Goal: Transaction & Acquisition: Register for event/course

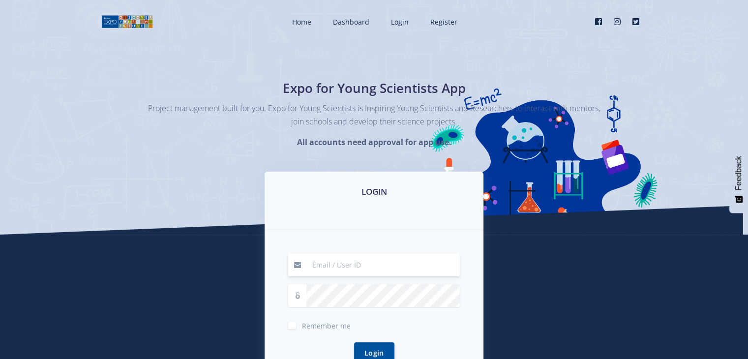
click at [425, 262] on input at bounding box center [382, 265] width 153 height 23
click at [384, 268] on input at bounding box center [382, 265] width 153 height 23
type input "mmabunga@icloud.com"
click at [296, 296] on icon at bounding box center [297, 295] width 7 height 7
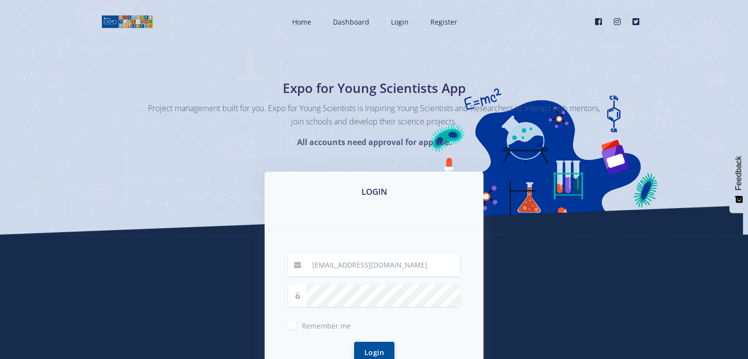
click at [365, 349] on button "Login" at bounding box center [374, 352] width 40 height 21
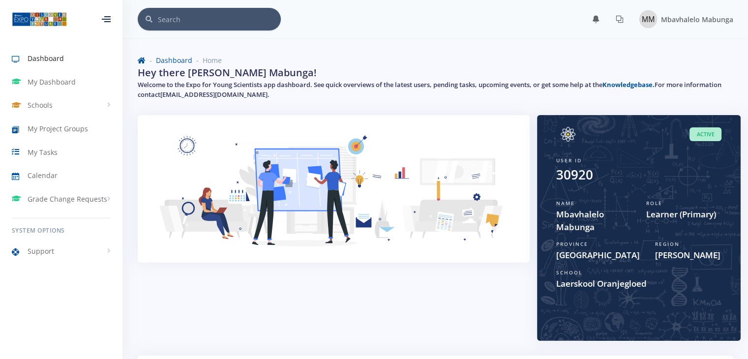
scroll to position [7, 7]
click at [422, 68] on div "Hey there Mbavhalelo Mabunga! Welcome to the Expo for Young Scientists app dash…" at bounding box center [435, 84] width 610 height 38
click at [678, 203] on div "Role Learner (Primary)" at bounding box center [684, 216] width 90 height 41
click at [693, 242] on div "Region Gert Sibande" at bounding box center [688, 251] width 82 height 29
click at [695, 210] on span "Learner (Primary)" at bounding box center [683, 214] width 75 height 13
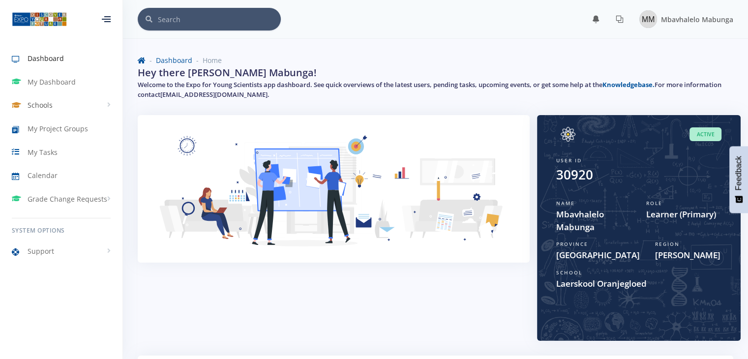
click at [72, 99] on link "Schools" at bounding box center [61, 105] width 122 height 23
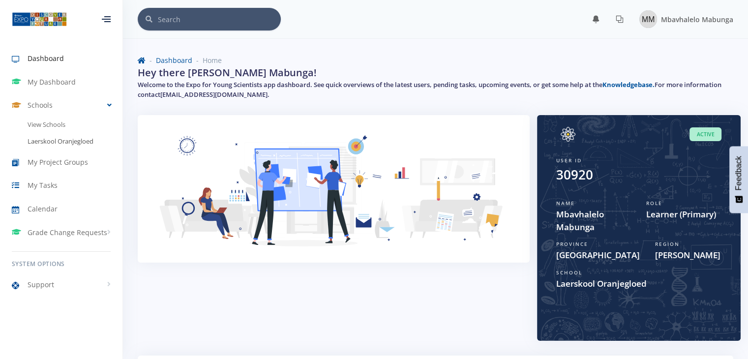
click at [74, 145] on link "Laerskool Oranjegloed" at bounding box center [61, 141] width 122 height 17
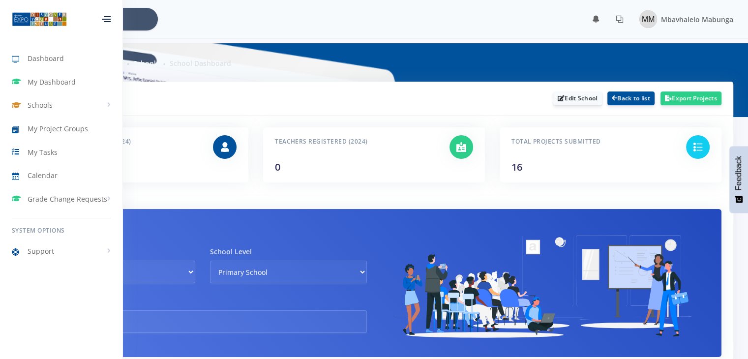
scroll to position [7, 7]
click at [66, 208] on link "Grade Change Requests" at bounding box center [61, 199] width 122 height 23
click at [71, 239] on span "New Request" at bounding box center [62, 239] width 39 height 10
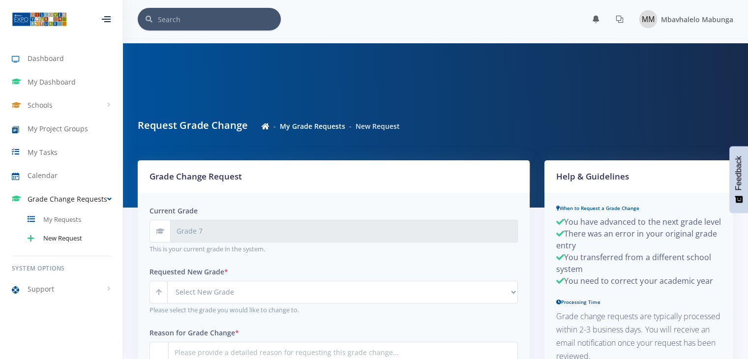
scroll to position [7, 7]
click at [211, 229] on input "Grade 7" at bounding box center [344, 231] width 348 height 23
drag, startPoint x: 211, startPoint y: 229, endPoint x: 215, endPoint y: 262, distance: 33.3
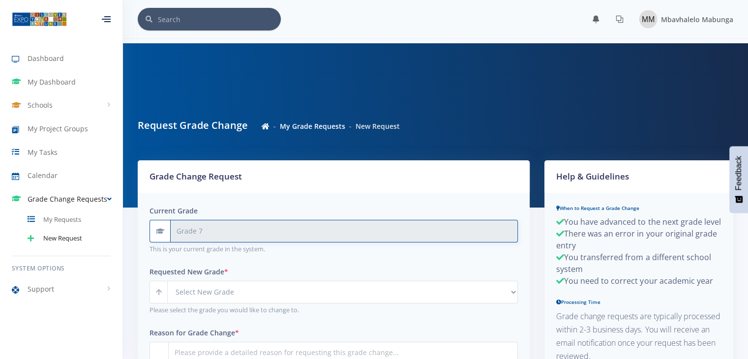
click at [211, 230] on input "Grade 7" at bounding box center [344, 231] width 348 height 23
click at [187, 231] on input "Grade 7" at bounding box center [344, 231] width 348 height 23
click at [226, 236] on input "Grade 7" at bounding box center [344, 231] width 348 height 23
drag, startPoint x: 226, startPoint y: 236, endPoint x: 231, endPoint y: 284, distance: 48.9
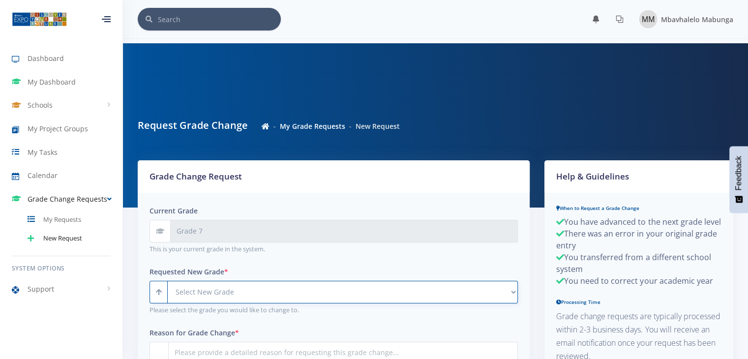
click at [231, 284] on select "Select New Grade Grade 4 Grade 5 Grade 6 Grade 7 Grade 8" at bounding box center [342, 292] width 351 height 23
select select "Grade 8"
click at [167, 281] on select "Select New Grade Grade 4 Grade 5 Grade 6 Grade 7 Grade 8" at bounding box center [342, 292] width 351 height 23
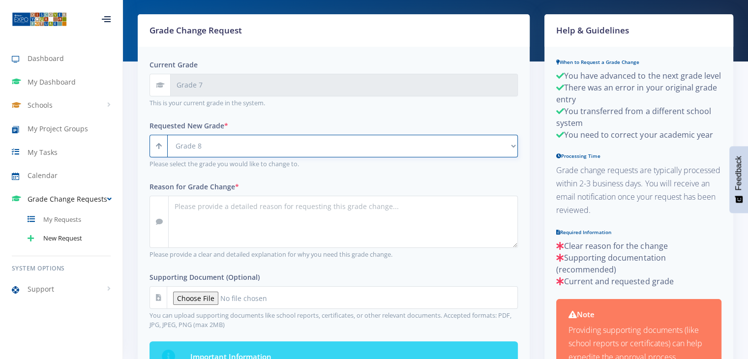
scroll to position [144, 0]
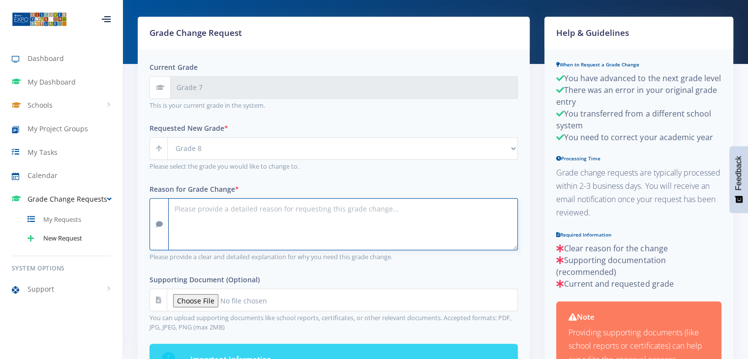
click at [388, 217] on textarea "Reason for Grade Change *" at bounding box center [343, 224] width 350 height 52
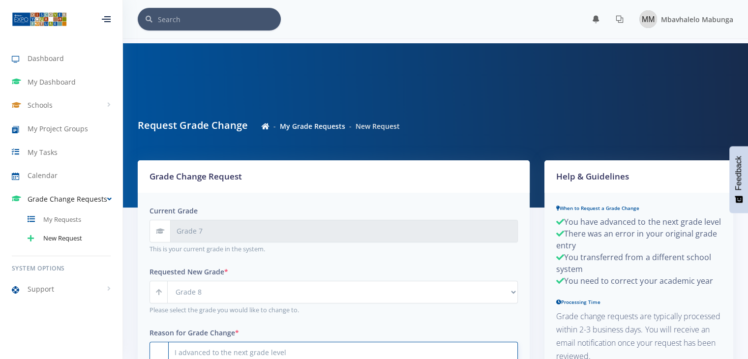
scroll to position [257, 0]
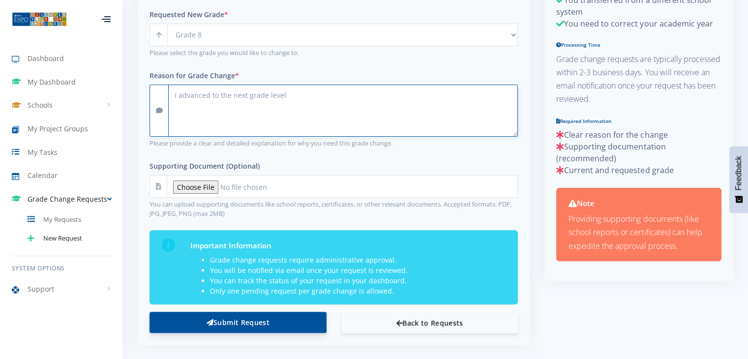
type textarea "I advanced to the next grade level"
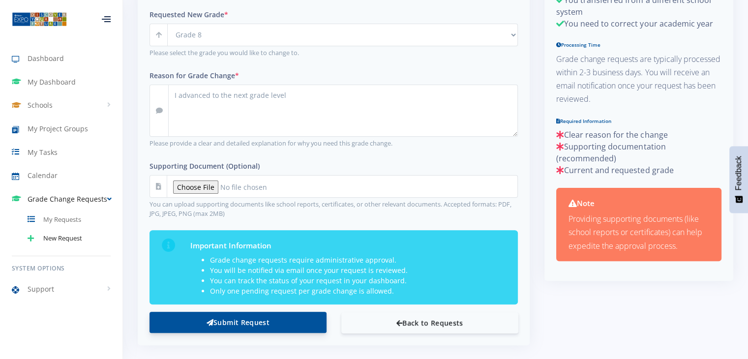
click at [225, 318] on button "Submit Request" at bounding box center [238, 322] width 177 height 21
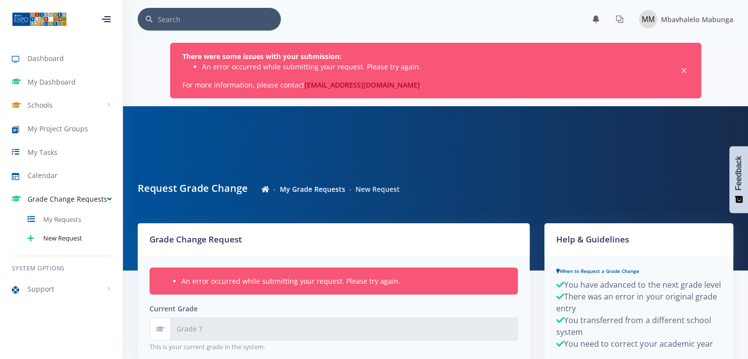
scroll to position [7, 7]
select select "Grade 8"
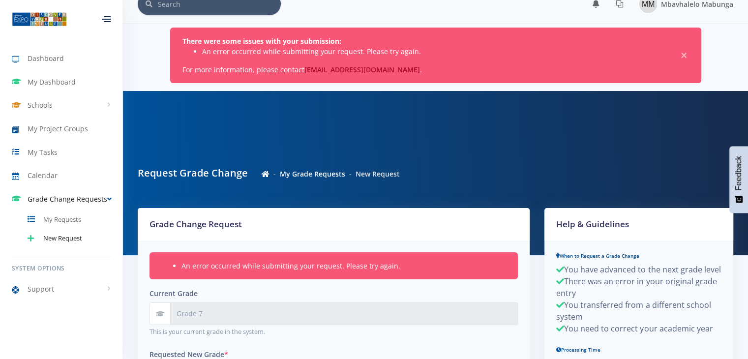
scroll to position [8, 0]
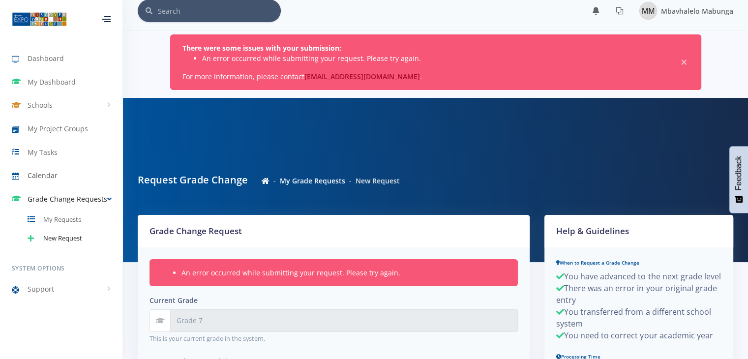
click at [63, 169] on link "Calendar" at bounding box center [61, 175] width 122 height 23
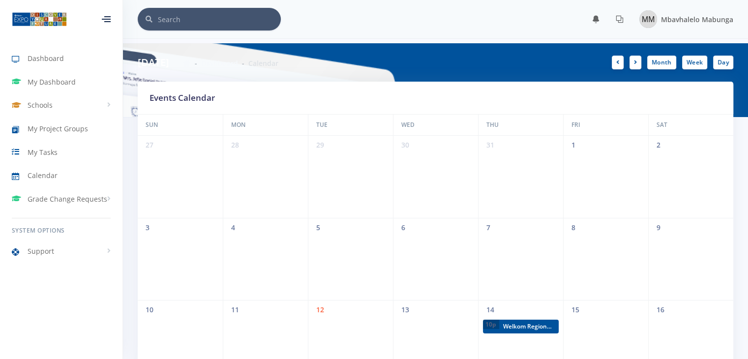
scroll to position [7, 7]
click at [53, 199] on span "Grade Change Requests" at bounding box center [68, 199] width 80 height 10
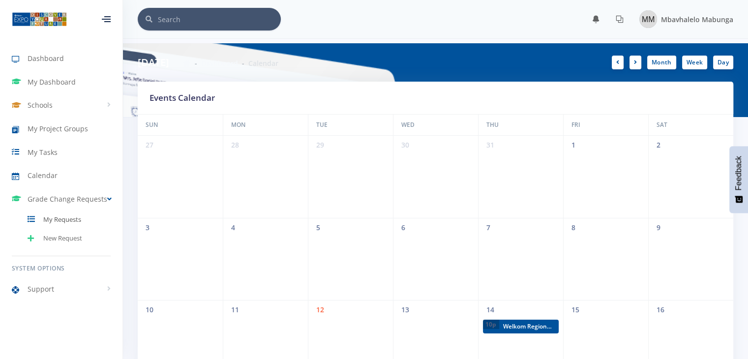
click at [58, 217] on span "My Requests" at bounding box center [62, 220] width 38 height 10
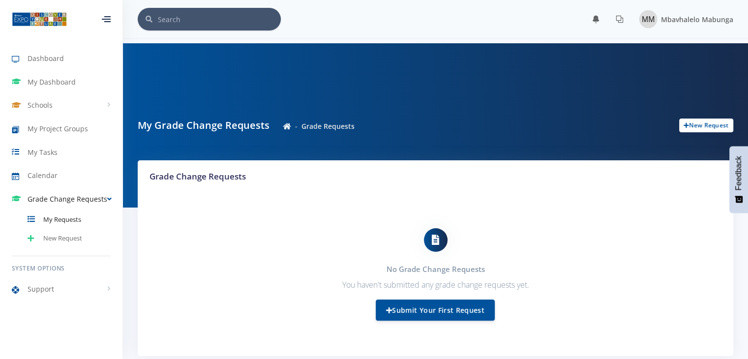
scroll to position [7, 7]
click at [63, 239] on span "New Request" at bounding box center [62, 239] width 39 height 10
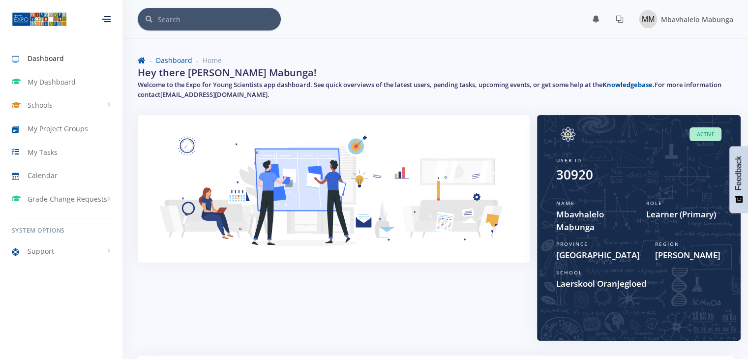
scroll to position [7, 7]
click at [704, 132] on span "Active" at bounding box center [706, 134] width 32 height 14
click at [77, 62] on link "Dashboard" at bounding box center [61, 58] width 122 height 23
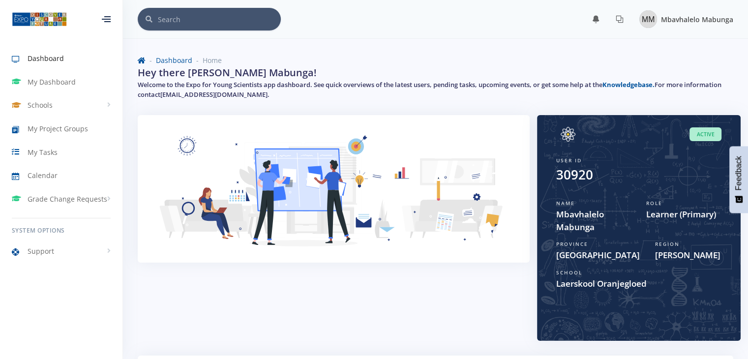
click at [671, 28] on link "Mbavhalelo Mabunga" at bounding box center [683, 19] width 102 height 22
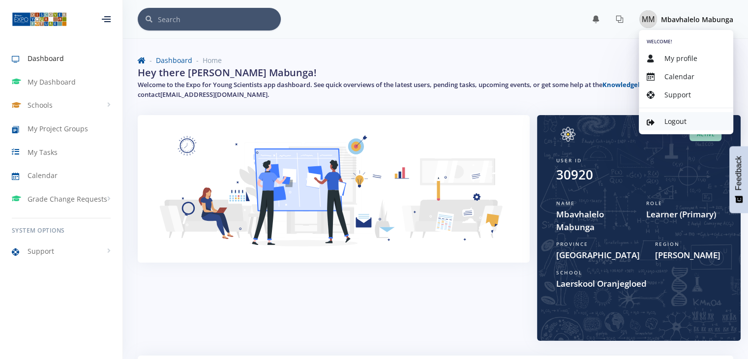
click at [664, 126] on link "Logout" at bounding box center [686, 121] width 94 height 18
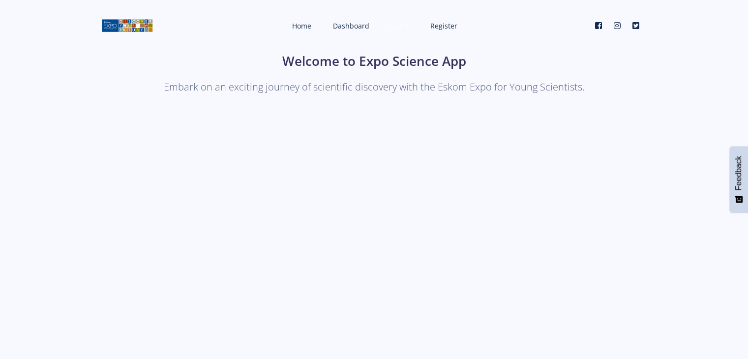
click at [399, 38] on link "Login" at bounding box center [398, 26] width 35 height 26
click at [432, 33] on link "Register" at bounding box center [443, 26] width 45 height 26
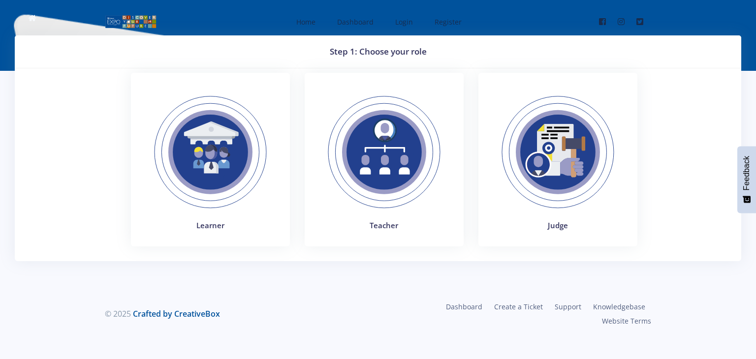
click at [248, 158] on img at bounding box center [210, 152] width 135 height 135
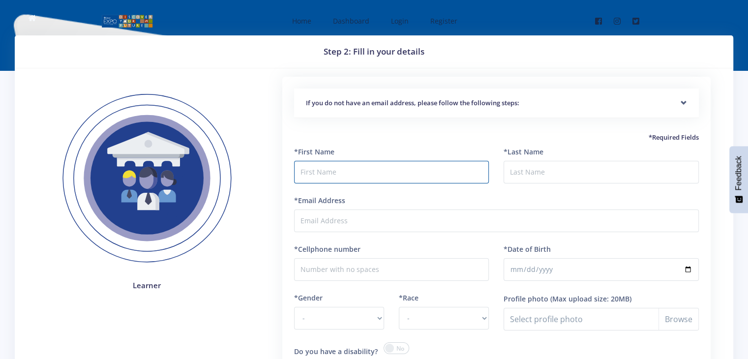
type input "m"
type input "Mbavhalelo"
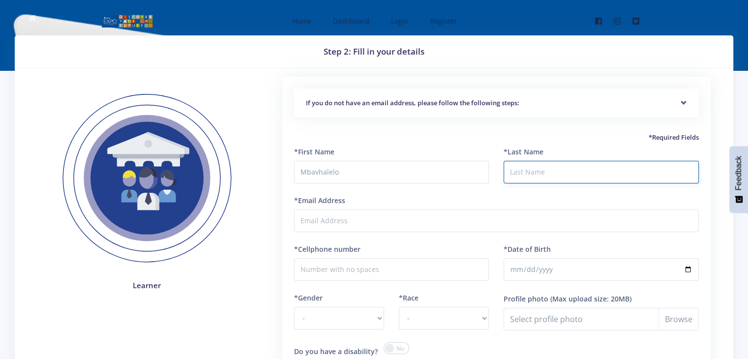
click at [553, 179] on input "*Last Name" at bounding box center [601, 172] width 195 height 23
click at [687, 101] on div "If you do not have an email address, please follow the following steps:" at bounding box center [496, 104] width 405 height 30
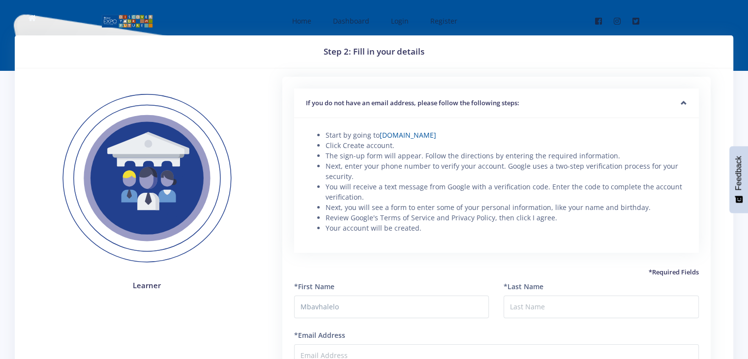
click at [687, 101] on div "If you do not have an email address, please follow the following steps:" at bounding box center [496, 104] width 405 height 30
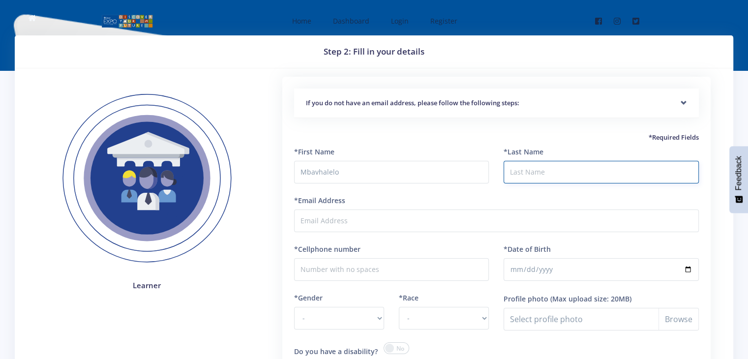
click at [612, 176] on input "*Last Name" at bounding box center [601, 172] width 195 height 23
type input "Mabunga"
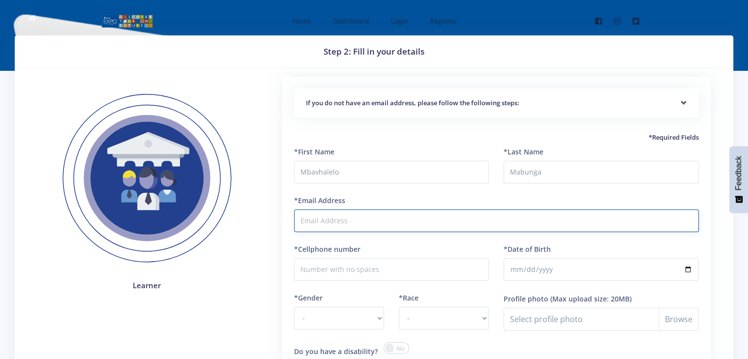
click at [517, 219] on input "*Email Address" at bounding box center [496, 221] width 405 height 23
click at [386, 215] on input "*Email Address" at bounding box center [496, 221] width 405 height 23
type input "mmabunga@icloud.com"
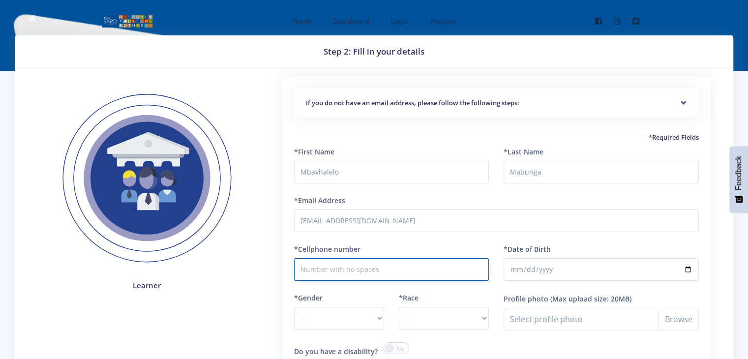
click at [399, 265] on input "*Cellphone number" at bounding box center [391, 269] width 195 height 23
type input "0774416055"
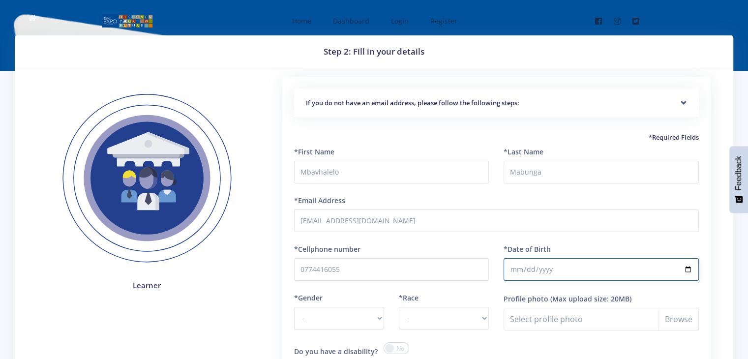
click at [544, 275] on input "*Date of Birth" at bounding box center [601, 269] width 195 height 23
type input "2011-01-11"
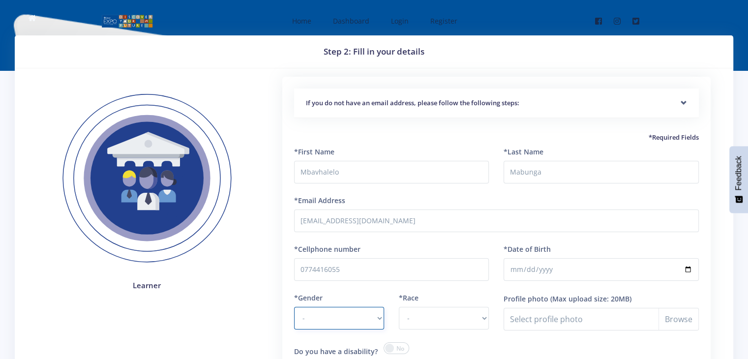
click at [376, 316] on select "- Male Female" at bounding box center [339, 318] width 90 height 23
select select "F"
click at [294, 307] on select "- Male Female" at bounding box center [339, 318] width 90 height 23
click at [478, 317] on select "- African Asian Coloured Indian White Other" at bounding box center [444, 318] width 90 height 23
select select "African"
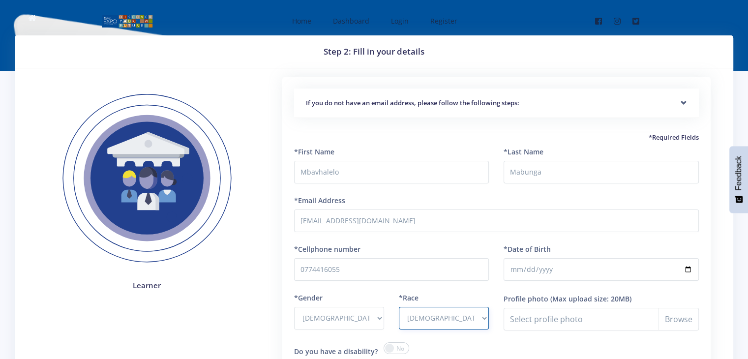
click at [399, 307] on select "- African Asian Coloured Indian White Other" at bounding box center [444, 318] width 90 height 23
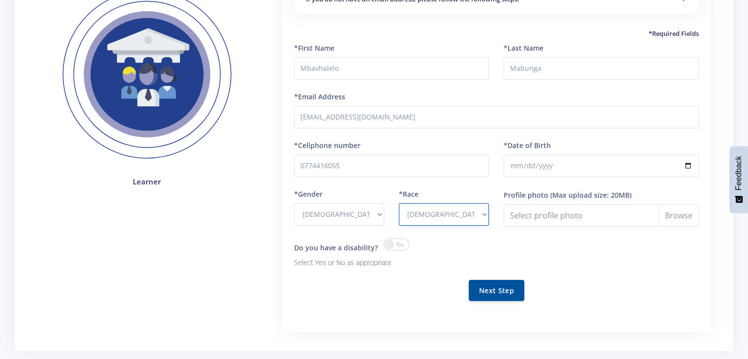
scroll to position [172, 0]
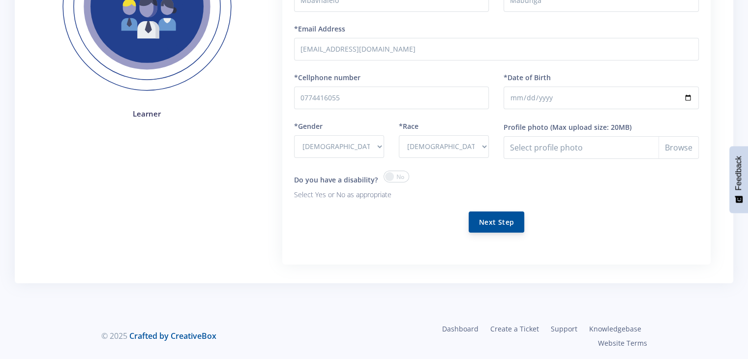
click at [505, 221] on button "Next Step" at bounding box center [497, 222] width 56 height 21
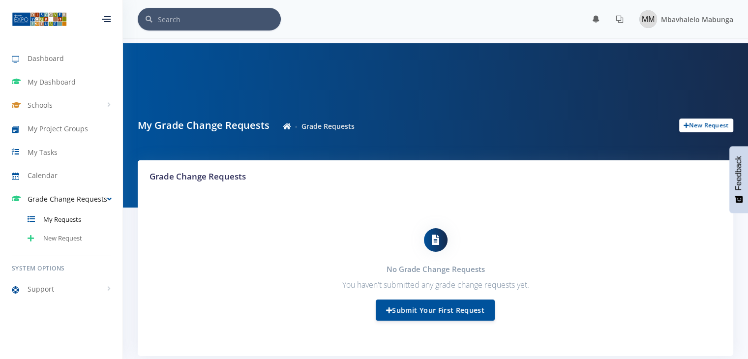
scroll to position [7, 7]
click at [63, 245] on link "New Request" at bounding box center [61, 238] width 122 height 19
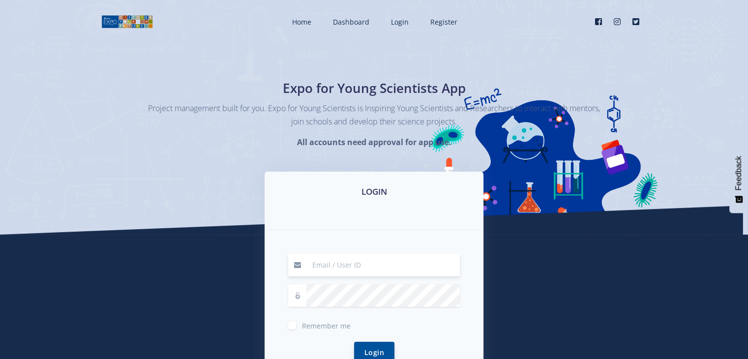
type input "[EMAIL_ADDRESS][DOMAIN_NAME]"
click at [361, 346] on button "Login" at bounding box center [374, 352] width 40 height 21
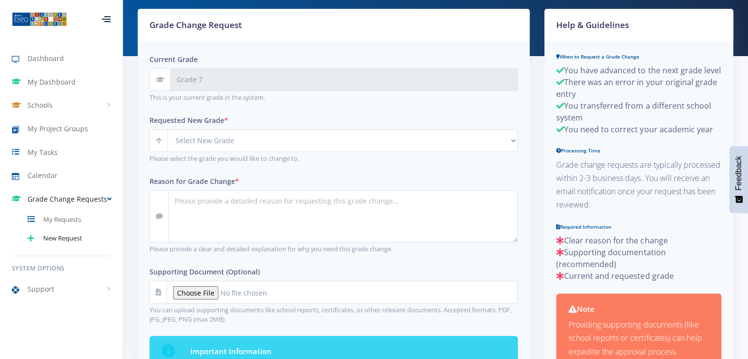
scroll to position [151, 0]
click at [301, 126] on div "Requested New Grade * Select New Grade Grade 4 Grade 5 Grade 6" at bounding box center [334, 139] width 368 height 49
drag, startPoint x: 340, startPoint y: 121, endPoint x: 348, endPoint y: 140, distance: 21.4
click at [348, 140] on div "Requested New Grade * Select New Grade Grade 4 Grade 5 Grade 6" at bounding box center [334, 139] width 368 height 49
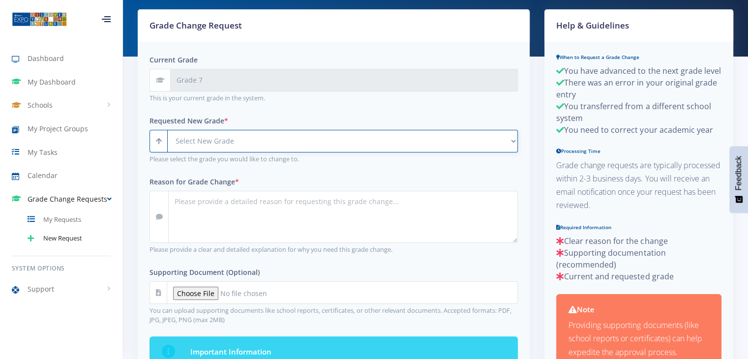
click at [509, 138] on select "Select New Grade Grade 4 Grade 5 Grade 6 Grade 7 Grade 8" at bounding box center [342, 141] width 351 height 23
click at [167, 130] on select "Select New Grade Grade 4 Grade 5 Grade 6 Grade 7 Grade 8" at bounding box center [342, 141] width 351 height 23
click at [281, 138] on select "Select New Grade Grade 4 Grade 5 Grade 6 Grade 7 Grade 8" at bounding box center [342, 141] width 351 height 23
select select "Grade 8"
click at [167, 130] on select "Select New Grade Grade 4 Grade 5 Grade 6 Grade 7 Grade 8" at bounding box center [342, 141] width 351 height 23
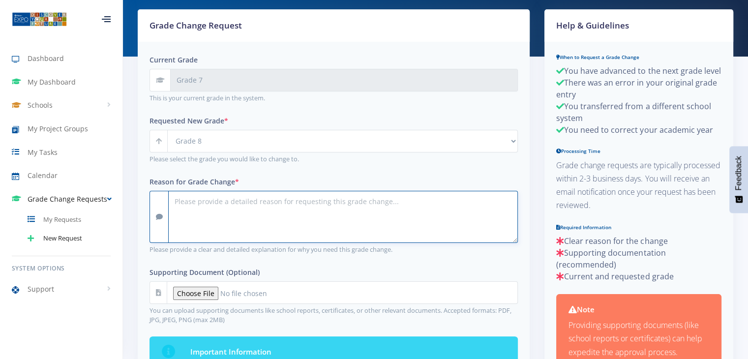
click at [268, 213] on textarea "Reason for Grade Change *" at bounding box center [343, 217] width 350 height 52
paste textarea "I would like to request a change to my grade on the website because I am now in…"
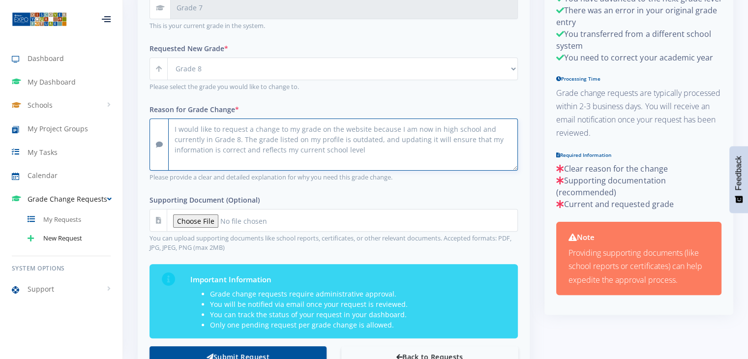
scroll to position [257, 0]
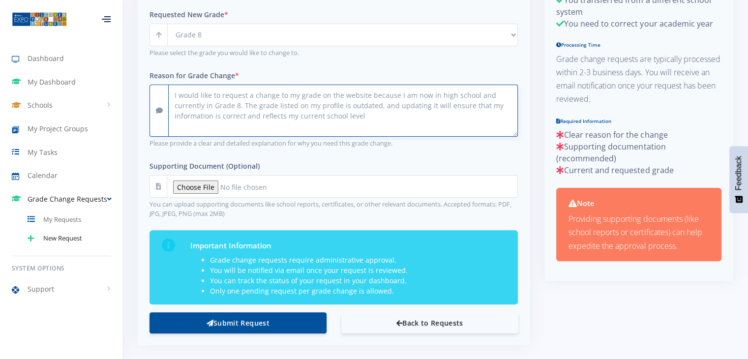
type textarea "I would like to request a change to my grade on the website because I am now in…"
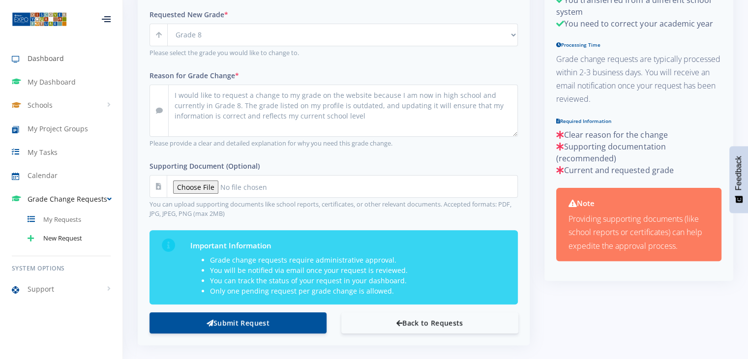
click at [74, 48] on link "Dashboard" at bounding box center [61, 58] width 122 height 23
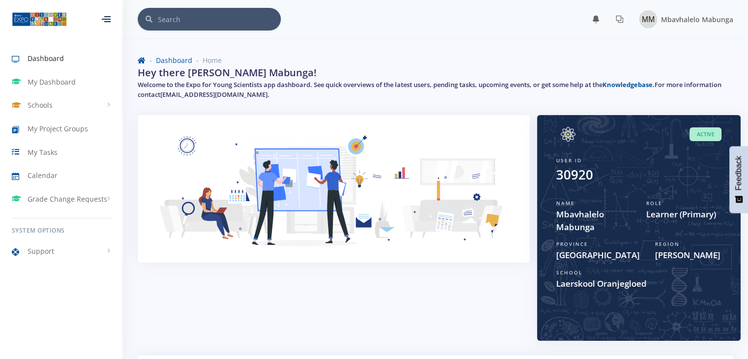
scroll to position [7, 7]
click at [684, 19] on span "Mbavhalelo Mabunga" at bounding box center [697, 19] width 72 height 9
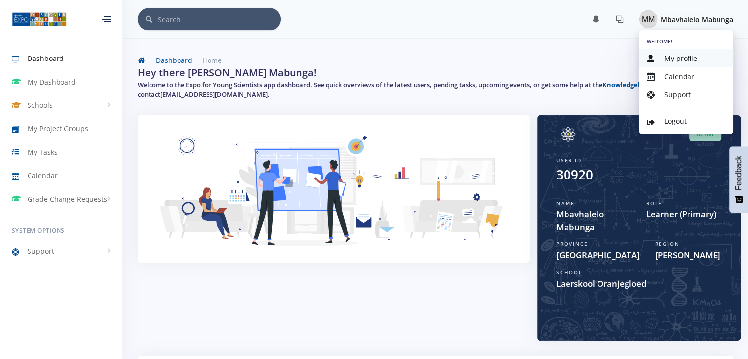
click at [685, 63] on link "My profile" at bounding box center [686, 58] width 94 height 18
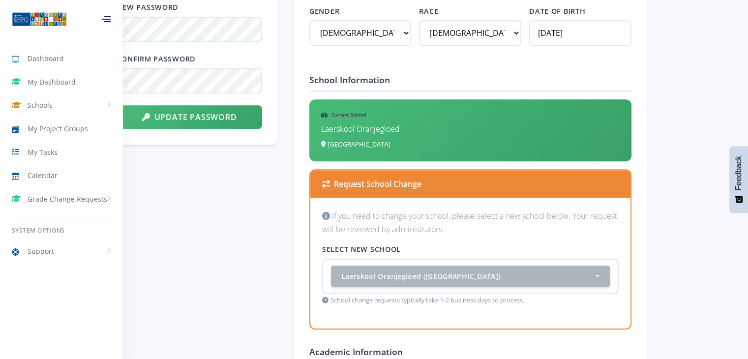
scroll to position [584, 0]
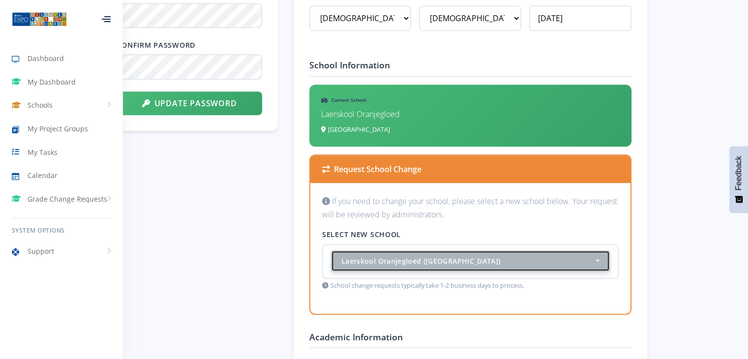
click at [594, 256] on div "Laerskool Oranjegloed ([GEOGRAPHIC_DATA])" at bounding box center [467, 261] width 252 height 10
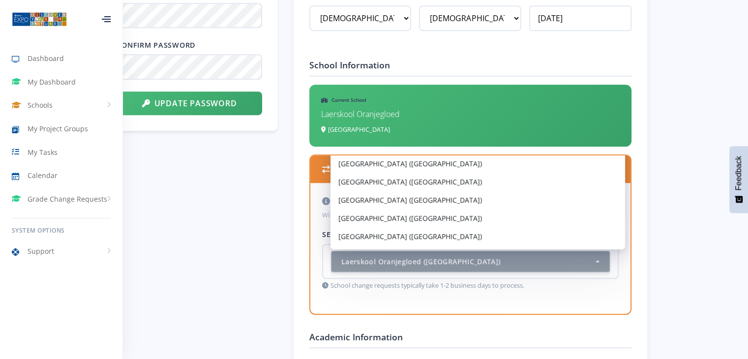
click at [567, 286] on small "School change requests typically take 1-2 business days to process." at bounding box center [470, 285] width 297 height 9
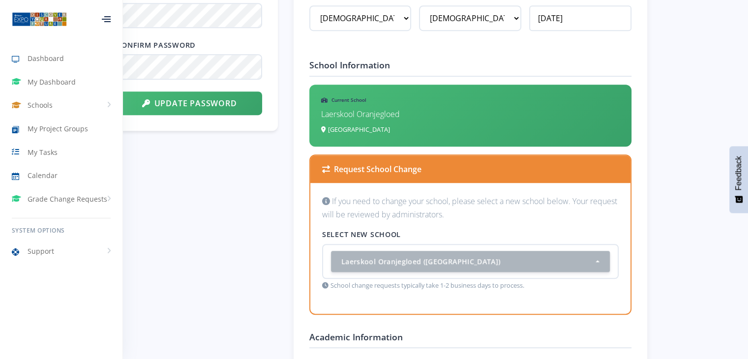
click at [488, 117] on p "Laerskool Oranjegloed" at bounding box center [470, 114] width 299 height 13
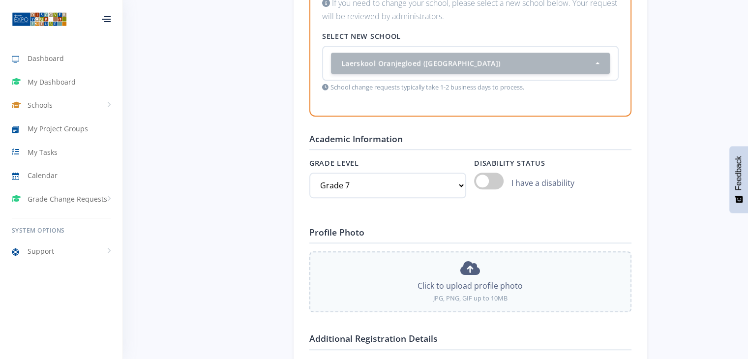
scroll to position [788, 0]
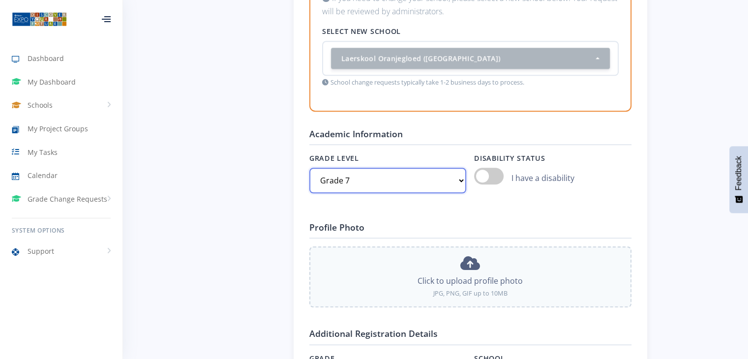
click at [463, 170] on select "Select grade Grade 4 Grade 5 Grade 6 Grade 7" at bounding box center [387, 181] width 157 height 26
select select "Grade 8"
click at [309, 168] on select "Select grade Grade 4 Grade 5 Grade 6 Grade 7" at bounding box center [387, 181] width 157 height 26
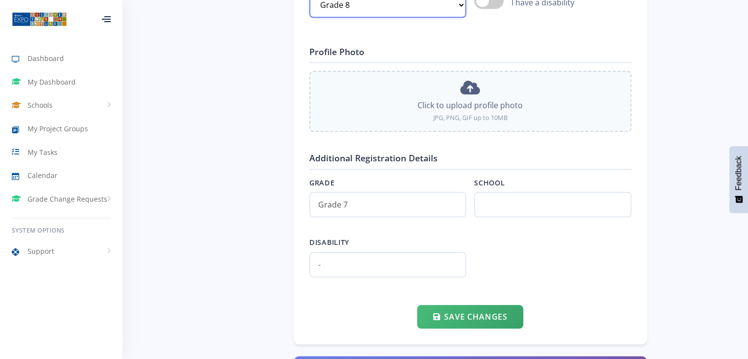
scroll to position [966, 0]
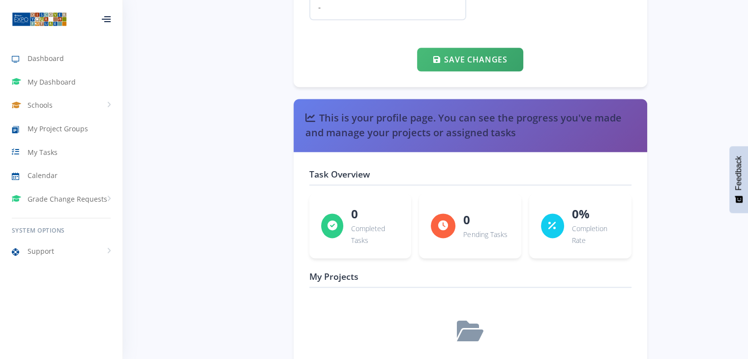
scroll to position [342, 0]
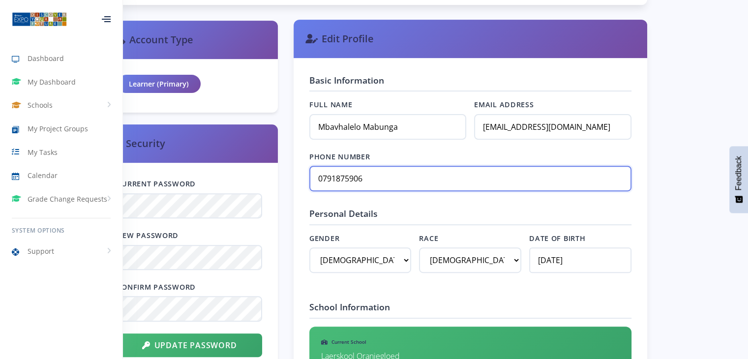
click at [496, 174] on input "0791875906" at bounding box center [470, 179] width 322 height 26
type input "0"
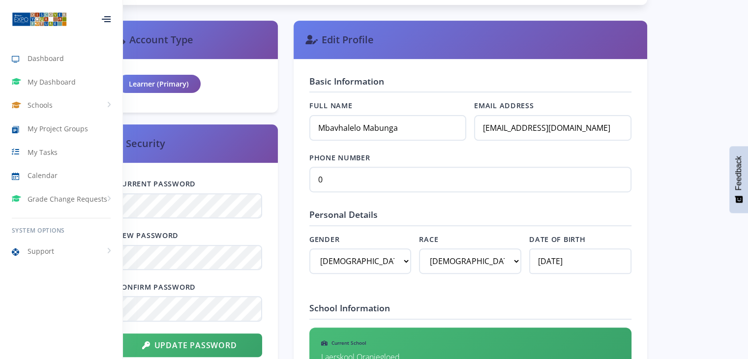
click at [111, 18] on div at bounding box center [106, 19] width 9 height 6
click at [112, 18] on div at bounding box center [106, 19] width 32 height 30
click at [102, 16] on div at bounding box center [106, 19] width 9 height 6
click at [105, 16] on icon at bounding box center [106, 16] width 9 height 1
click at [105, 16] on icon at bounding box center [107, 16] width 6 height 1
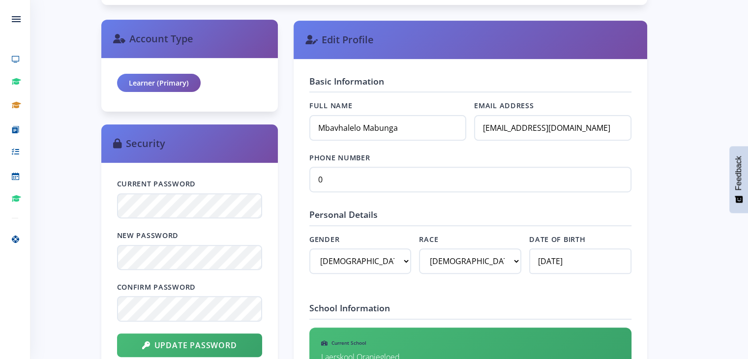
click at [160, 84] on div "Learner (Primary)" at bounding box center [159, 83] width 84 height 19
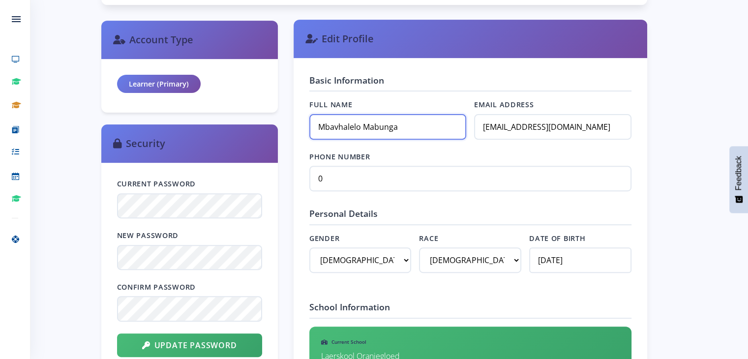
drag, startPoint x: 160, startPoint y: 84, endPoint x: 431, endPoint y: 115, distance: 273.3
click at [431, 115] on input "Mbavhalelo Mabunga" at bounding box center [387, 127] width 157 height 26
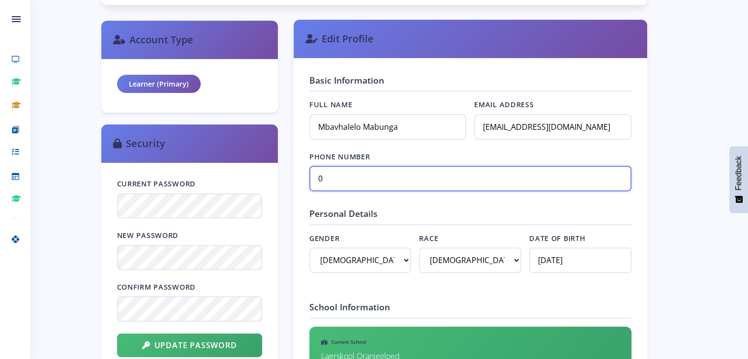
click at [487, 181] on input "0" at bounding box center [470, 179] width 322 height 26
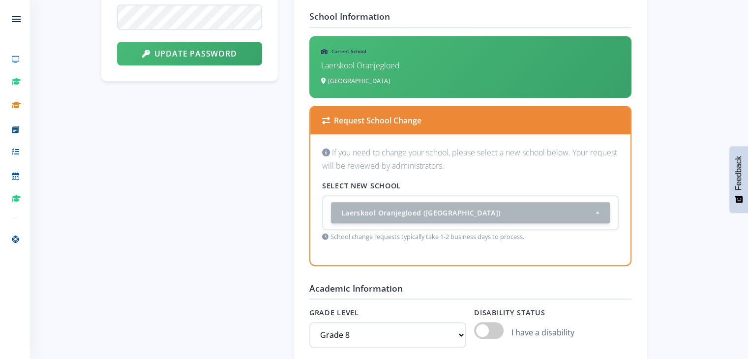
scroll to position [636, 0]
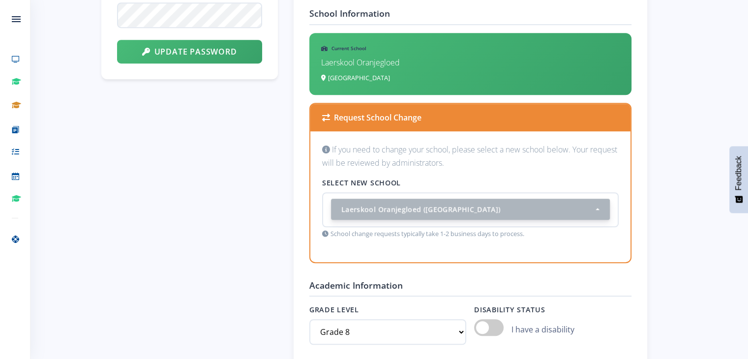
type input "0774416055"
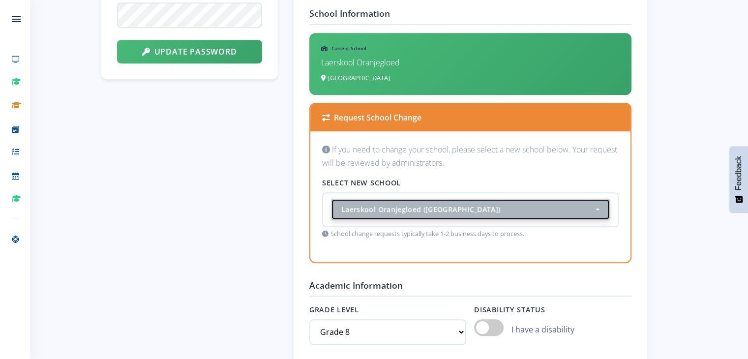
click at [587, 215] on button "Laerskool Oranjegloed (Mpumalanga)" at bounding box center [470, 209] width 279 height 21
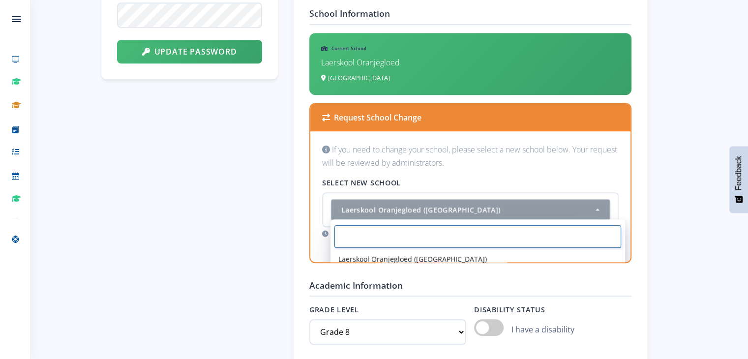
click at [600, 236] on input "Search" at bounding box center [477, 236] width 287 height 23
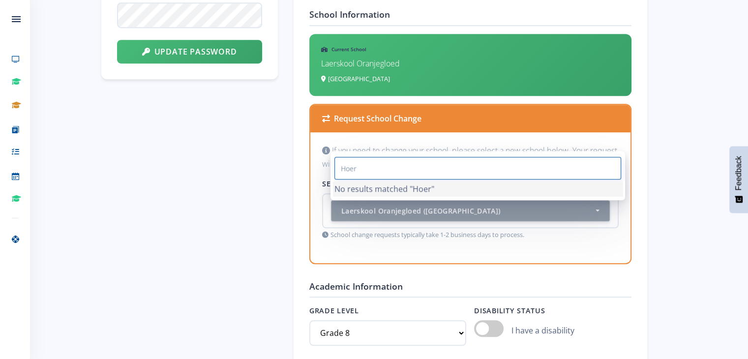
type input "Hoer"
click at [747, 168] on button "Feedback" at bounding box center [738, 179] width 19 height 67
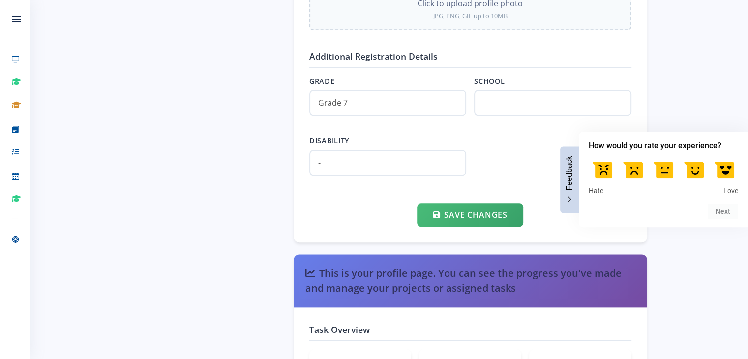
scroll to position [1091, 0]
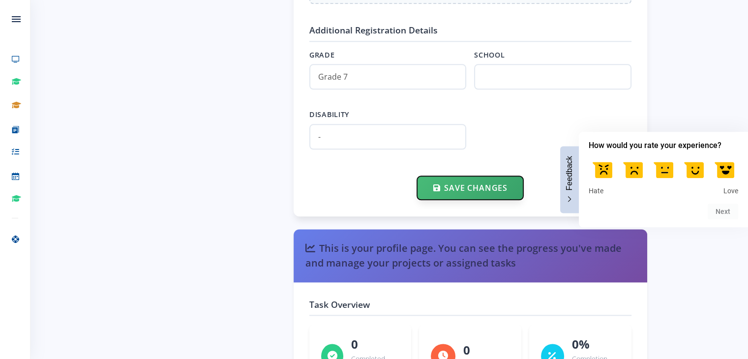
click at [482, 177] on button "Save Changes" at bounding box center [470, 188] width 106 height 24
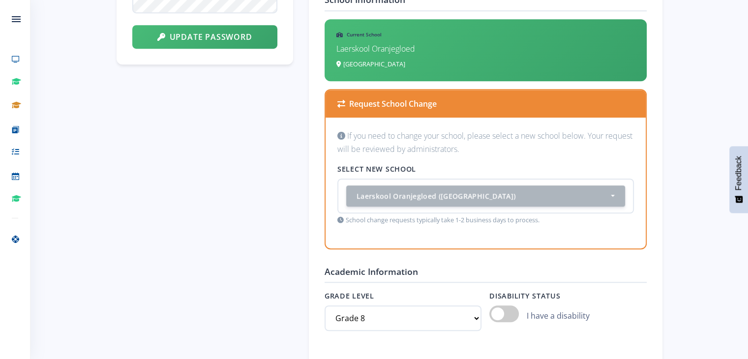
scroll to position [754, 0]
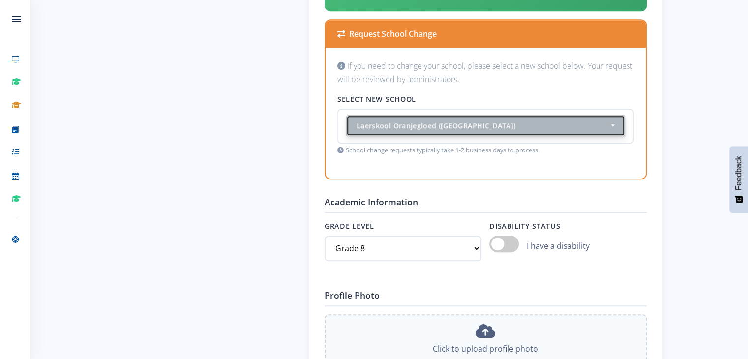
click at [599, 121] on div "Laerskool Oranjegloed ([GEOGRAPHIC_DATA])" at bounding box center [483, 126] width 252 height 10
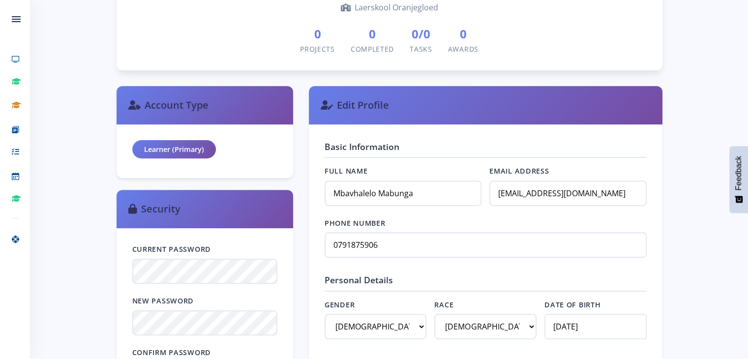
scroll to position [294, 0]
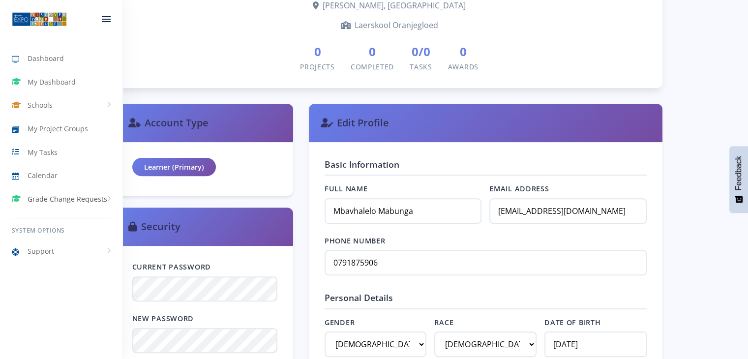
click at [63, 207] on link "Grade Change Requests" at bounding box center [61, 199] width 122 height 23
click at [68, 233] on link "New Request" at bounding box center [61, 238] width 122 height 19
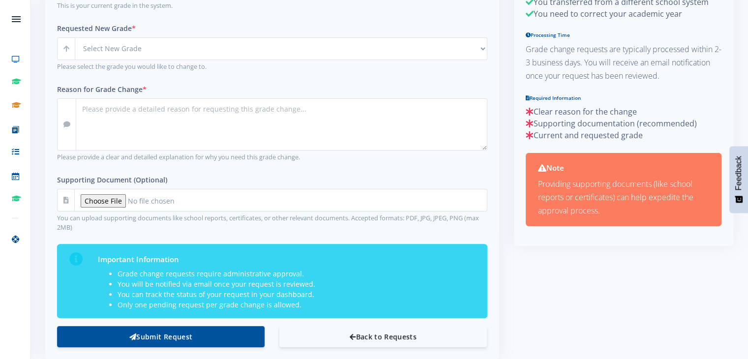
scroll to position [249, 0]
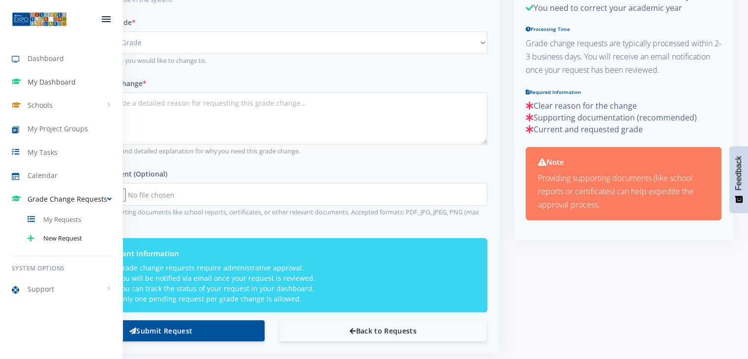
click at [37, 83] on span "My Dashboard" at bounding box center [52, 82] width 48 height 10
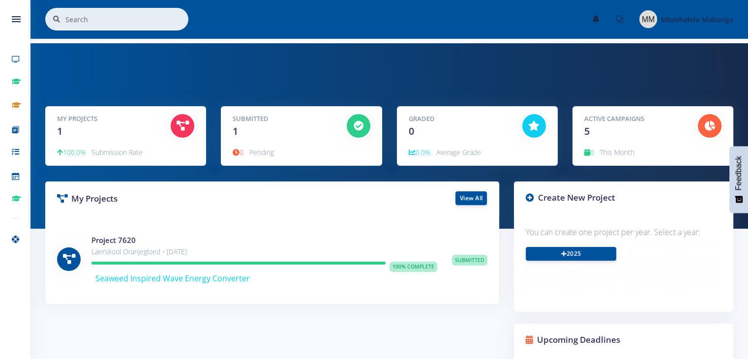
scroll to position [7, 7]
click at [549, 254] on link "2025" at bounding box center [571, 253] width 91 height 14
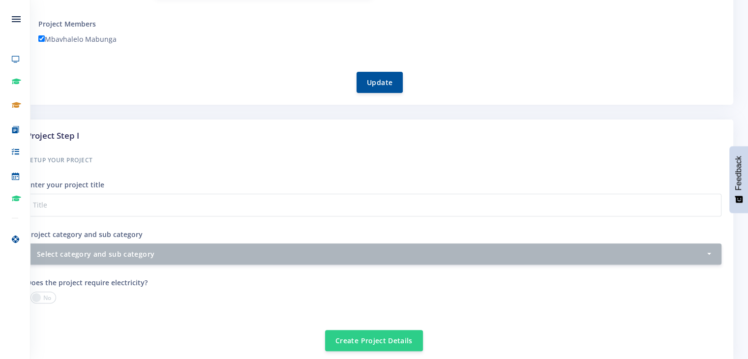
scroll to position [269, 0]
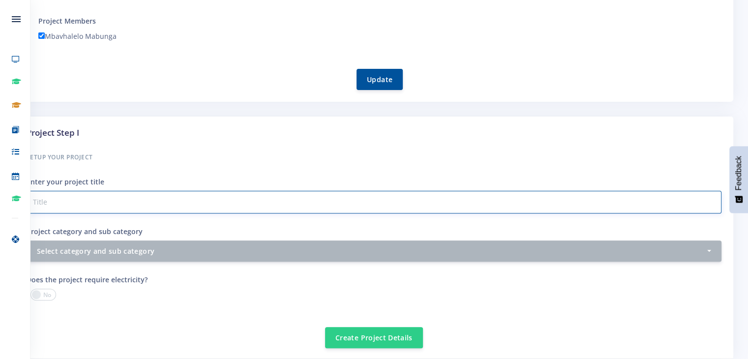
click at [564, 211] on input "Project category and sub category" at bounding box center [374, 202] width 695 height 23
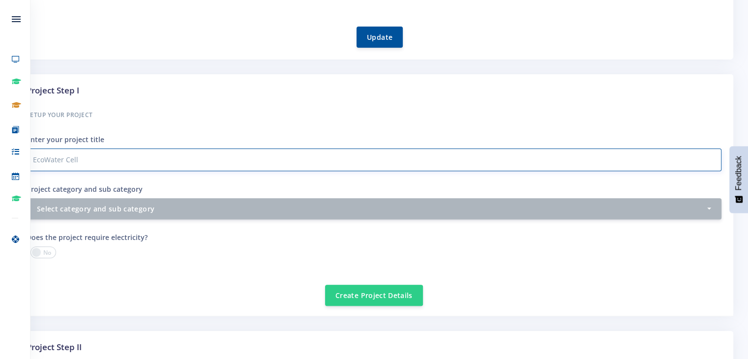
scroll to position [344, 0]
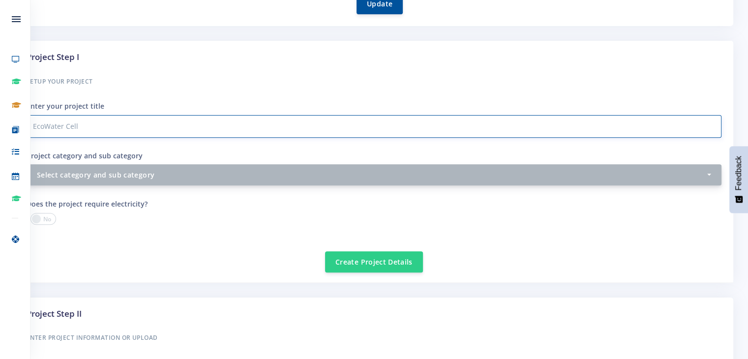
type input "EcoWater Cell"
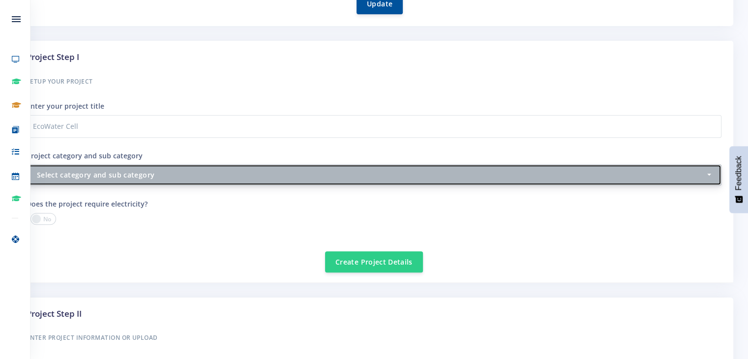
click at [715, 168] on button "Select category and sub category" at bounding box center [374, 174] width 695 height 21
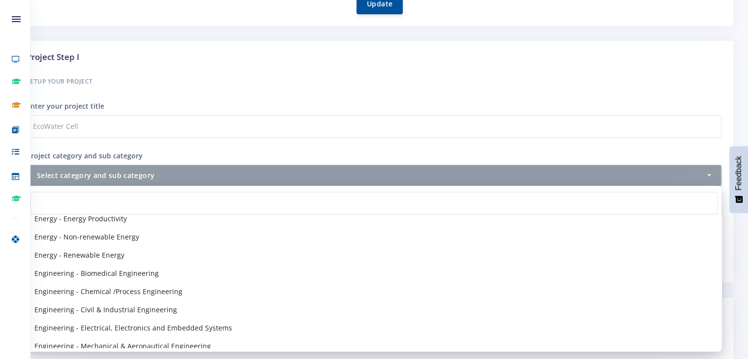
scroll to position [703, 0]
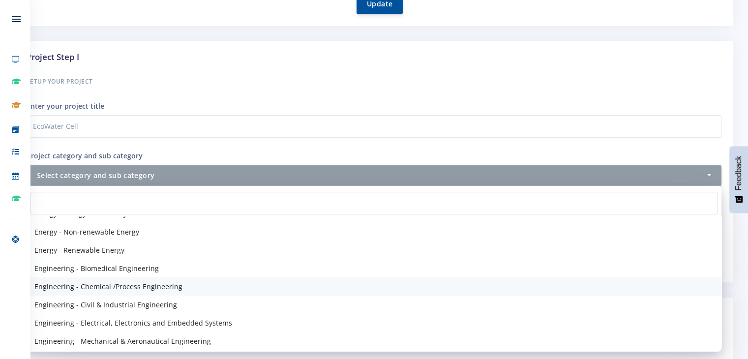
click at [600, 283] on link "Engineering - Chemical /Process Engineering" at bounding box center [374, 286] width 695 height 18
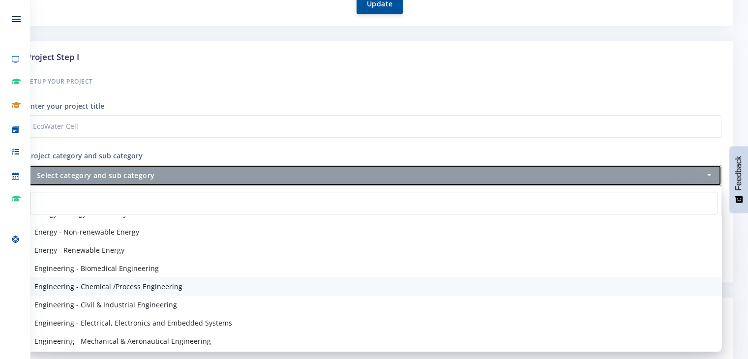
select select "42"
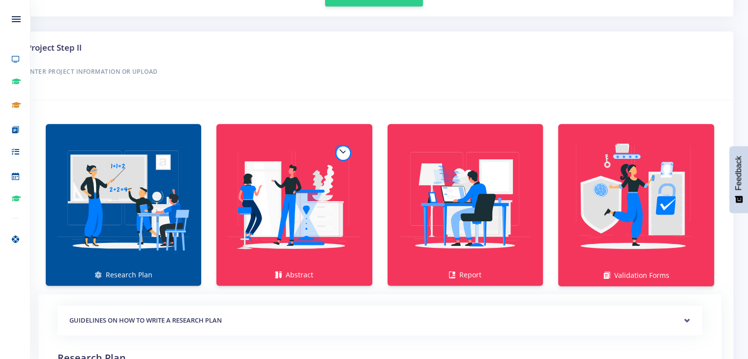
scroll to position [606, 0]
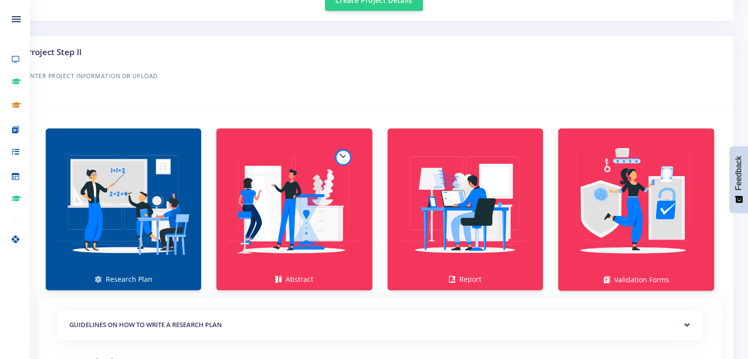
click at [181, 179] on img at bounding box center [124, 204] width 140 height 140
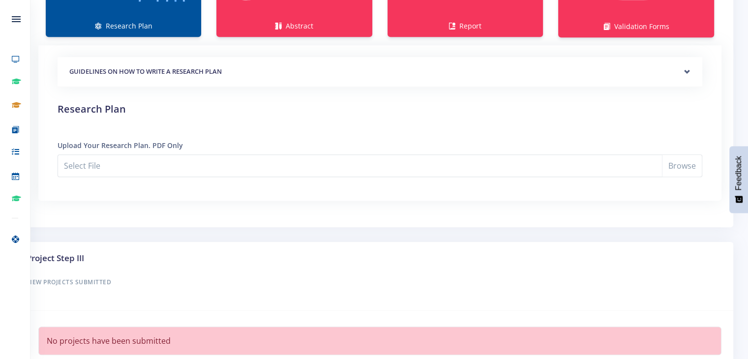
scroll to position [854, 0]
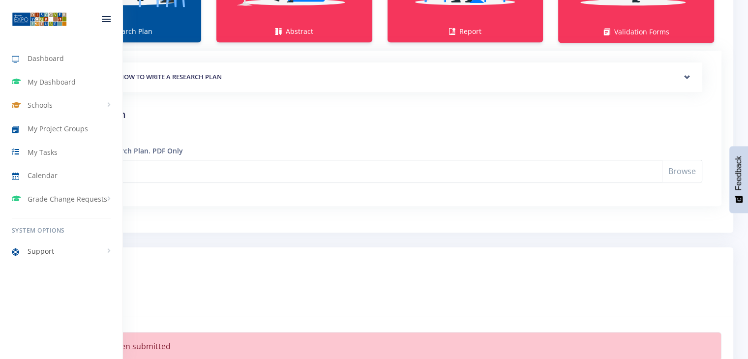
click at [110, 254] on link "Support" at bounding box center [61, 251] width 122 height 23
click at [61, 111] on link "Schools" at bounding box center [61, 105] width 122 height 23
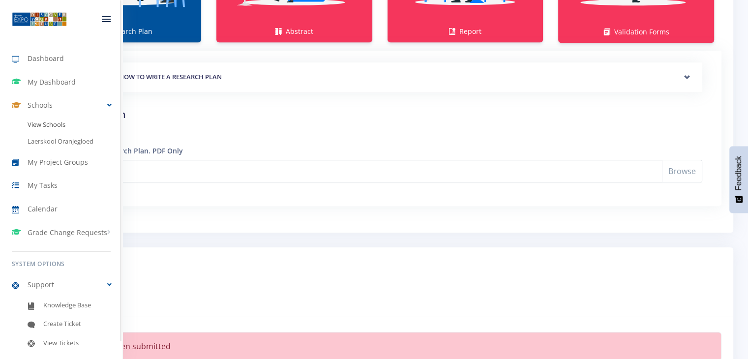
click at [61, 123] on link "View Schools" at bounding box center [61, 125] width 122 height 17
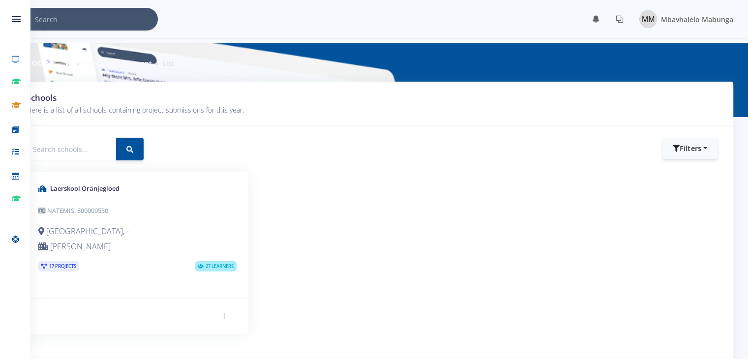
scroll to position [7, 7]
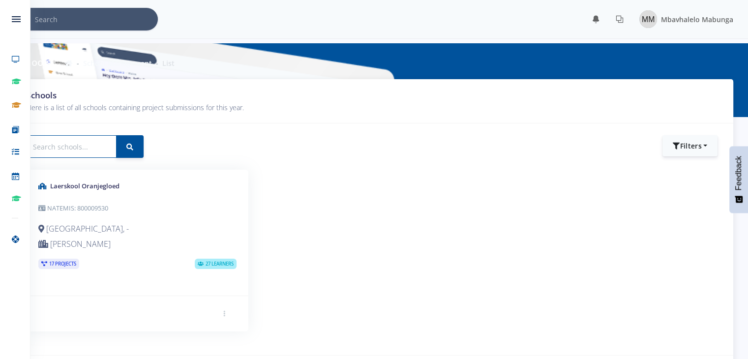
click at [98, 149] on input "text" at bounding box center [72, 146] width 90 height 23
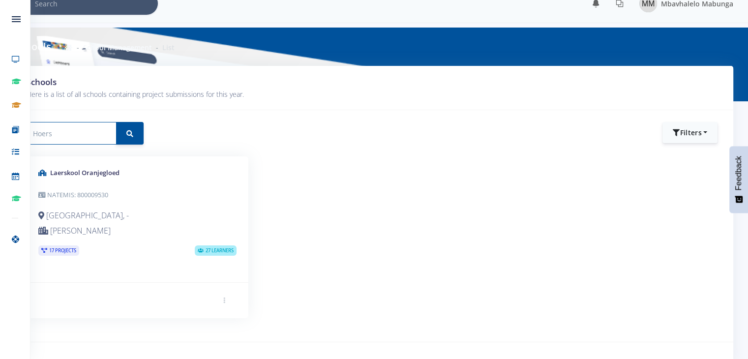
scroll to position [37, 0]
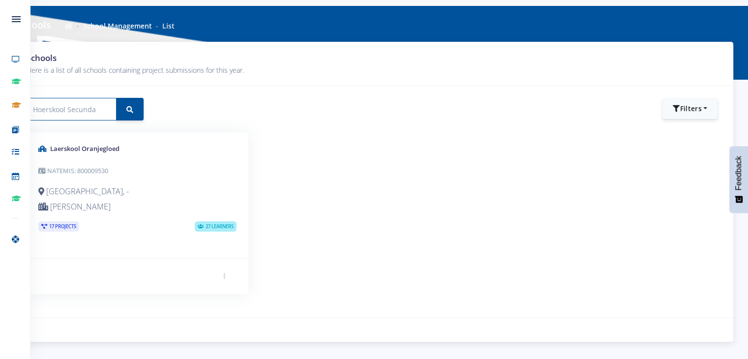
type input "Hoerskool Secunda"
click at [116, 98] on button "submit" at bounding box center [130, 109] width 28 height 23
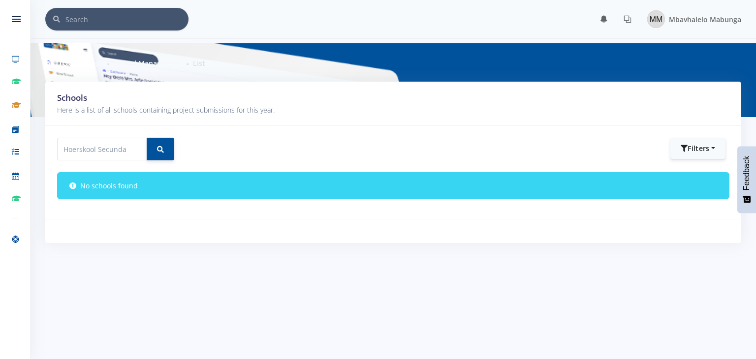
scroll to position [7, 7]
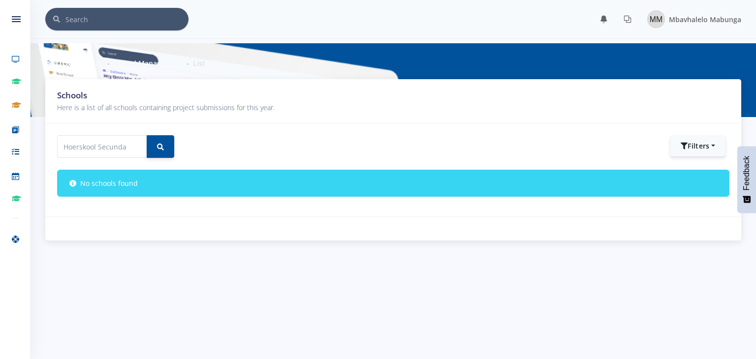
click at [173, 164] on div "Hoerskool Secunda Filters Filter by Province Western Cape Filter by Region Sort…" at bounding box center [393, 169] width 696 height 93
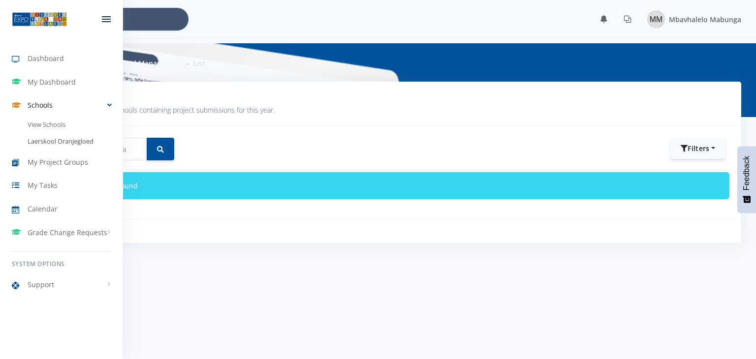
click at [46, 141] on link "Laerskool Oranjegloed" at bounding box center [61, 141] width 122 height 17
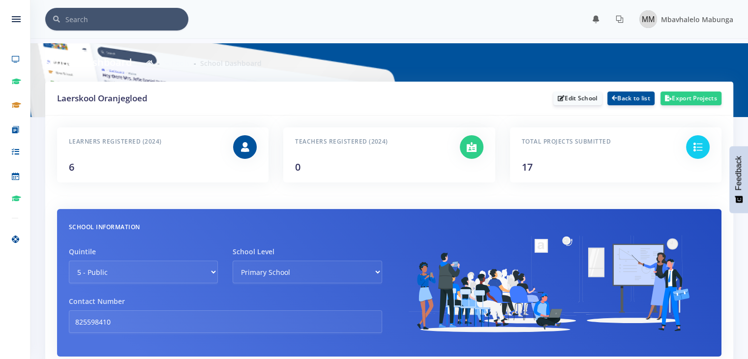
scroll to position [7, 7]
click at [565, 93] on link "Edit School" at bounding box center [577, 98] width 49 height 14
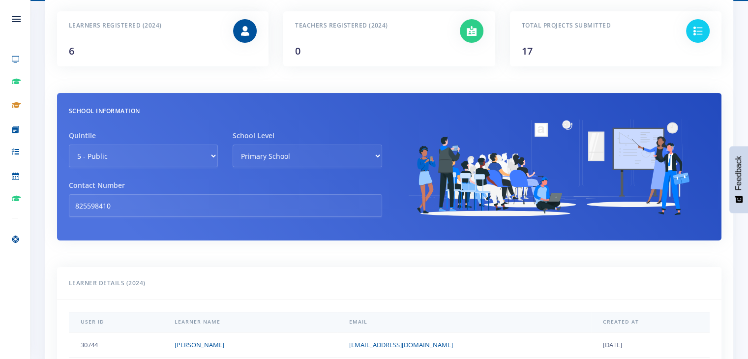
scroll to position [104, 0]
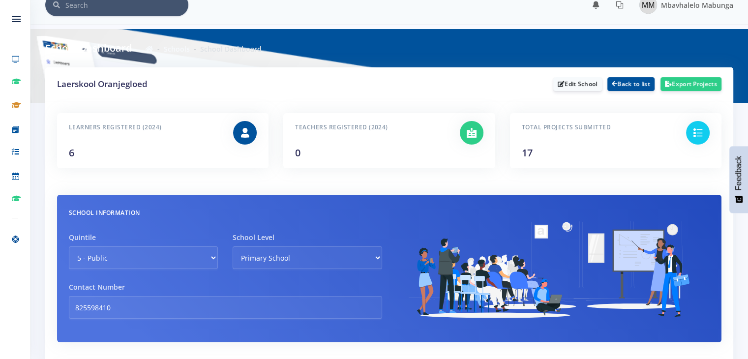
scroll to position [16, 0]
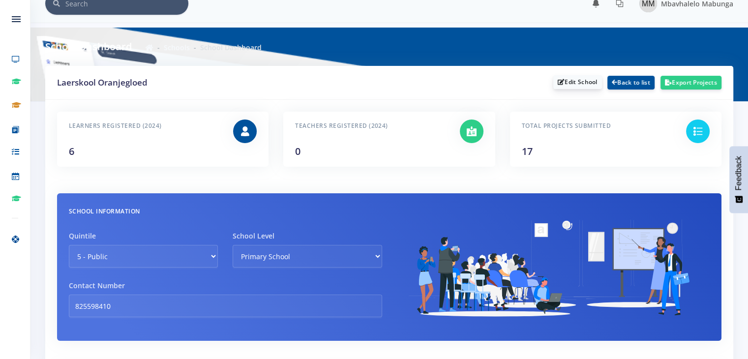
click at [585, 79] on link "Edit School" at bounding box center [577, 82] width 49 height 14
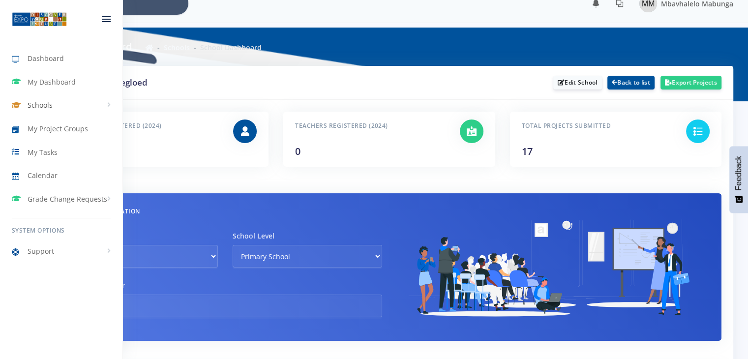
click at [90, 108] on link "Schools" at bounding box center [61, 105] width 122 height 23
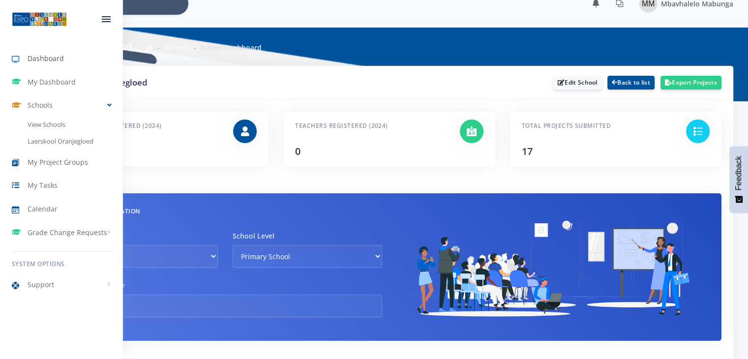
click at [72, 54] on link "Dashboard" at bounding box center [61, 58] width 122 height 23
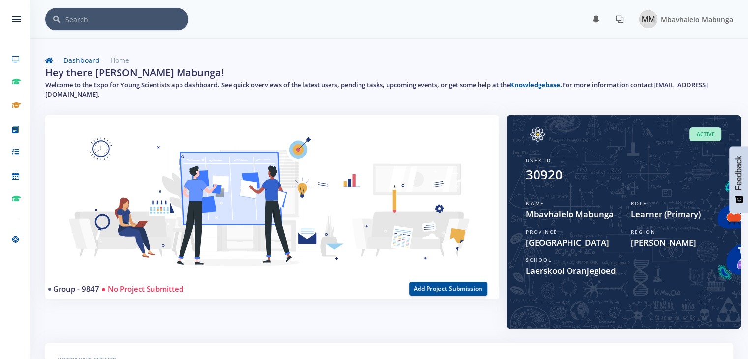
scroll to position [7, 7]
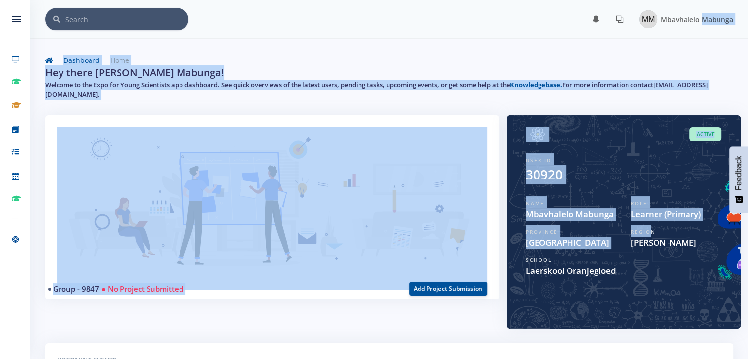
drag, startPoint x: 650, startPoint y: 233, endPoint x: 689, endPoint y: 31, distance: 205.5
click at [689, 31] on div "× You have 0 notifications." at bounding box center [389, 298] width 718 height 597
click at [689, 31] on nav "× You have 0 notifications. View all" at bounding box center [389, 19] width 718 height 39
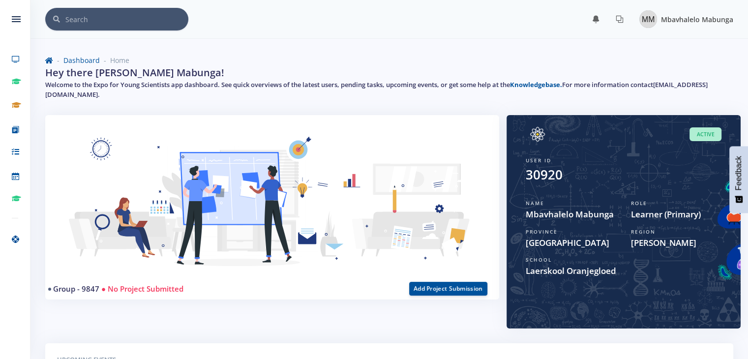
click at [683, 21] on span "Mbavhalelo Mabunga" at bounding box center [697, 19] width 72 height 9
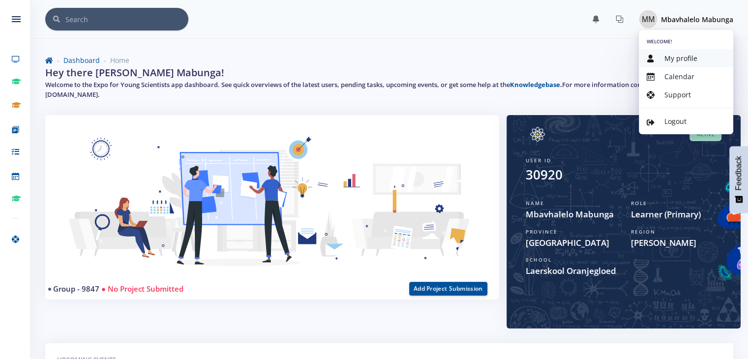
click at [685, 54] on span "My profile" at bounding box center [681, 58] width 33 height 9
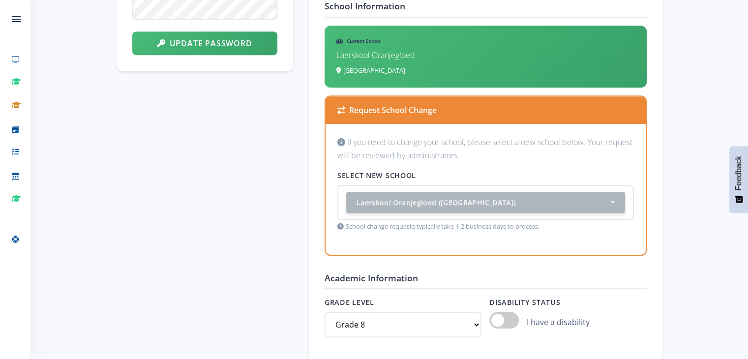
scroll to position [646, 0]
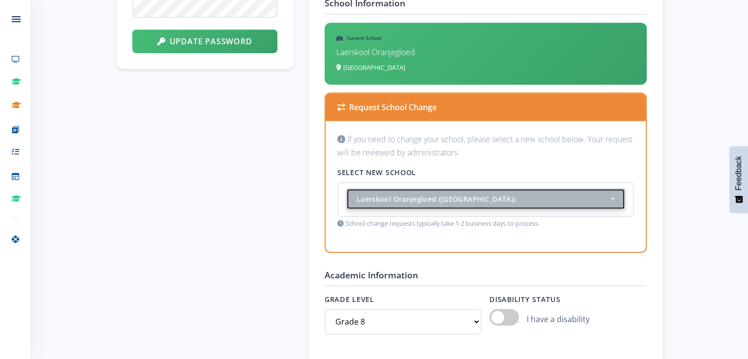
click at [587, 199] on div "Laerskool Oranjegloed (Mpumalanga)" at bounding box center [483, 199] width 252 height 10
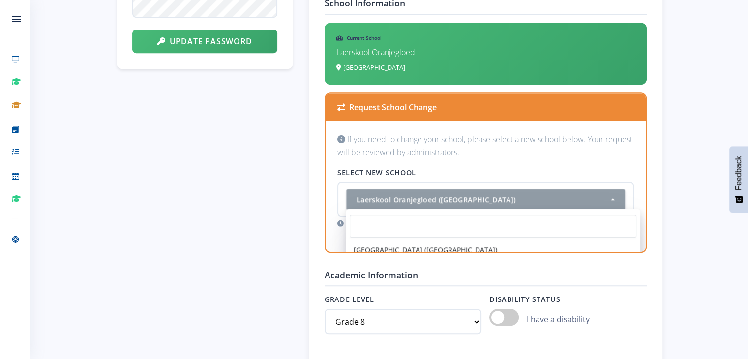
scroll to position [9223, 0]
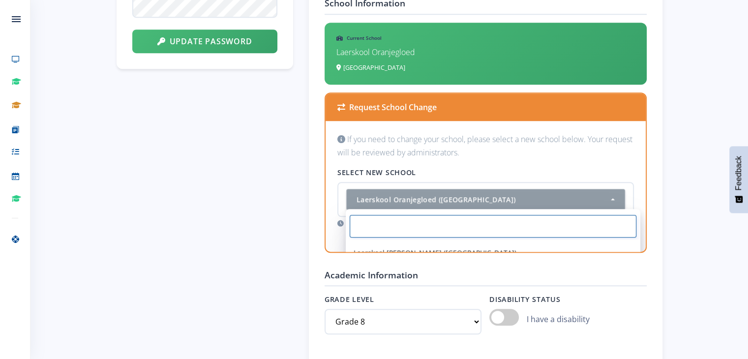
click at [559, 228] on input "Search" at bounding box center [493, 226] width 287 height 23
type input "h"
type input "H"
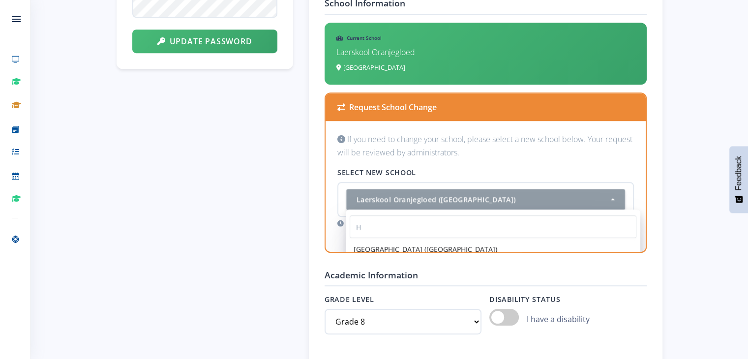
drag, startPoint x: 634, startPoint y: 249, endPoint x: 634, endPoint y: 257, distance: 7.9
click at [634, 257] on form "Basic Information Full Name Mbavhalelo Mabunga Email Address mmabunga@icloud.co…" at bounding box center [486, 208] width 322 height 876
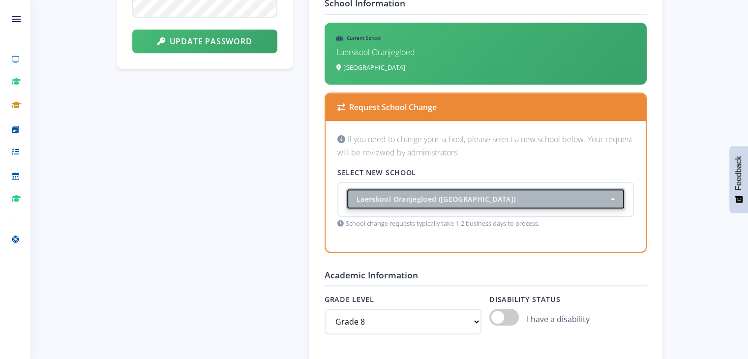
click at [612, 195] on button "Laerskool Oranjegloed (Mpumalanga)" at bounding box center [485, 198] width 279 height 21
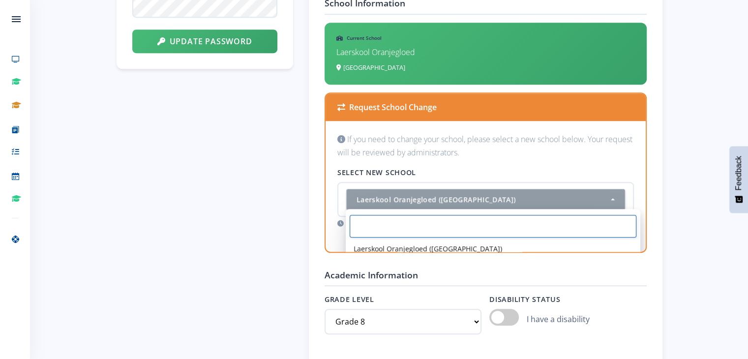
click at [595, 219] on input "Search" at bounding box center [493, 226] width 287 height 23
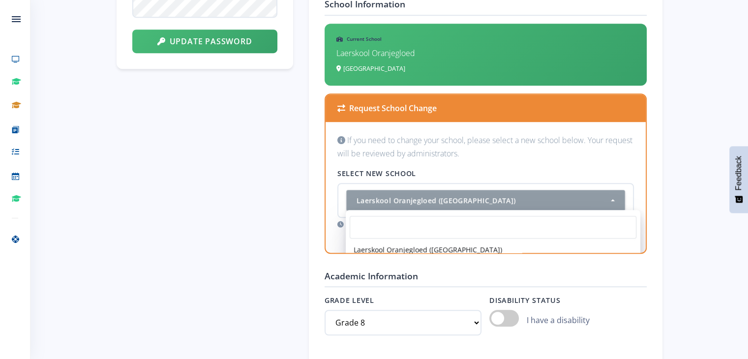
click at [715, 107] on div "Mbavhalelo Mabunga Learner Gert Sibande, Mpumalanga Laerskool Oranjegloed 1 Pro…" at bounding box center [389, 215] width 718 height 1588
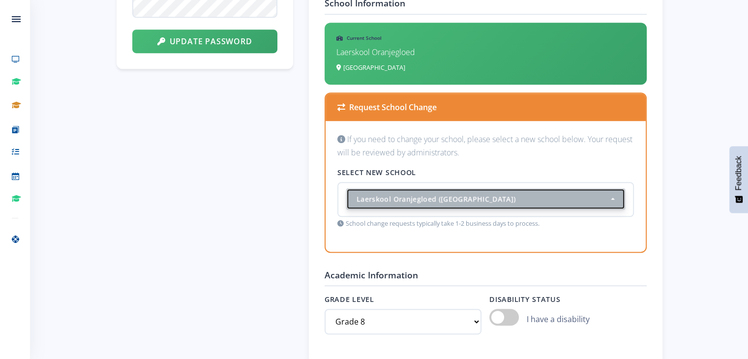
click at [618, 203] on button "Laerskool Oranjegloed (Mpumalanga)" at bounding box center [485, 198] width 279 height 21
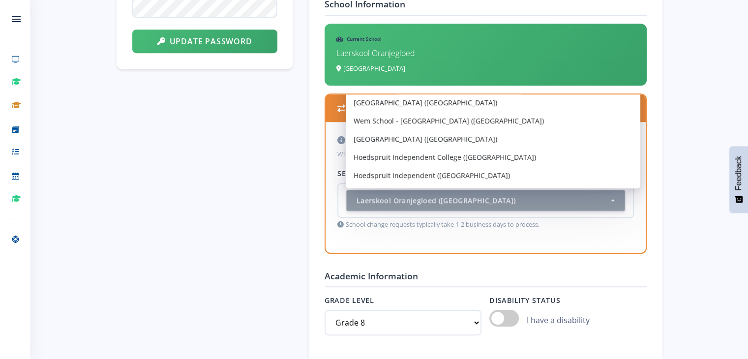
type input "Hoe"
click at [685, 232] on div "Mbavhalelo Mabunga Learner Gert Sibande, Mpumalanga Laerskool Oranjegloed 1 Pro…" at bounding box center [389, 215] width 718 height 1588
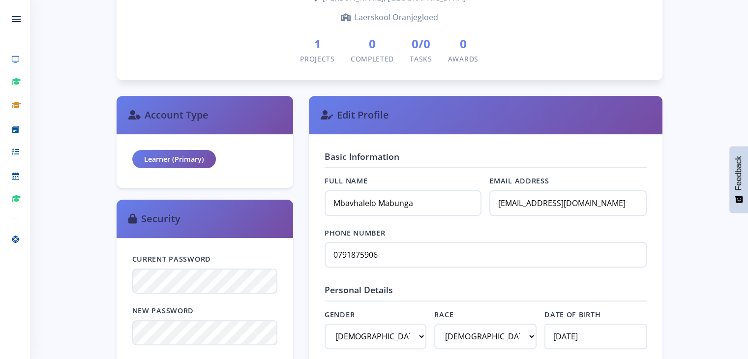
scroll to position [182, 0]
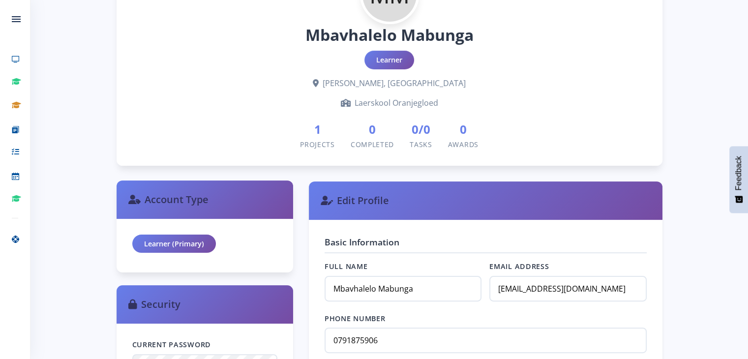
click at [173, 240] on div "Learner (Primary)" at bounding box center [174, 244] width 84 height 19
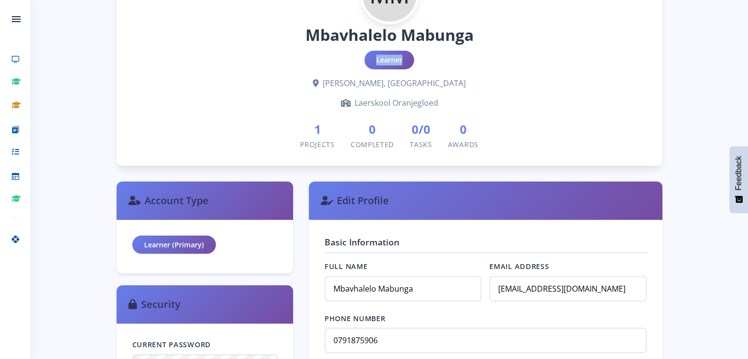
drag, startPoint x: 173, startPoint y: 240, endPoint x: 401, endPoint y: 51, distance: 296.6
click at [401, 51] on div "Learner" at bounding box center [389, 60] width 50 height 19
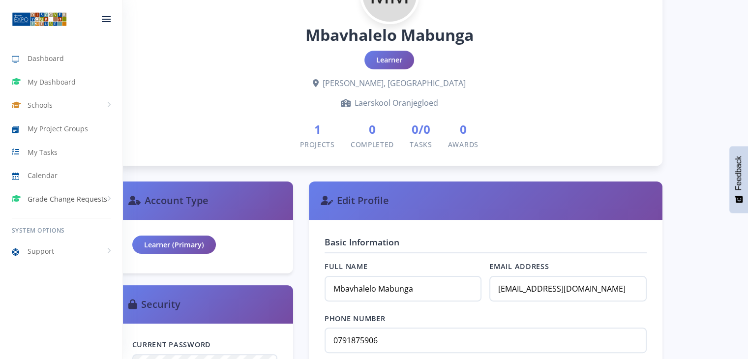
click at [59, 209] on link "Grade Change Requests" at bounding box center [61, 199] width 122 height 23
click at [71, 236] on span "New Request" at bounding box center [62, 239] width 39 height 10
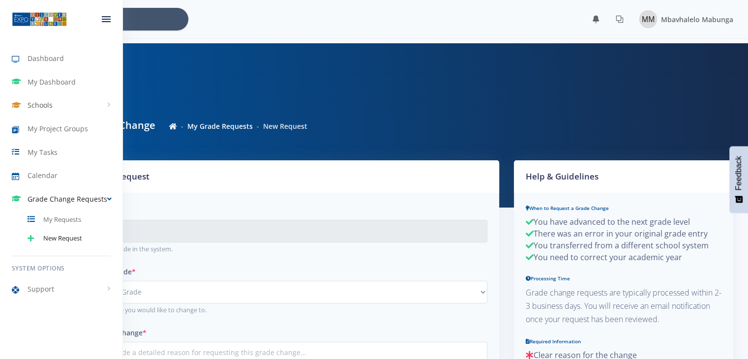
click at [59, 105] on link "Schools" at bounding box center [61, 105] width 122 height 23
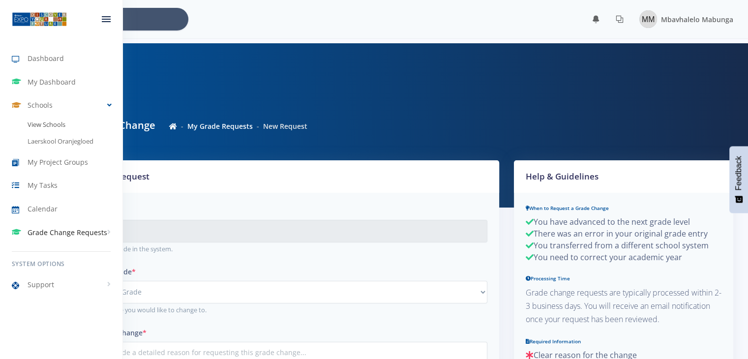
click at [55, 122] on link "View Schools" at bounding box center [61, 125] width 122 height 17
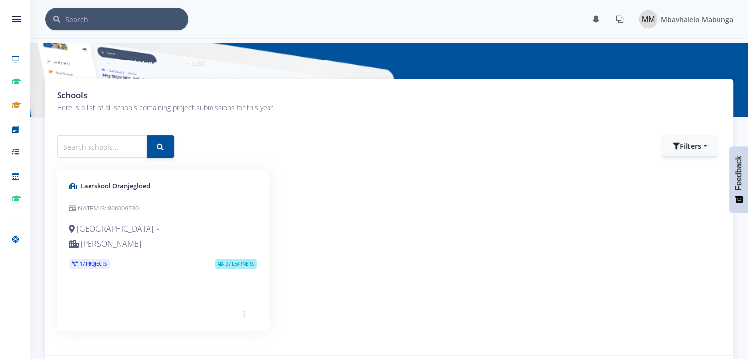
scroll to position [7, 7]
click at [88, 143] on input "text" at bounding box center [102, 146] width 90 height 23
type input "Hoerskool Secunda"
click at [154, 154] on button "submit" at bounding box center [161, 146] width 28 height 23
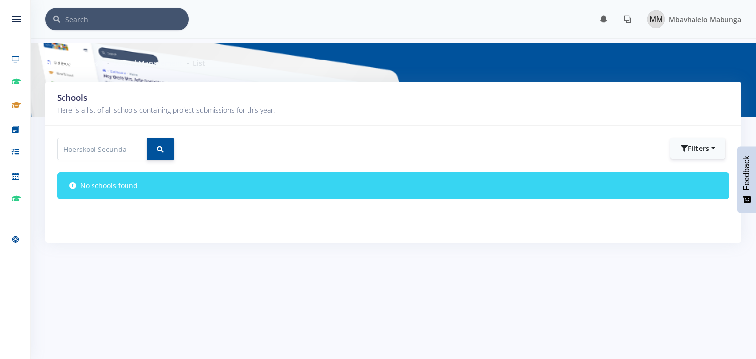
scroll to position [7, 7]
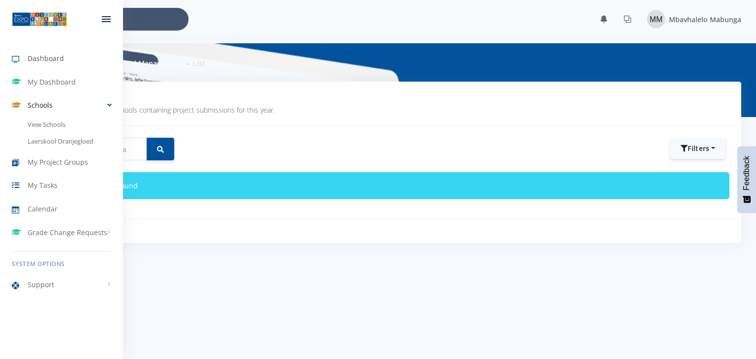
click at [31, 61] on span "Dashboard" at bounding box center [46, 58] width 36 height 10
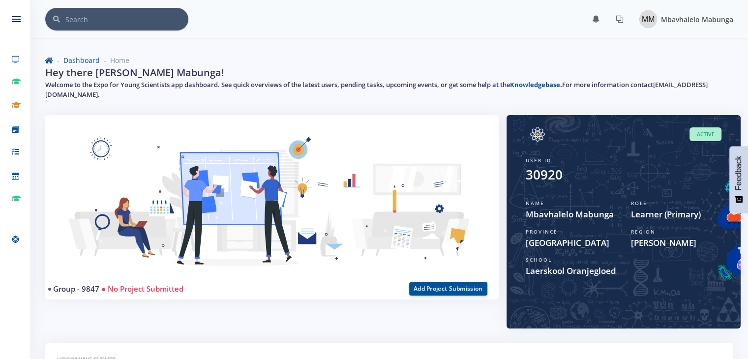
click at [691, 15] on span "Mbavhalelo Mabunga" at bounding box center [697, 19] width 72 height 9
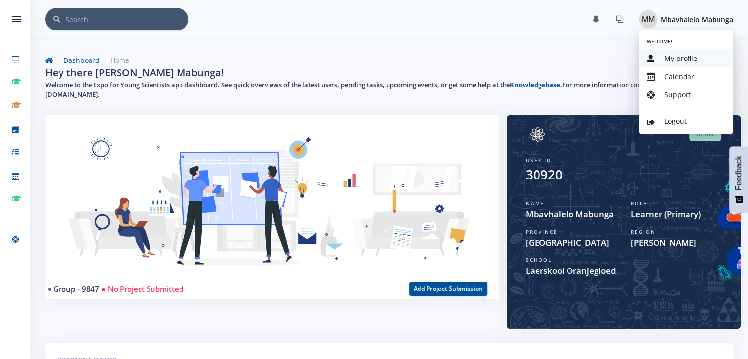
click at [687, 58] on span "My profile" at bounding box center [681, 58] width 33 height 9
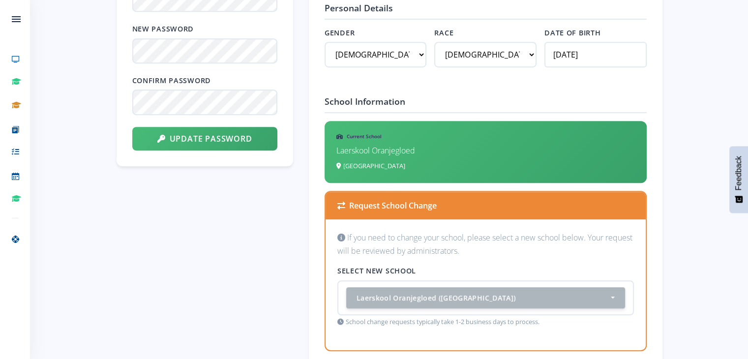
scroll to position [565, 0]
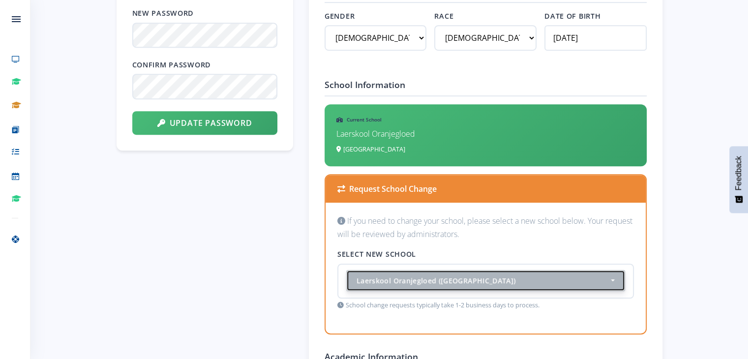
click at [522, 275] on div "Laerskool Oranjegloed (Mpumalanga)" at bounding box center [483, 280] width 252 height 10
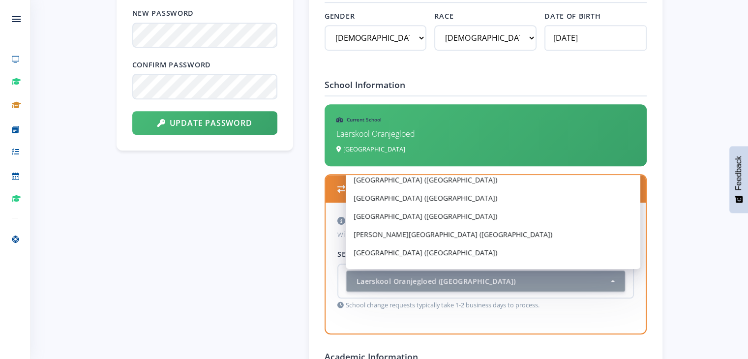
scroll to position [4045, 0]
click at [651, 217] on div "Basic Information Full Name Mbavhalelo Mabunga Email Address mmabunga@icloud.co…" at bounding box center [486, 289] width 354 height 907
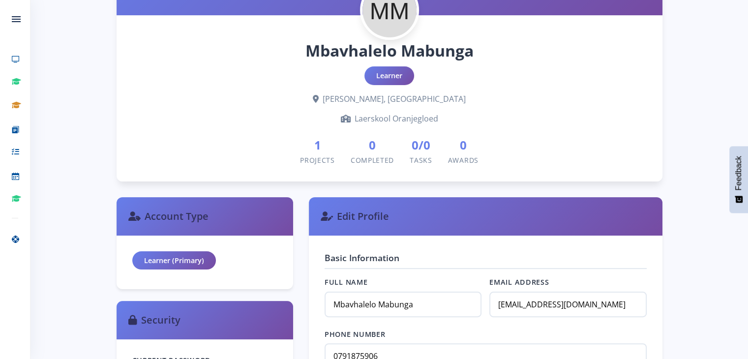
scroll to position [164, 0]
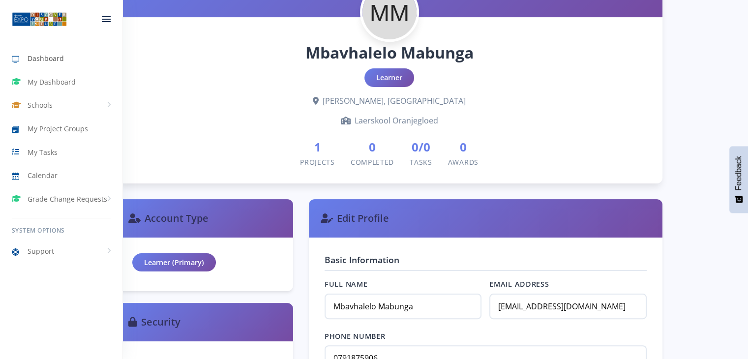
click at [31, 61] on span "Dashboard" at bounding box center [46, 58] width 36 height 10
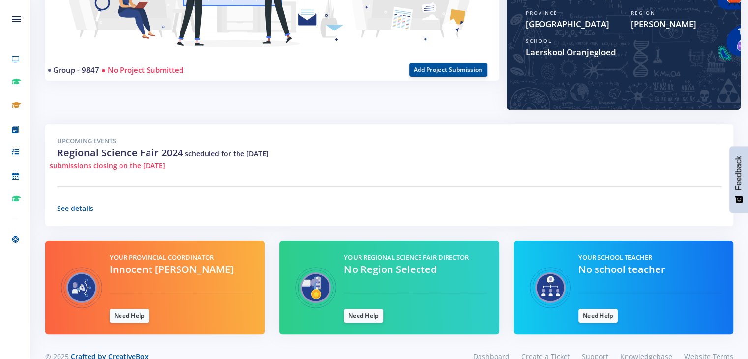
scroll to position [238, 0]
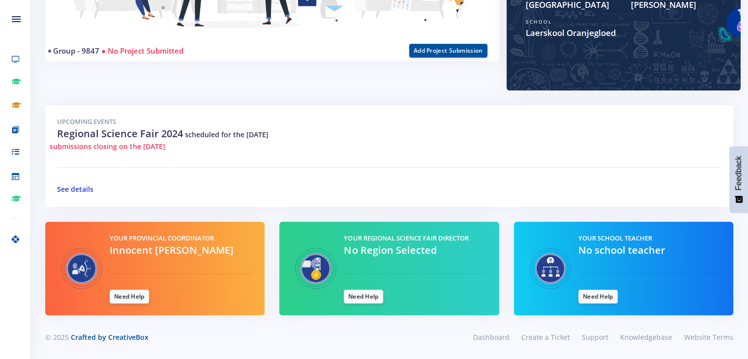
click at [90, 184] on link "See details" at bounding box center [75, 188] width 36 height 9
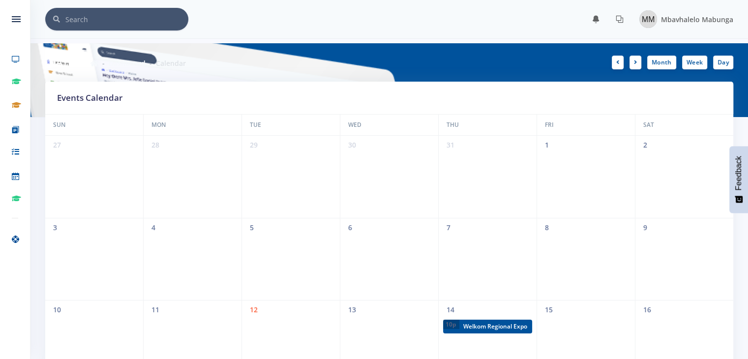
scroll to position [7, 7]
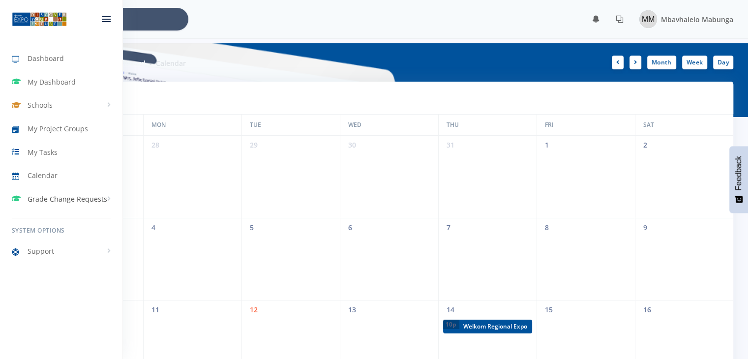
click at [83, 205] on link "Grade Change Requests" at bounding box center [61, 199] width 122 height 23
click at [66, 121] on link "My Project Groups" at bounding box center [61, 129] width 122 height 23
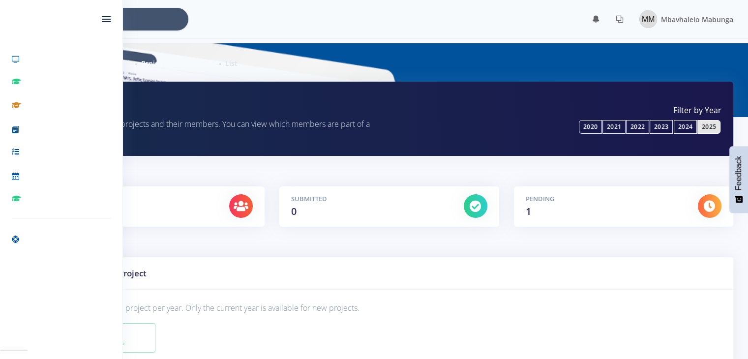
scroll to position [7, 7]
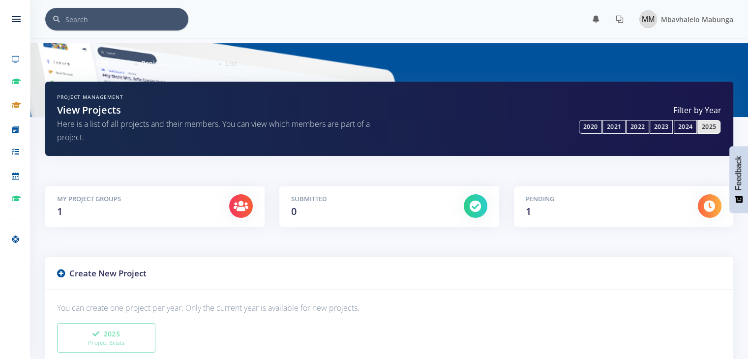
click at [714, 124] on link "2025" at bounding box center [709, 127] width 23 height 14
click at [701, 126] on link "2025" at bounding box center [709, 127] width 23 height 14
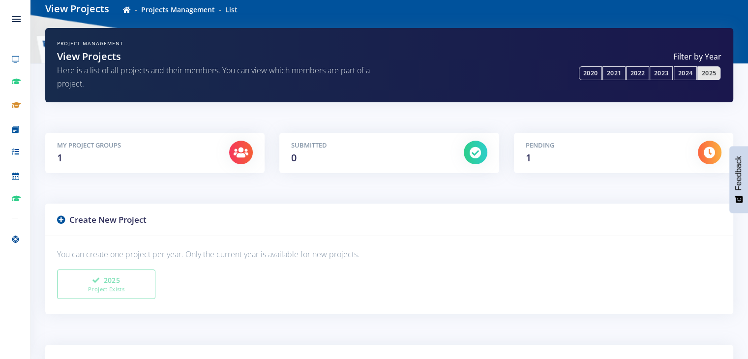
scroll to position [50, 0]
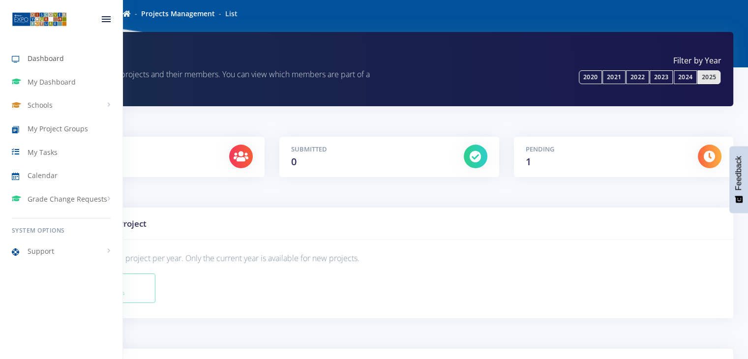
click at [16, 58] on icon at bounding box center [20, 60] width 16 height 12
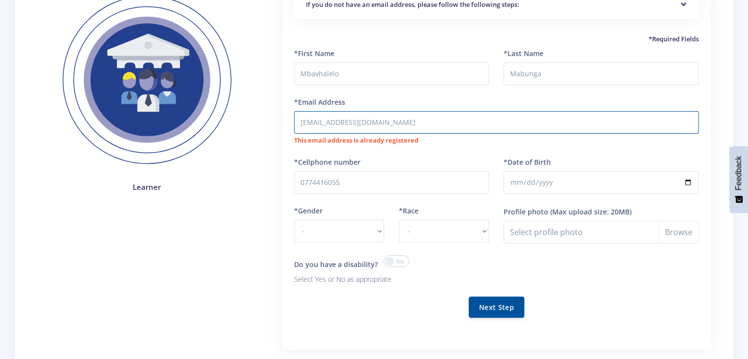
scroll to position [161, 0]
drag, startPoint x: 380, startPoint y: 124, endPoint x: 293, endPoint y: 127, distance: 86.6
click at [293, 127] on div "If you do not have an email address, please follow the following steps: Start b…" at bounding box center [496, 163] width 428 height 371
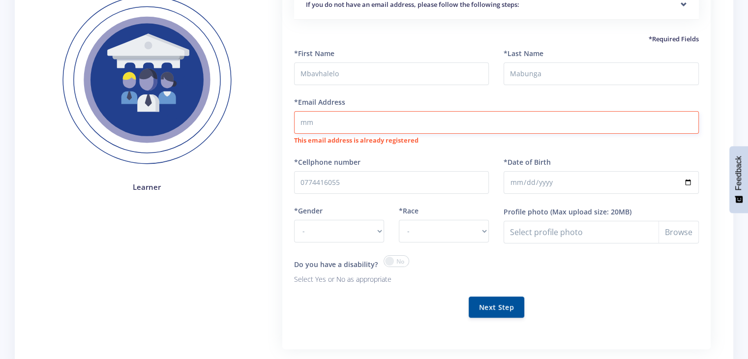
type input "m"
type input "mmabunga12@gmail.com"
click at [480, 261] on div "Do you have a disability? Select Yes or No as appropriate" at bounding box center [391, 270] width 195 height 30
click at [489, 305] on button "Next Step" at bounding box center [497, 306] width 56 height 21
click at [373, 225] on select "- Male Female" at bounding box center [339, 231] width 90 height 23
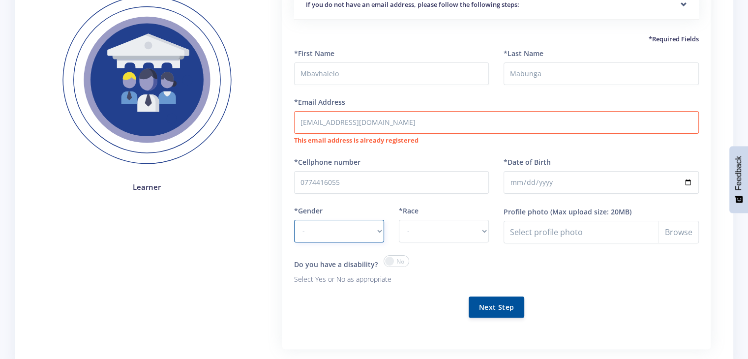
select select "F"
click at [294, 220] on select "- Male Female" at bounding box center [339, 231] width 90 height 23
click at [443, 236] on select "- African Asian Coloured Indian White Other" at bounding box center [444, 231] width 90 height 23
select select "African"
click at [399, 220] on select "- African Asian Coloured Indian White Other" at bounding box center [444, 231] width 90 height 23
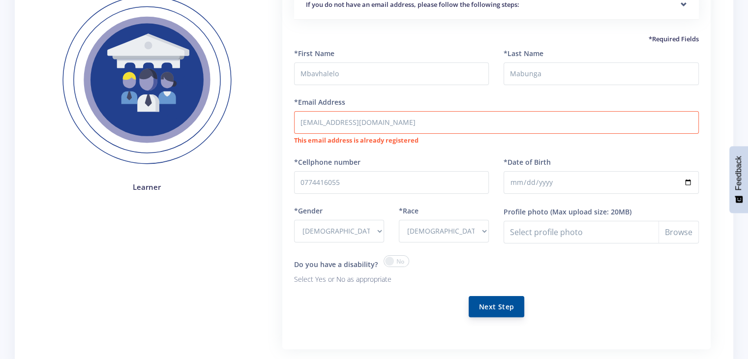
click at [493, 303] on button "Next Step" at bounding box center [497, 306] width 56 height 21
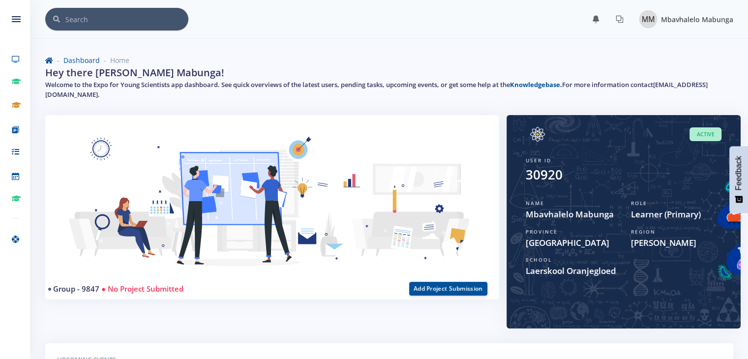
click at [698, 25] on div "Mbavhalelo Mabunga" at bounding box center [686, 19] width 94 height 18
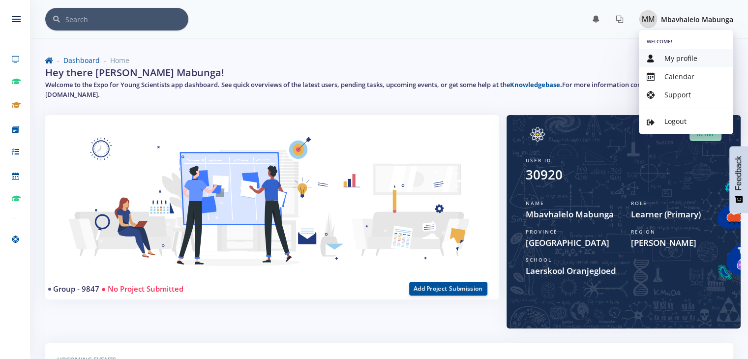
click at [706, 60] on link "My profile" at bounding box center [686, 58] width 94 height 18
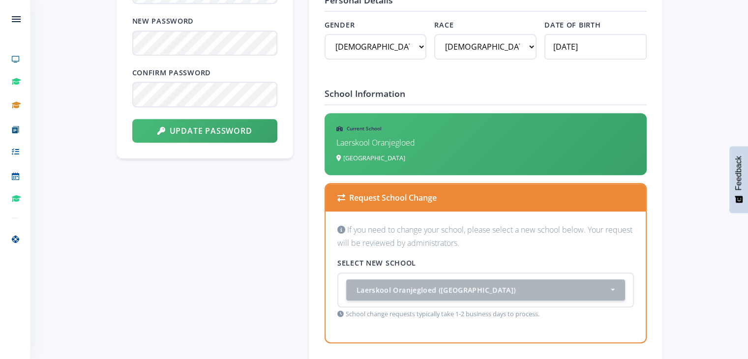
scroll to position [582, 0]
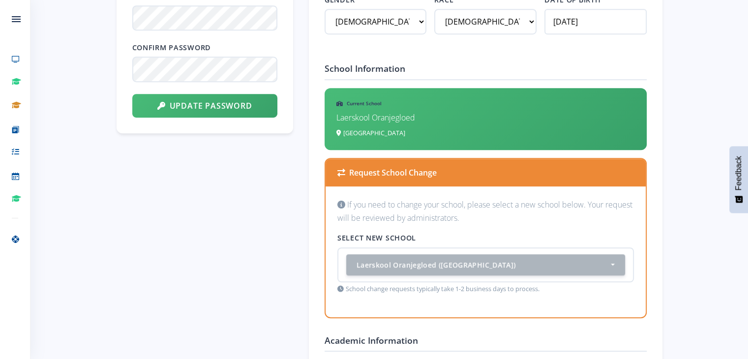
drag, startPoint x: 727, startPoint y: 211, endPoint x: 742, endPoint y: 231, distance: 24.9
click at [726, 212] on div "Mbavhalelo Mabunga Learner [PERSON_NAME], [GEOGRAPHIC_DATA] Laerskool Oranjeglo…" at bounding box center [389, 279] width 718 height 1588
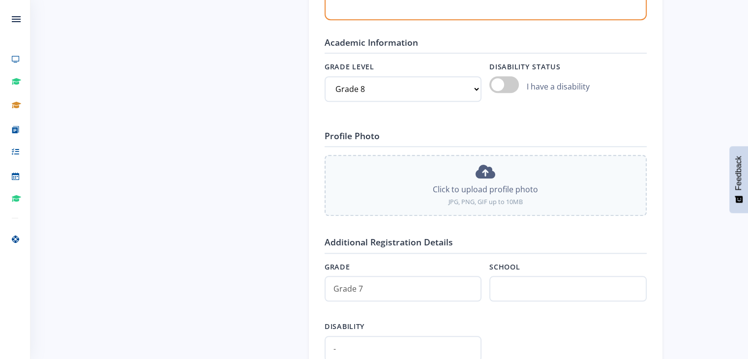
scroll to position [883, 0]
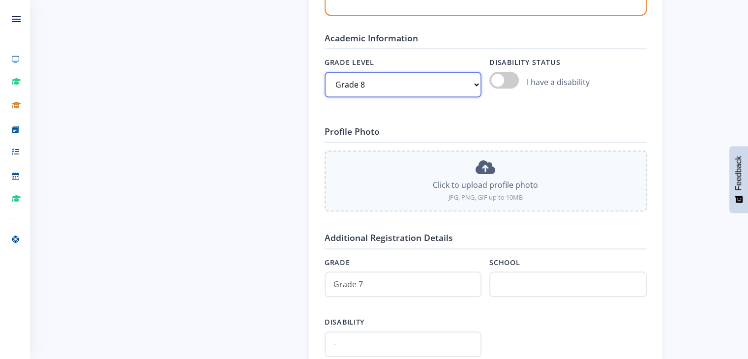
click at [473, 75] on select "Select grade Grade 4 Grade 5 Grade 6 Grade 7" at bounding box center [403, 85] width 157 height 26
select select "Grade 7"
click at [325, 72] on select "Select grade Grade 4 Grade 5 Grade 6 Grade 7" at bounding box center [403, 85] width 157 height 26
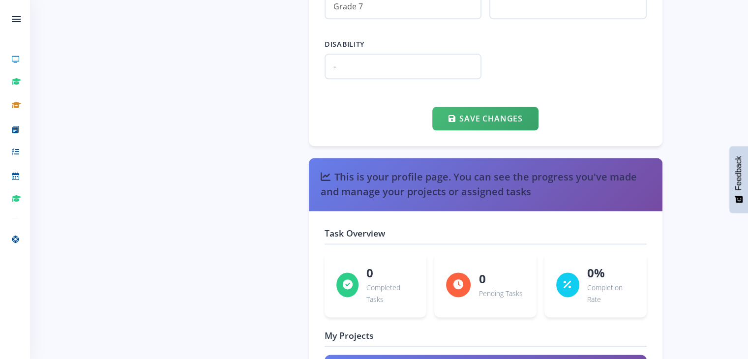
scroll to position [1145, 0]
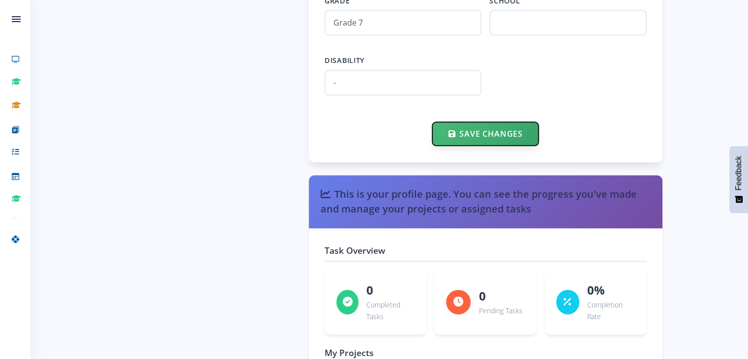
click at [468, 132] on button "Save Changes" at bounding box center [485, 134] width 106 height 24
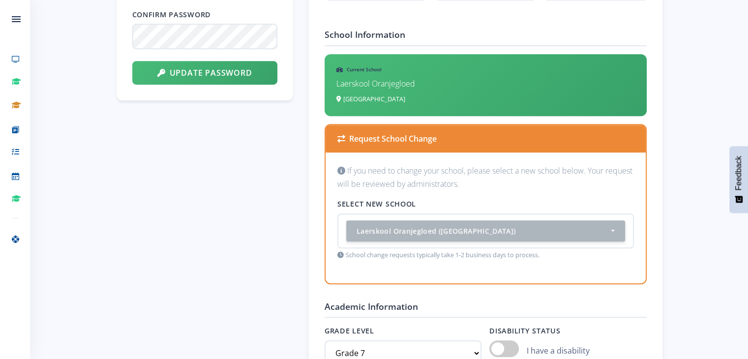
scroll to position [604, 0]
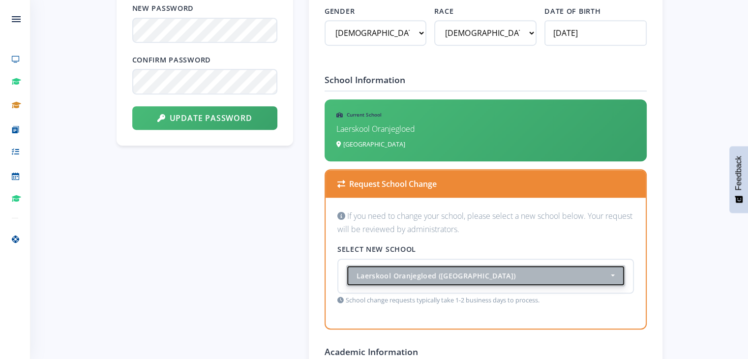
click at [600, 272] on div "Laerskool Oranjegloed ([GEOGRAPHIC_DATA])" at bounding box center [483, 276] width 252 height 10
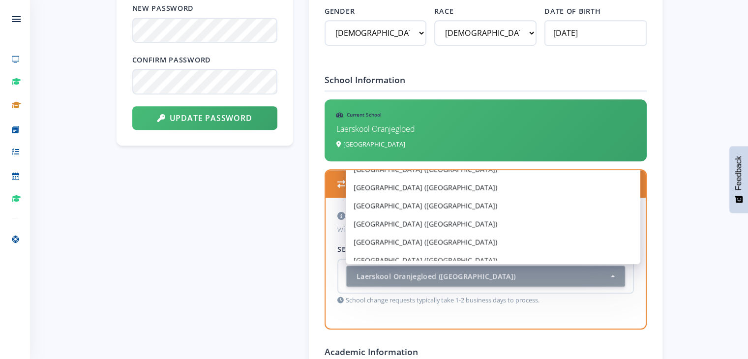
scroll to position [6157, 0]
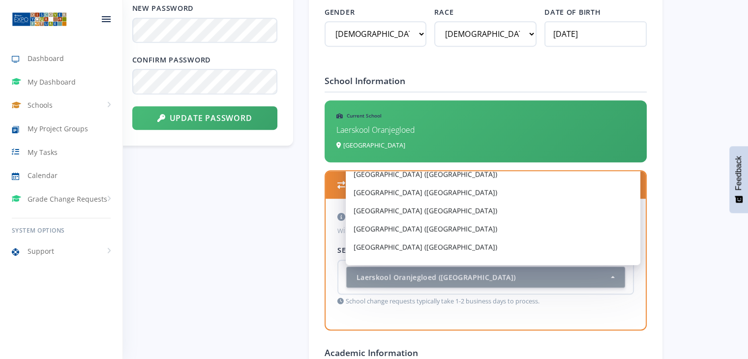
click at [112, 13] on div at bounding box center [106, 19] width 32 height 30
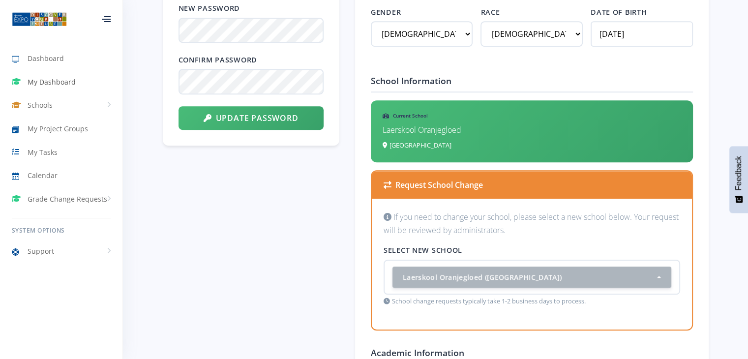
click at [89, 80] on link "My Dashboard" at bounding box center [61, 82] width 122 height 23
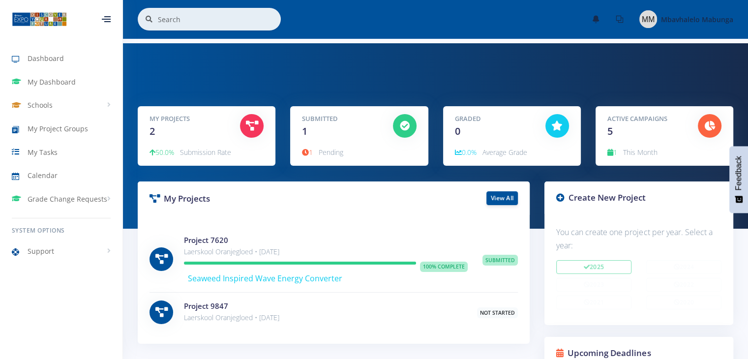
click at [691, 124] on div at bounding box center [710, 126] width 38 height 25
click at [230, 132] on div "My Projects 2" at bounding box center [187, 126] width 91 height 25
click at [697, 14] on div "Mbavhalelo Mabunga" at bounding box center [697, 19] width 72 height 12
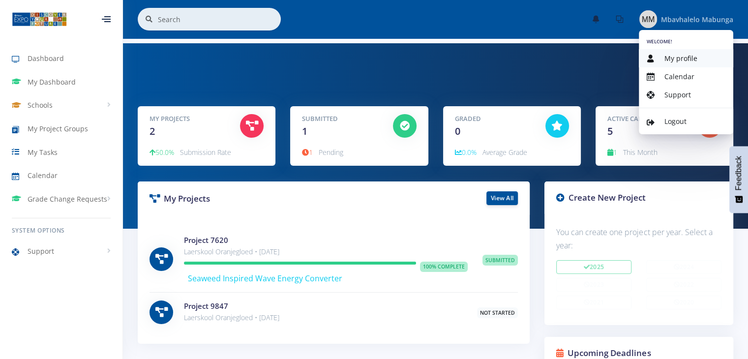
click at [685, 55] on span "My profile" at bounding box center [681, 58] width 33 height 9
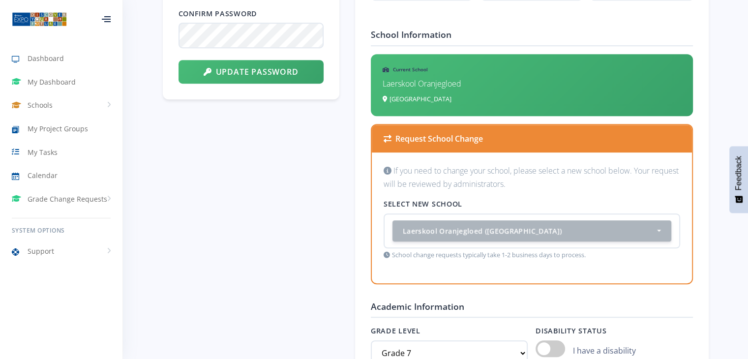
scroll to position [620, 0]
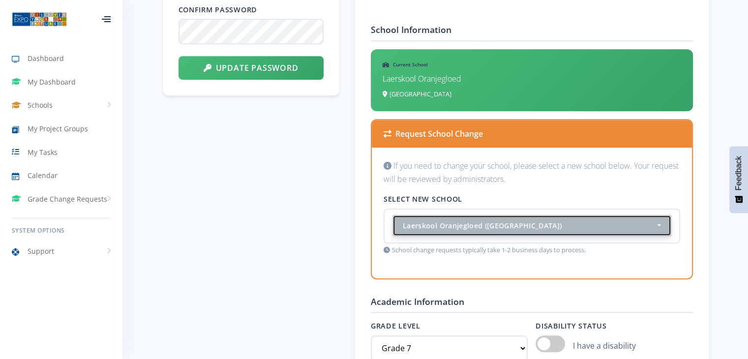
click at [655, 220] on div "Laerskool Oranjegloed (Mpumalanga)" at bounding box center [529, 225] width 252 height 10
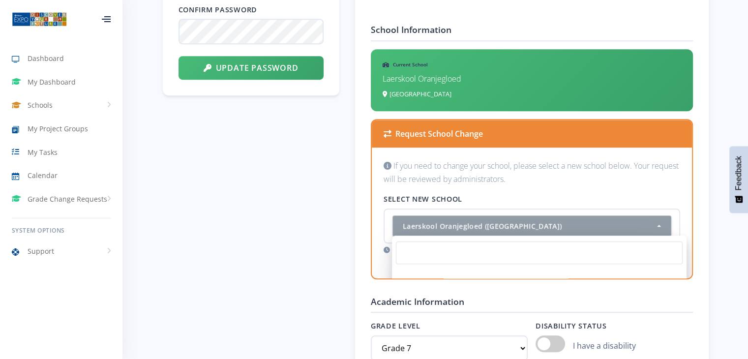
scroll to position [8254, 0]
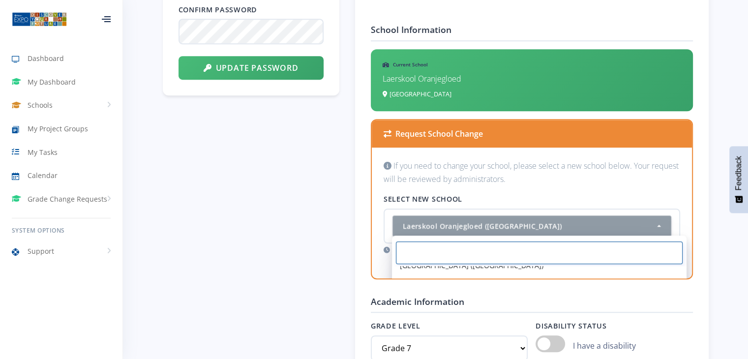
click at [587, 256] on input "Search" at bounding box center [539, 253] width 287 height 23
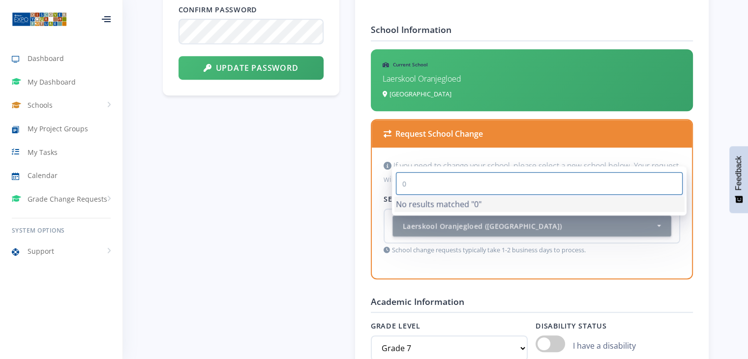
scroll to position [0, 0]
type input "0"
type input "Hoerskool Secunda"
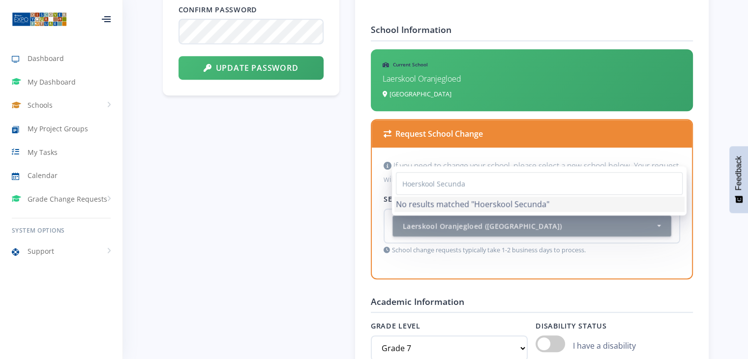
click at [541, 203] on li "No results matched "Hoerskool Secunda"" at bounding box center [539, 204] width 290 height 15
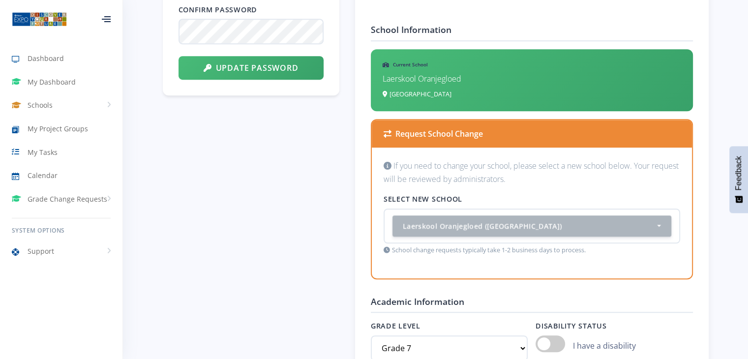
click at [541, 203] on div "Select New School Laerskool Oranjegloed (Mpumalanga) Sitanani Primary School (M…" at bounding box center [532, 224] width 297 height 61
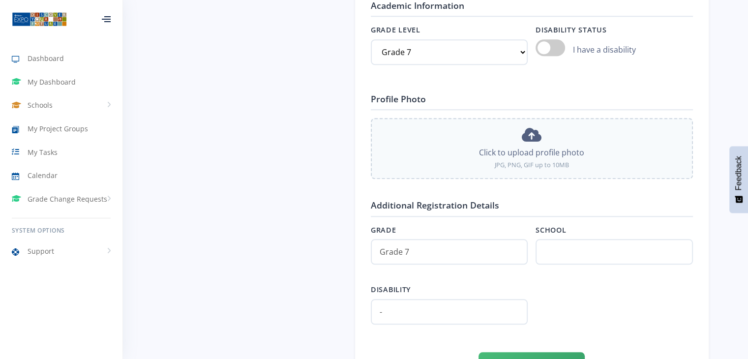
scroll to position [919, 0]
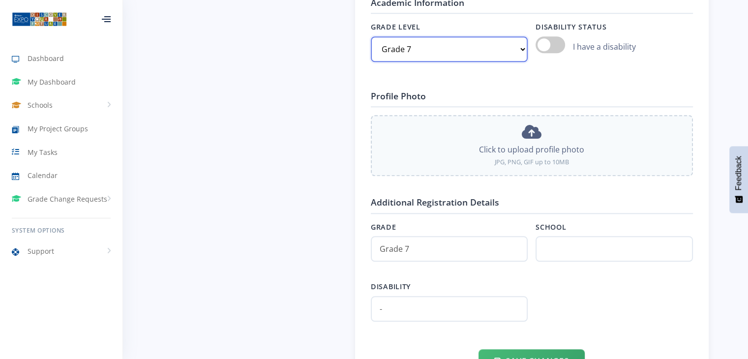
click at [505, 56] on select "Select grade Grade 4 Grade 5 Grade 6 Grade 7" at bounding box center [449, 49] width 157 height 26
click at [371, 36] on select "Select grade Grade 4 Grade 5 Grade 6 Grade 7" at bounding box center [449, 49] width 157 height 26
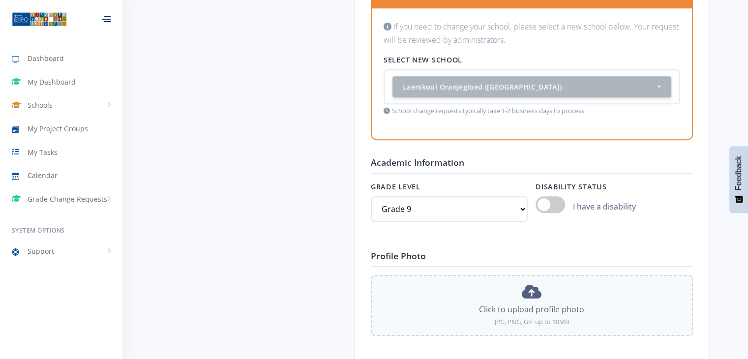
scroll to position [751, 0]
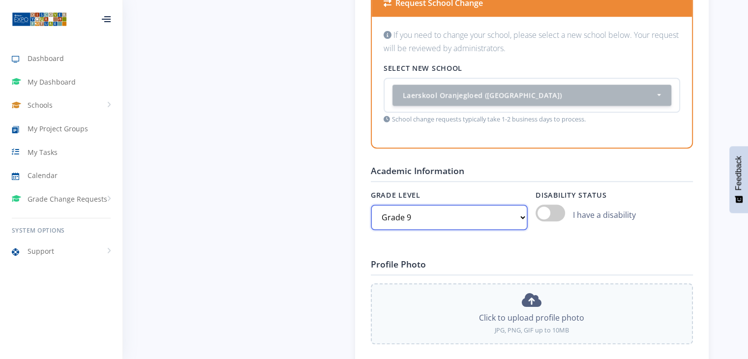
click at [491, 207] on select "Select grade Grade 4 Grade 5 Grade 6 Grade 7" at bounding box center [449, 218] width 157 height 26
select select "Grade 8"
click at [371, 205] on select "Select grade Grade 4 Grade 5 Grade 6 Grade 7" at bounding box center [449, 218] width 157 height 26
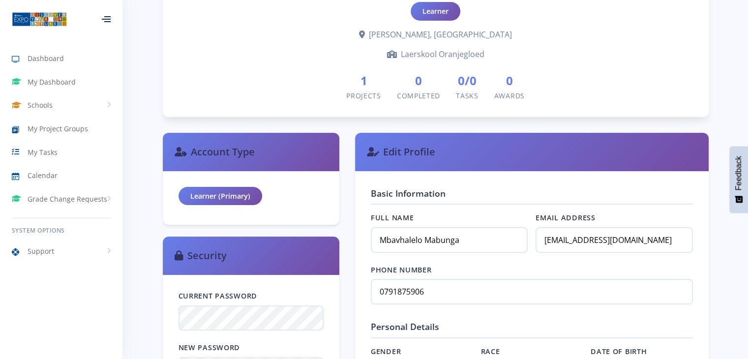
scroll to position [200, 0]
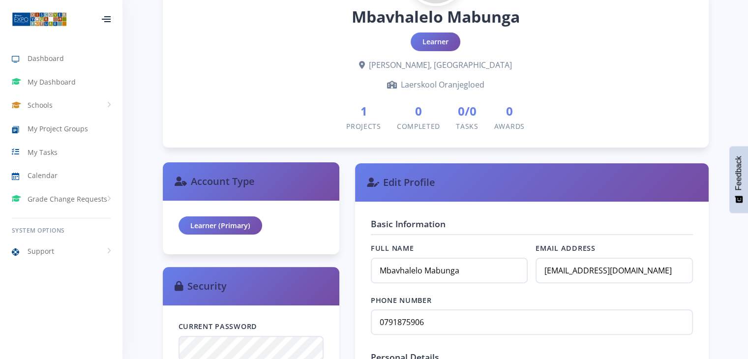
click at [225, 229] on div "Learner (Primary)" at bounding box center [221, 225] width 84 height 19
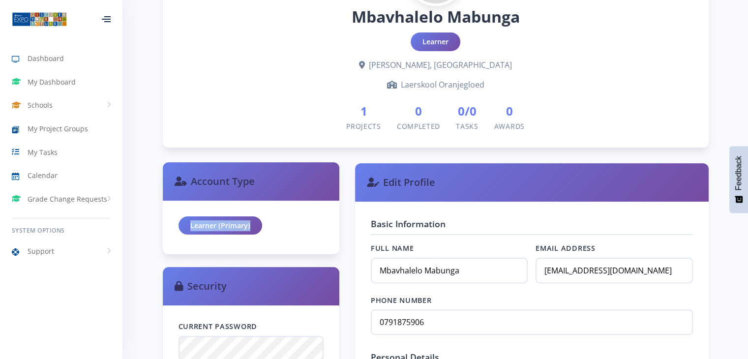
click at [225, 229] on div "Learner (Primary)" at bounding box center [221, 225] width 84 height 19
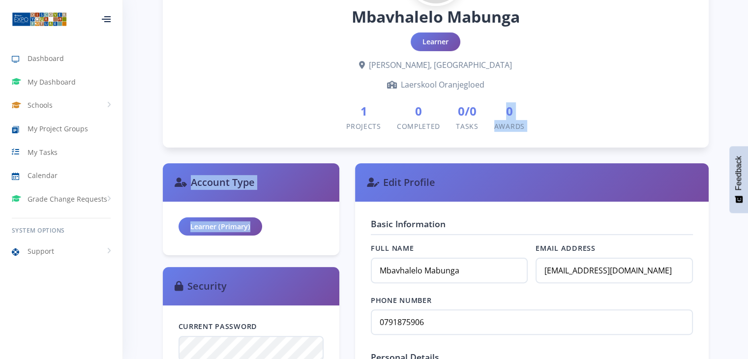
drag, startPoint x: 225, startPoint y: 229, endPoint x: 669, endPoint y: 94, distance: 463.7
click at [669, 94] on div "Mbavhalelo Mabunga Learner Gert Sibande, Mpumalanga Laerskool Oranjegloed 1 Pro…" at bounding box center [436, 64] width 546 height 166
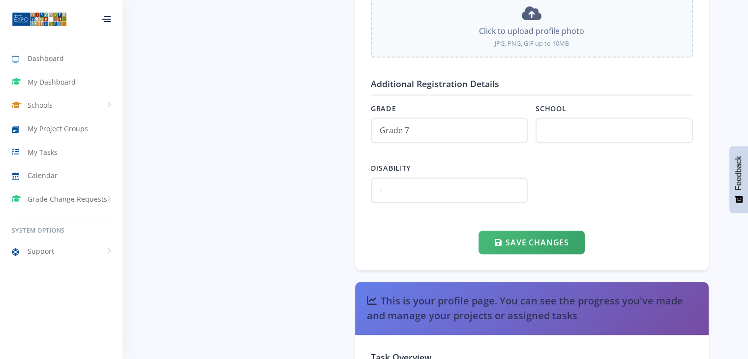
scroll to position [1063, 0]
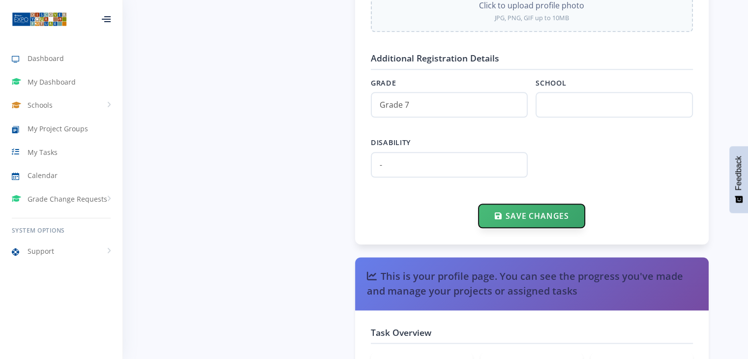
click at [513, 221] on button "Save Changes" at bounding box center [532, 216] width 106 height 24
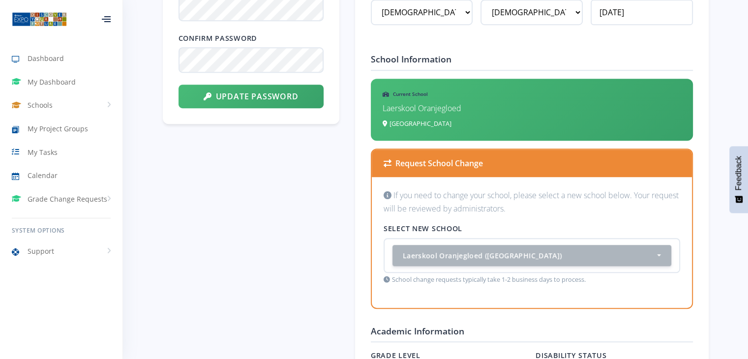
scroll to position [630, 0]
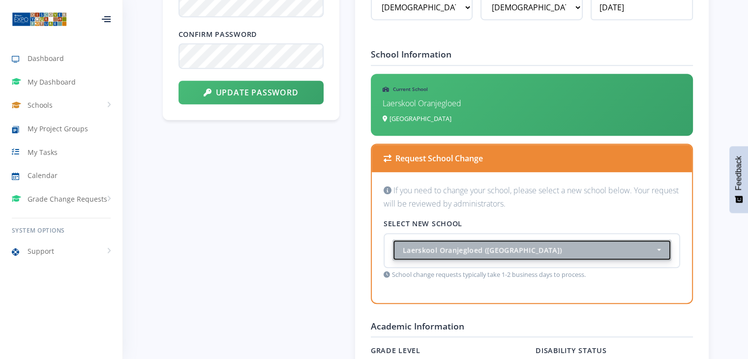
click at [573, 248] on div "Laerskool Oranjegloed ([GEOGRAPHIC_DATA])" at bounding box center [529, 250] width 252 height 10
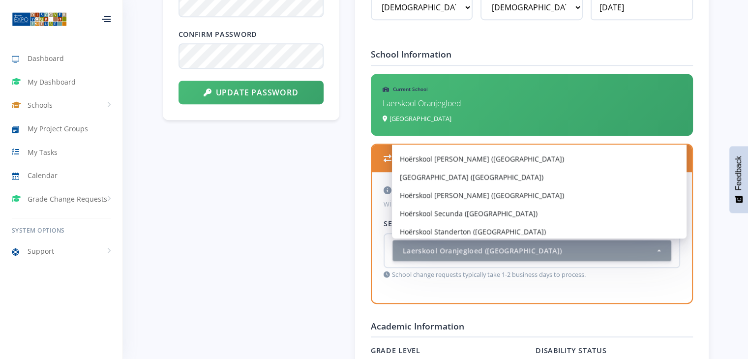
scroll to position [5883, 0]
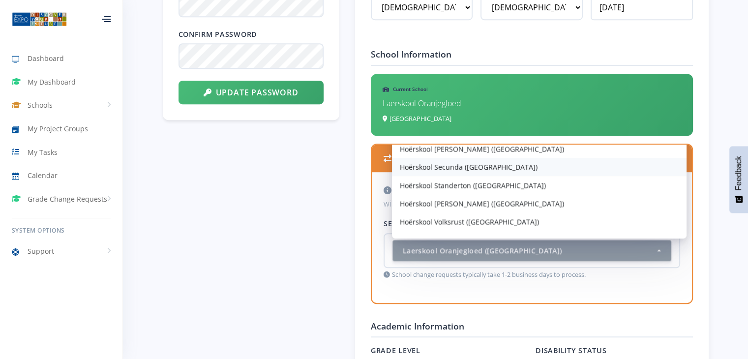
click at [599, 158] on link "Hoërskool Secunda ([GEOGRAPHIC_DATA])" at bounding box center [539, 167] width 295 height 18
select select "22134"
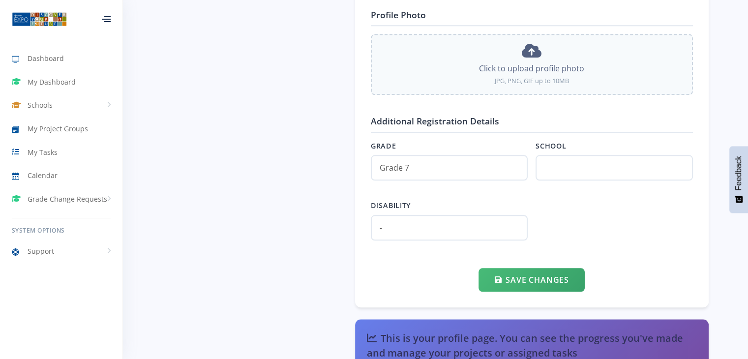
scroll to position [1064, 0]
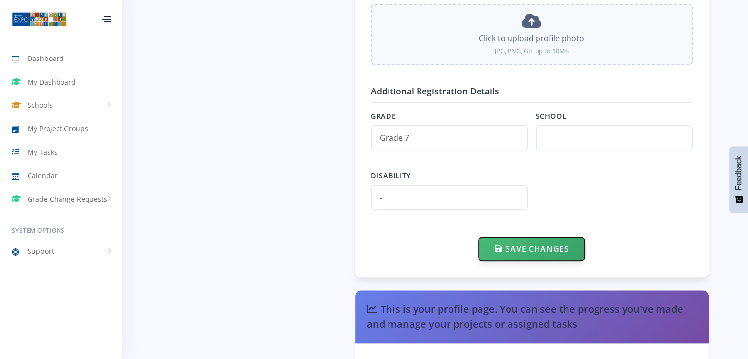
click at [528, 243] on button "Save Changes" at bounding box center [532, 249] width 106 height 24
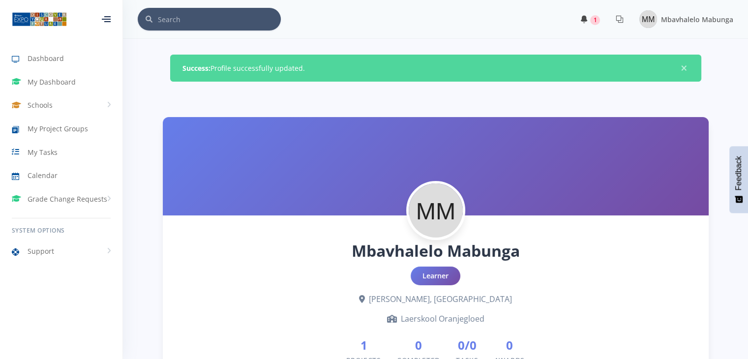
click at [602, 20] on link "1" at bounding box center [590, 19] width 35 height 16
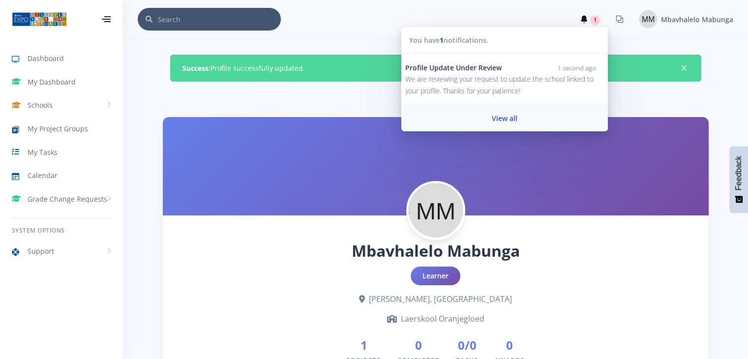
click at [529, 113] on link "View all" at bounding box center [504, 118] width 207 height 26
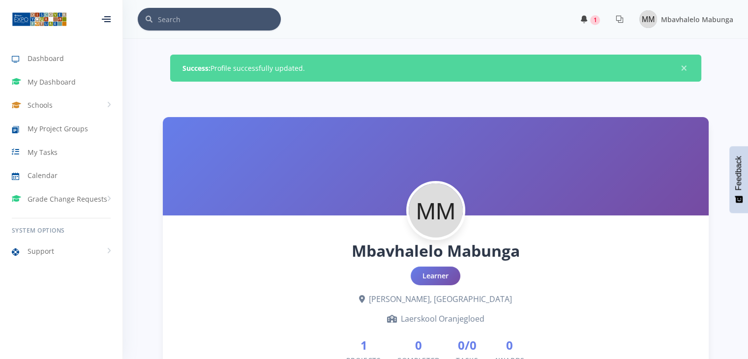
click at [598, 18] on span "1" at bounding box center [595, 20] width 10 height 10
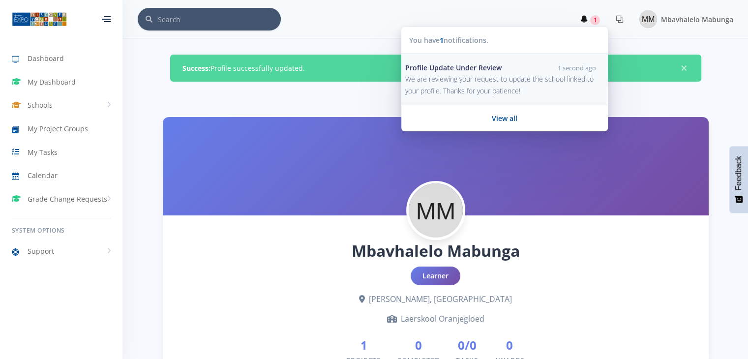
click at [555, 77] on p "We are reviewing your request to update the school linked to your profile. Than…" at bounding box center [500, 85] width 191 height 24
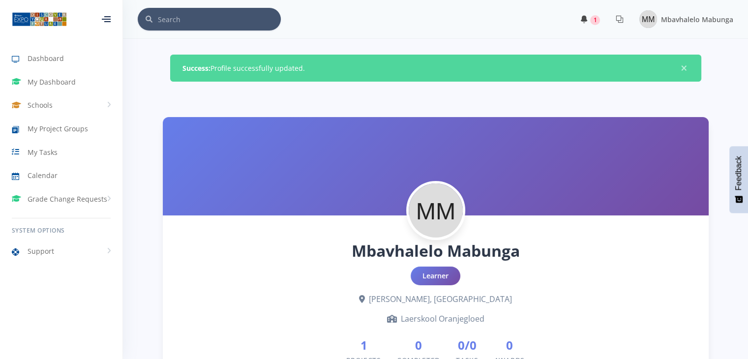
click at [594, 22] on span "1" at bounding box center [595, 20] width 10 height 10
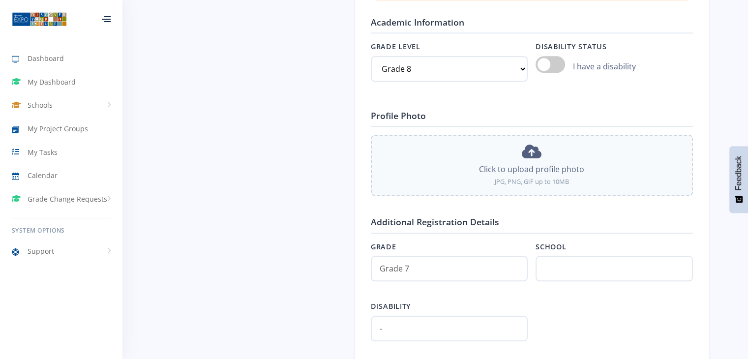
scroll to position [948, 0]
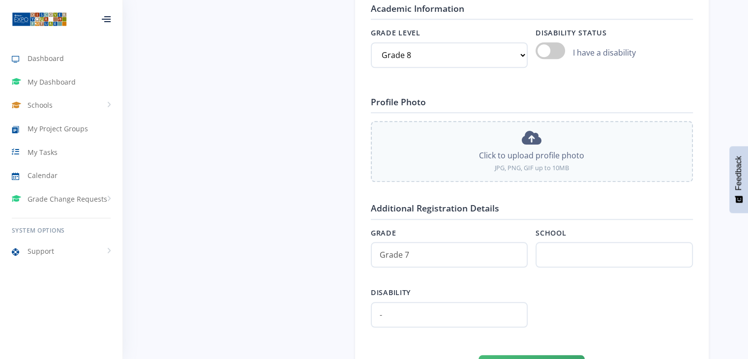
click at [72, 187] on ul "Dashboard My Dashboard Schools View Schools Laerskool Oranjegloed My Project Gr…" at bounding box center [61, 128] width 122 height 164
click at [74, 213] on div "Dashboard My Dashboard Schools View Schools Laerskool Oranjegloed My Project Gr…" at bounding box center [61, 154] width 122 height 232
click at [81, 191] on link "Grade Change Requests" at bounding box center [61, 199] width 122 height 23
click at [49, 239] on span "New Request" at bounding box center [62, 239] width 39 height 10
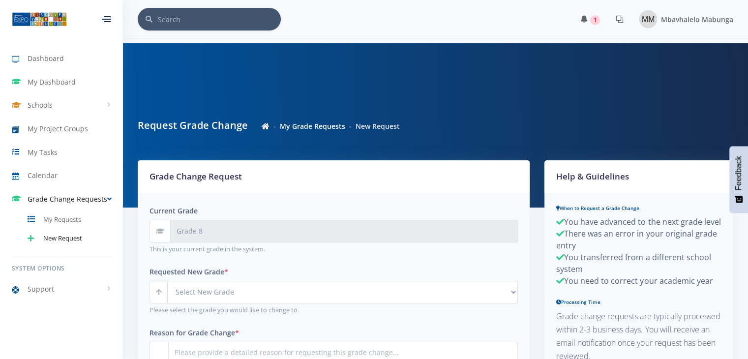
scroll to position [7, 7]
click at [34, 67] on link "Dashboard" at bounding box center [61, 58] width 122 height 23
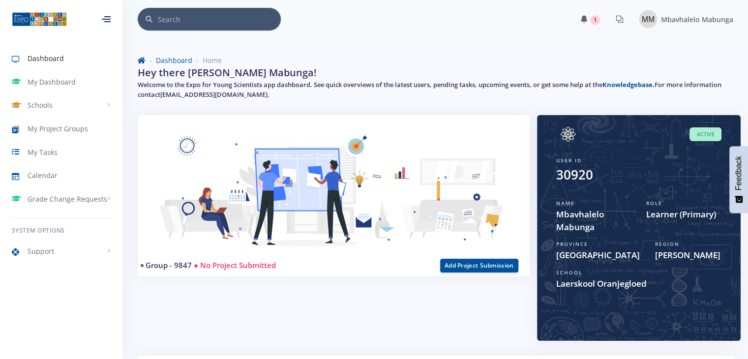
scroll to position [7, 7]
click at [55, 100] on link "Schools" at bounding box center [61, 105] width 122 height 23
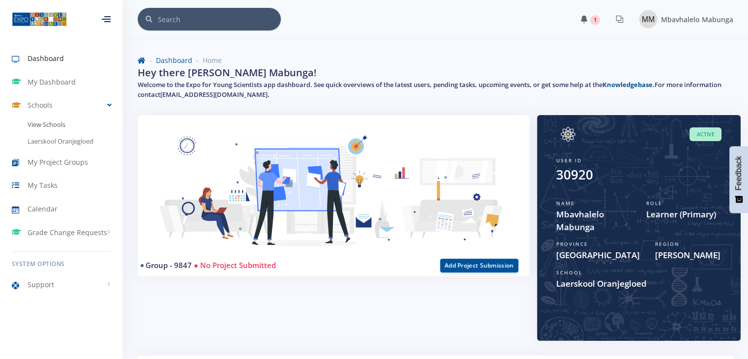
click at [50, 129] on link "View Schools" at bounding box center [61, 125] width 122 height 17
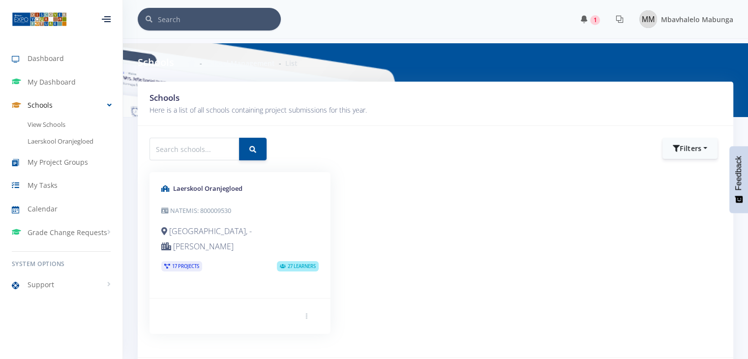
scroll to position [7, 7]
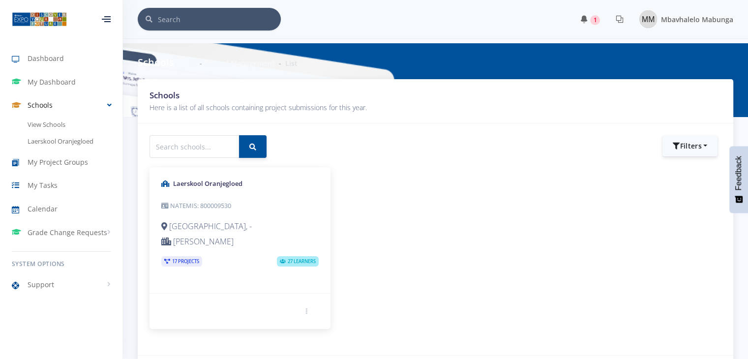
click at [222, 194] on div "Laerskool Oranjegloed NATEMIS: 800009530 [GEOGRAPHIC_DATA], - [PERSON_NAME]" at bounding box center [240, 230] width 181 height 126
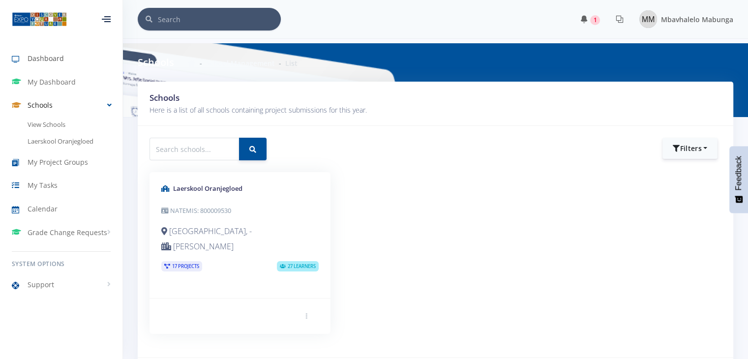
click at [66, 67] on link "Dashboard" at bounding box center [61, 58] width 122 height 23
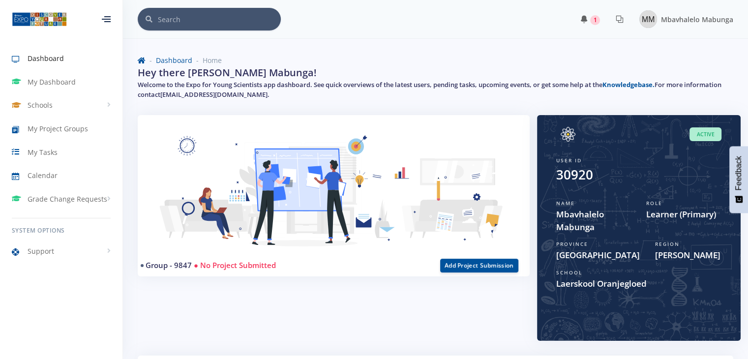
scroll to position [7, 7]
click at [600, 15] on link "1" at bounding box center [590, 19] width 35 height 16
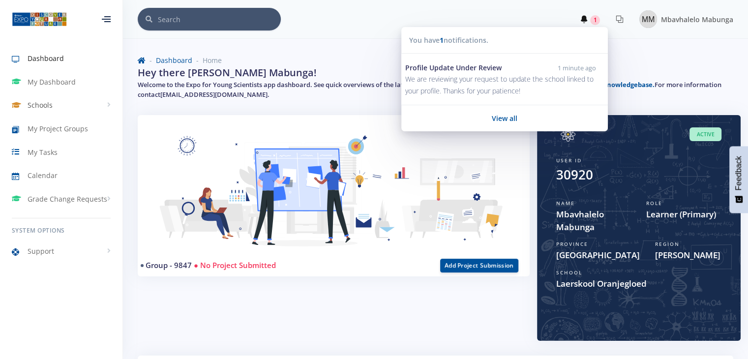
click at [85, 111] on link "Schools" at bounding box center [61, 105] width 122 height 23
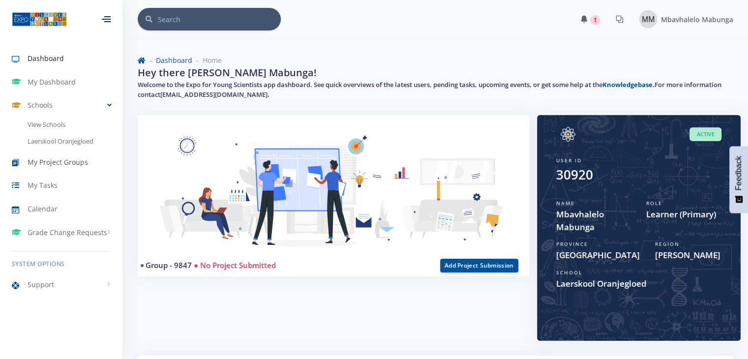
click at [72, 163] on span "My Project Groups" at bounding box center [58, 162] width 61 height 10
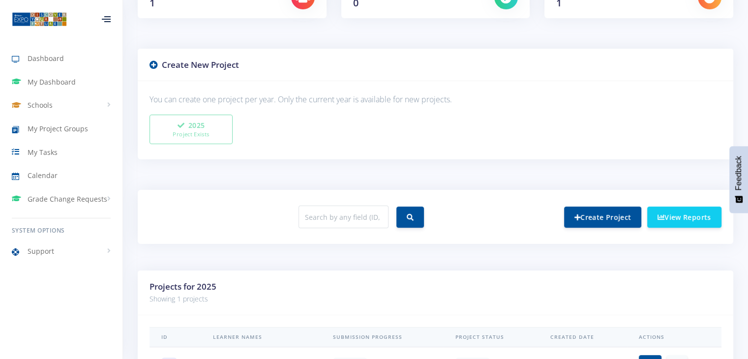
scroll to position [207, 0]
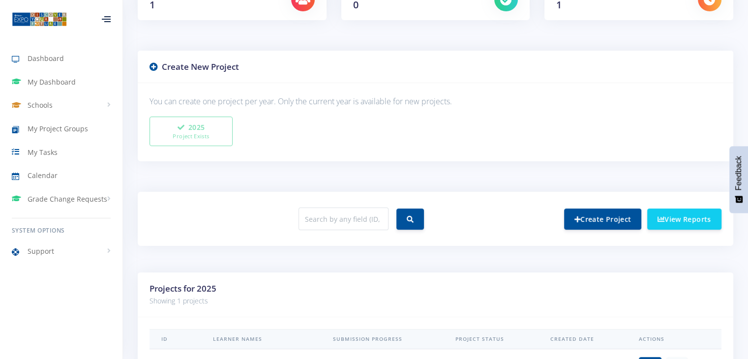
click at [156, 62] on icon at bounding box center [154, 66] width 8 height 8
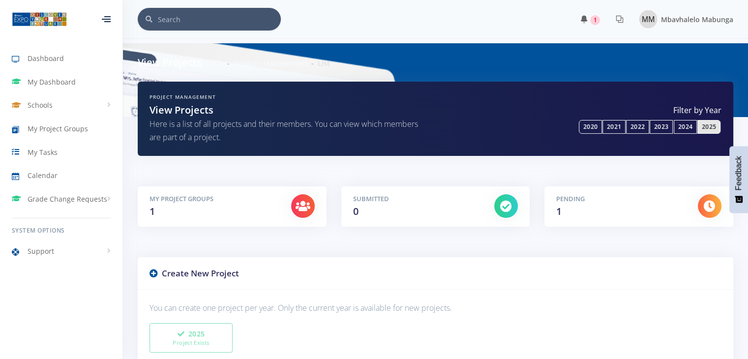
scroll to position [281, 0]
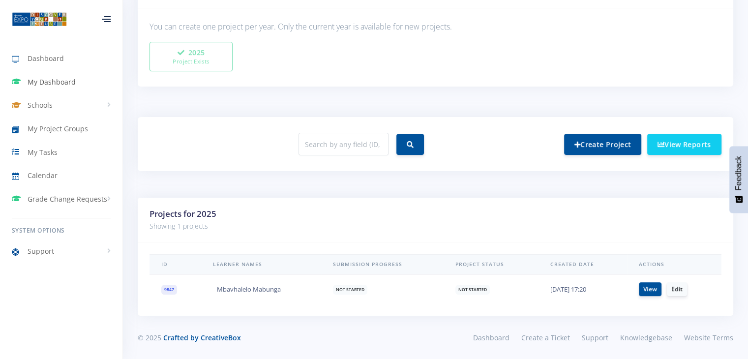
click at [45, 71] on link "My Dashboard" at bounding box center [61, 82] width 122 height 23
click at [48, 57] on span "Dashboard" at bounding box center [46, 58] width 36 height 10
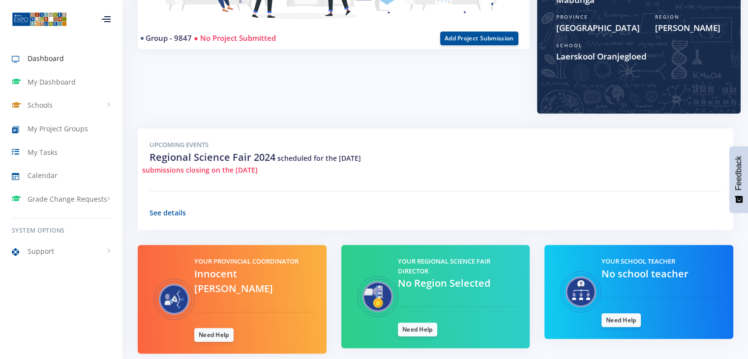
scroll to position [265, 0]
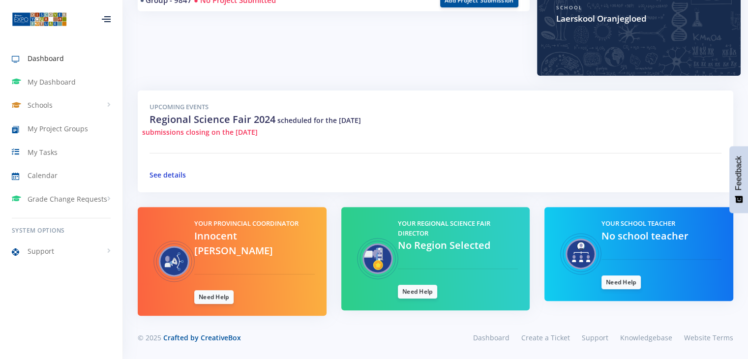
click at [155, 173] on link "See details" at bounding box center [168, 174] width 36 height 9
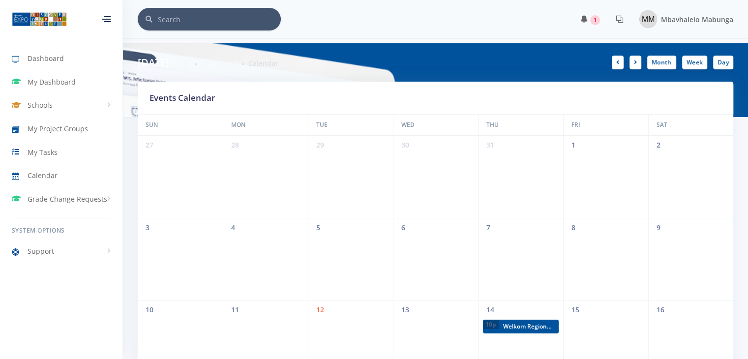
scroll to position [7, 7]
click at [43, 129] on span "My Project Groups" at bounding box center [58, 128] width 61 height 10
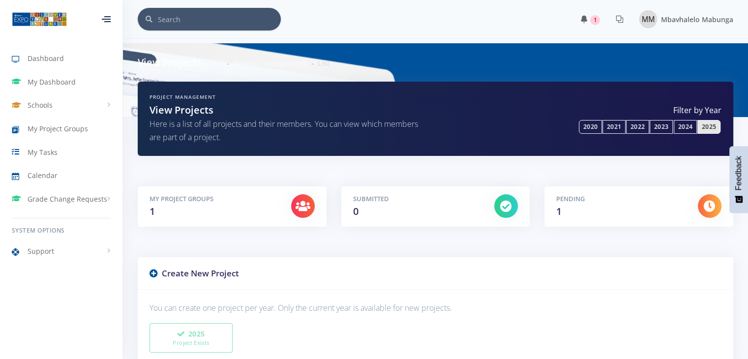
scroll to position [7, 7]
drag, startPoint x: 0, startPoint y: 0, endPoint x: 44, endPoint y: 149, distance: 154.9
click at [44, 149] on span "My Tasks" at bounding box center [43, 152] width 30 height 10
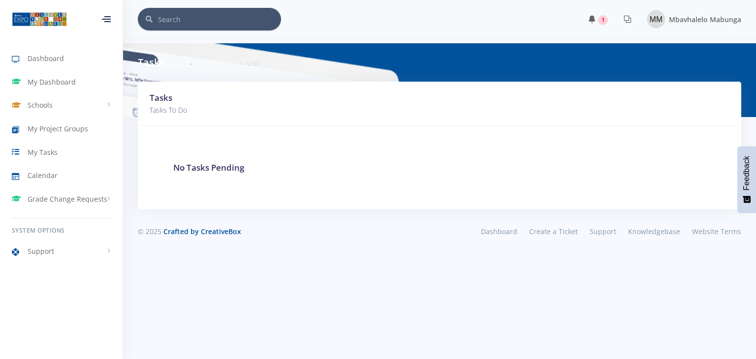
scroll to position [7, 7]
click at [45, 122] on link "My Project Groups" at bounding box center [61, 129] width 122 height 23
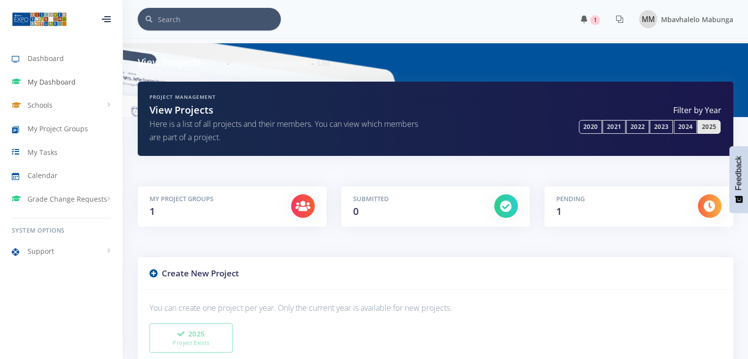
click at [49, 85] on span "My Dashboard" at bounding box center [52, 82] width 48 height 10
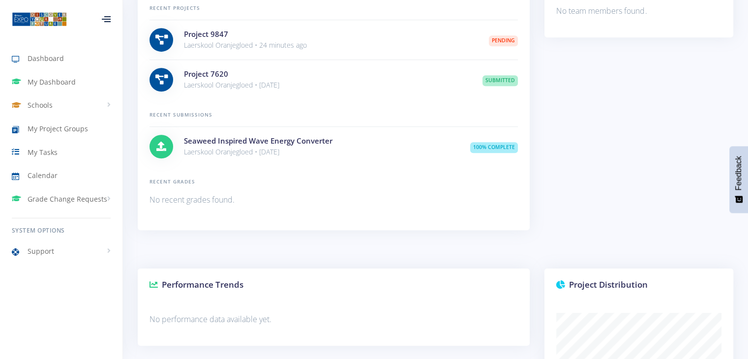
scroll to position [663, 0]
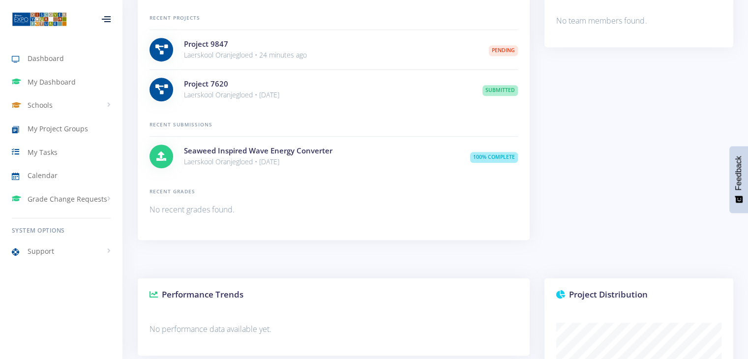
click at [502, 46] on span "Pending" at bounding box center [503, 50] width 29 height 11
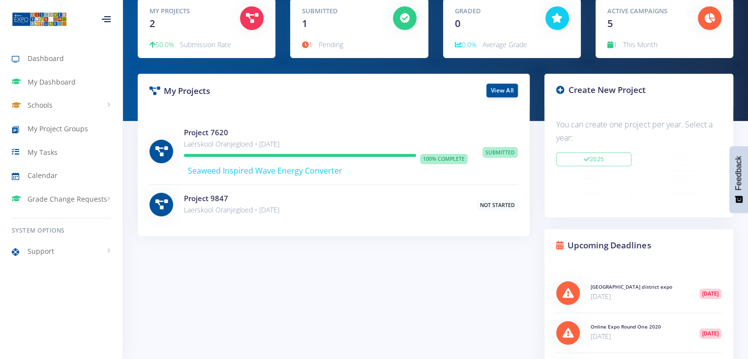
scroll to position [0, 0]
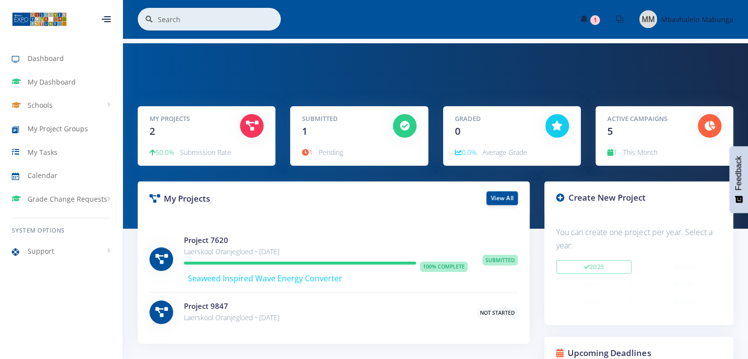
click at [564, 200] on icon at bounding box center [560, 197] width 8 height 8
click at [501, 311] on span "Not Started" at bounding box center [497, 312] width 41 height 11
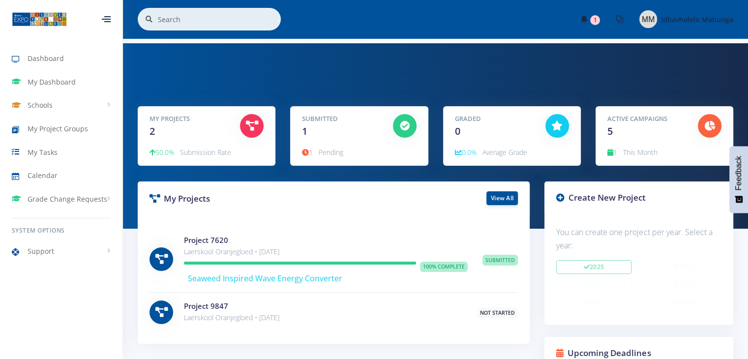
click at [501, 311] on span "Not Started" at bounding box center [497, 312] width 41 height 11
click at [58, 60] on span "Dashboard" at bounding box center [46, 58] width 36 height 10
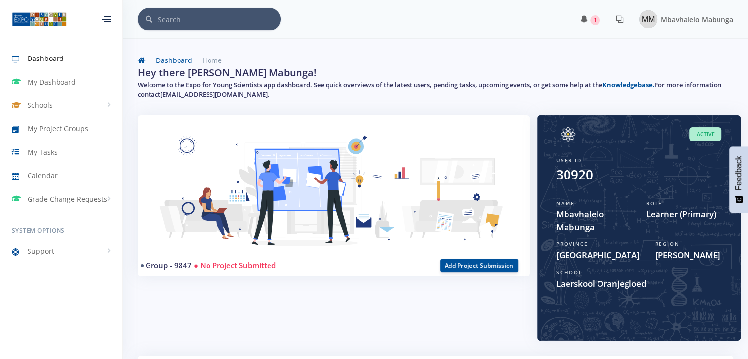
scroll to position [7, 7]
click at [489, 268] on button "Add Project Submission" at bounding box center [479, 265] width 78 height 14
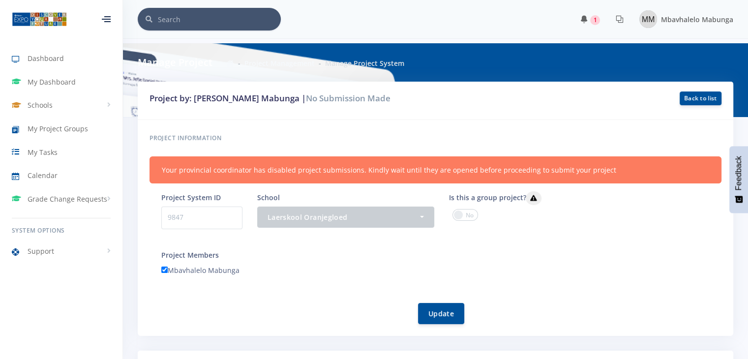
scroll to position [7, 7]
click at [417, 224] on button "Laerskool Oranjegloed" at bounding box center [345, 216] width 177 height 21
click at [417, 215] on div "Laerskool Oranjegloed" at bounding box center [343, 217] width 151 height 10
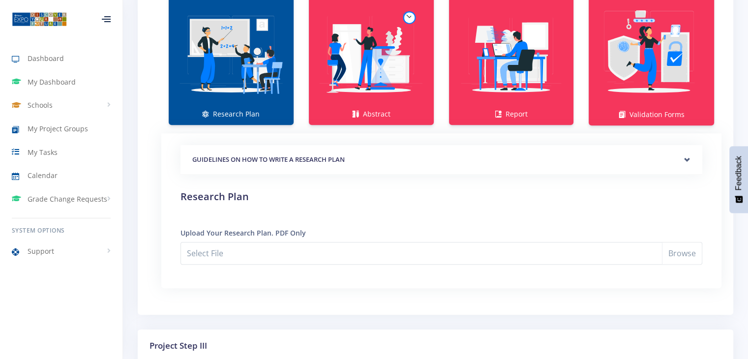
scroll to position [0, 0]
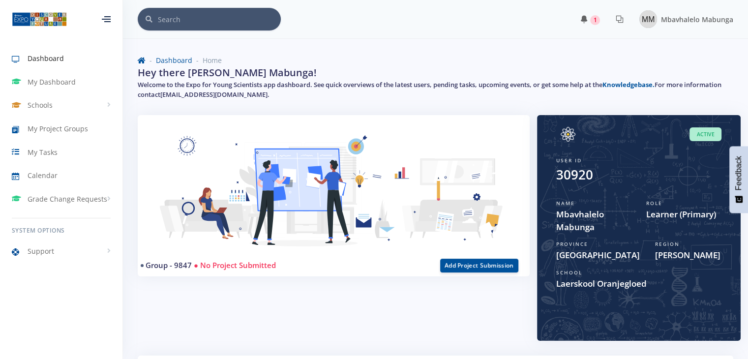
scroll to position [7, 7]
click at [678, 30] on link "Mbavhalelo Mabunga" at bounding box center [683, 19] width 102 height 22
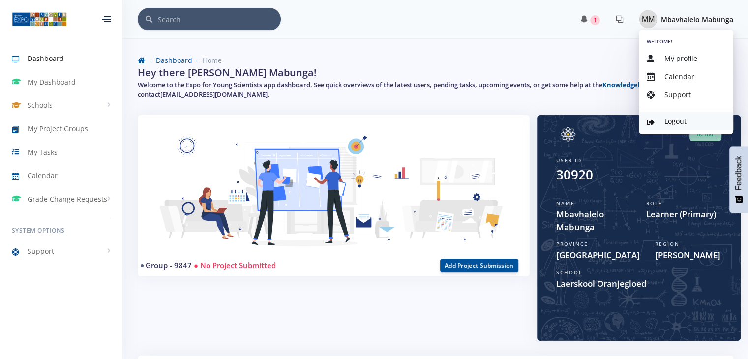
click at [691, 117] on link "Logout" at bounding box center [686, 121] width 94 height 18
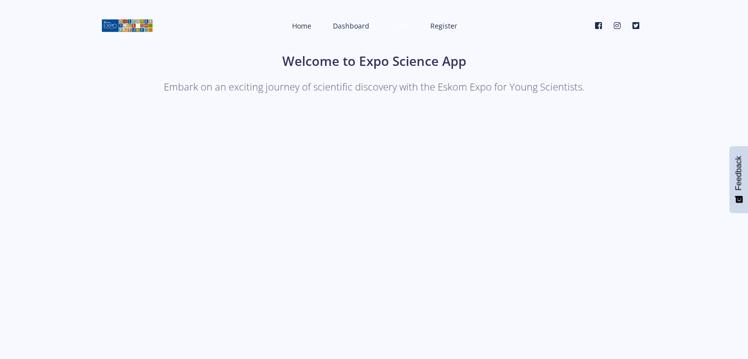
click at [407, 31] on link "Login" at bounding box center [398, 26] width 35 height 26
click at [441, 27] on span "Register" at bounding box center [443, 25] width 27 height 9
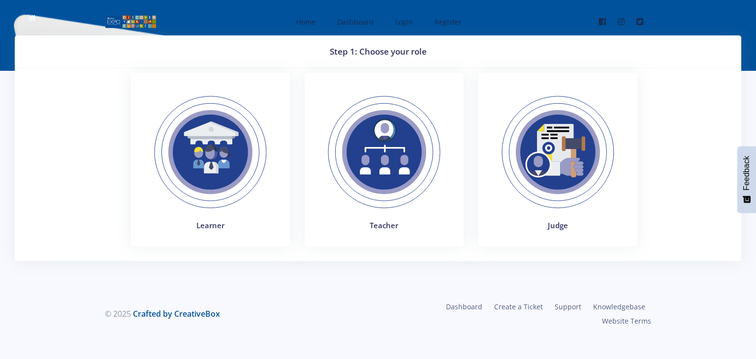
click at [192, 116] on img at bounding box center [210, 152] width 135 height 135
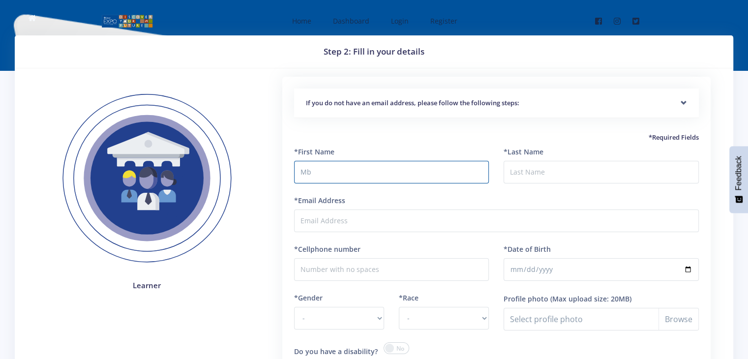
type input "Mbavhalelo"
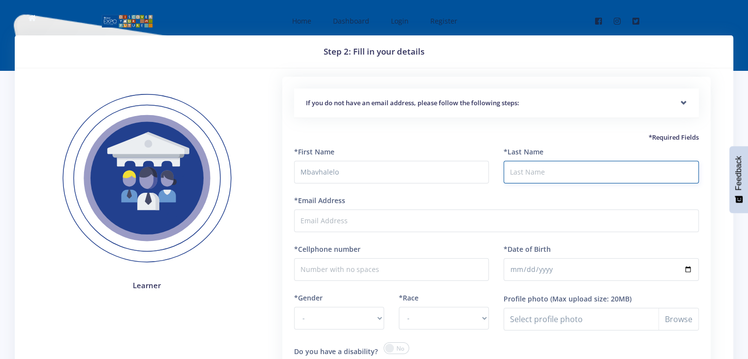
click at [564, 176] on input "*Last Name" at bounding box center [601, 172] width 195 height 23
type input "Mabunga"
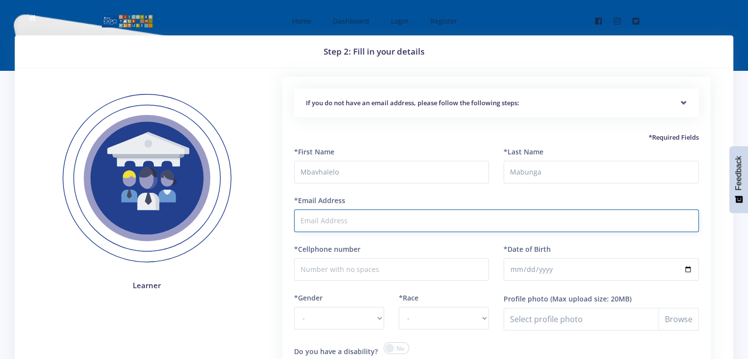
click at [486, 224] on input "*Email Address" at bounding box center [496, 221] width 405 height 23
type input "mmabunga12@gm"
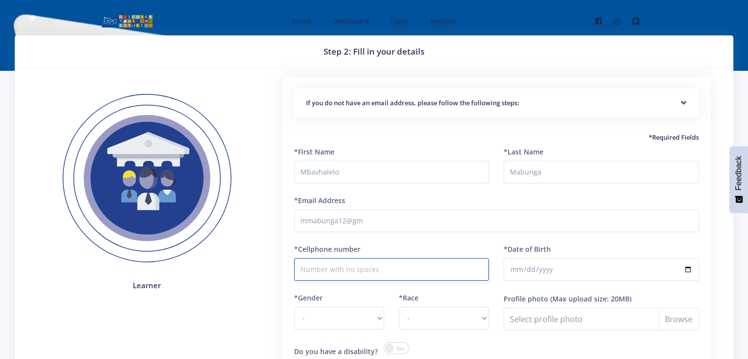
click at [406, 271] on input "*Cellphone number" at bounding box center [391, 269] width 195 height 23
type input "0774416055"
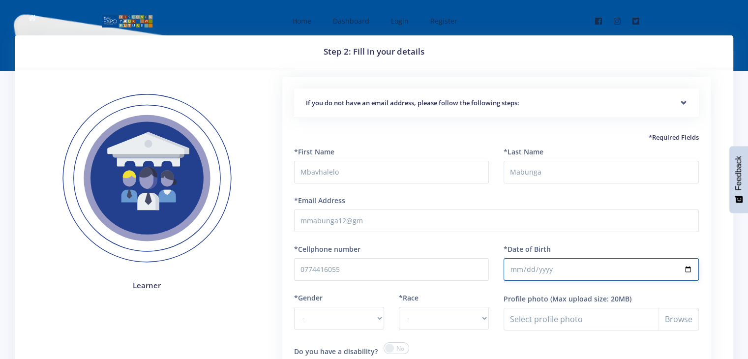
click at [520, 271] on input "*Date of Birth" at bounding box center [601, 269] width 195 height 23
type input "2011-01-11"
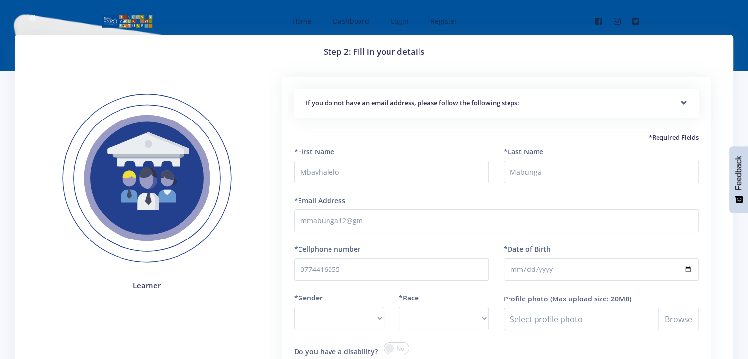
click at [386, 316] on div "*Gender - Male Female" at bounding box center [339, 318] width 105 height 50
click at [368, 316] on select "- Male Female" at bounding box center [339, 318] width 90 height 23
select select "F"
click at [294, 307] on select "- Male Female" at bounding box center [339, 318] width 90 height 23
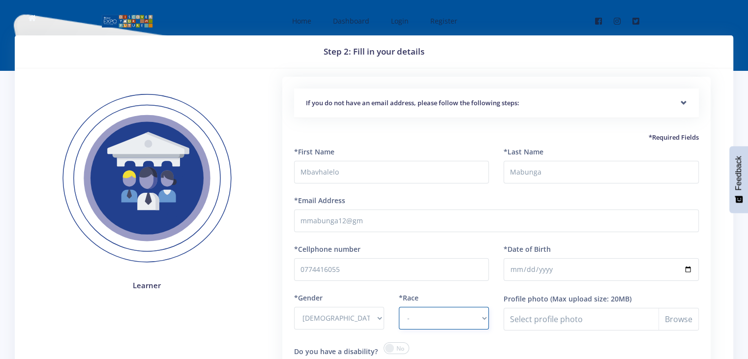
click at [428, 317] on select "- African Asian Coloured Indian White Other" at bounding box center [444, 318] width 90 height 23
select select "[DEMOGRAPHIC_DATA]"
click at [399, 307] on select "- African Asian Coloured Indian White Other" at bounding box center [444, 318] width 90 height 23
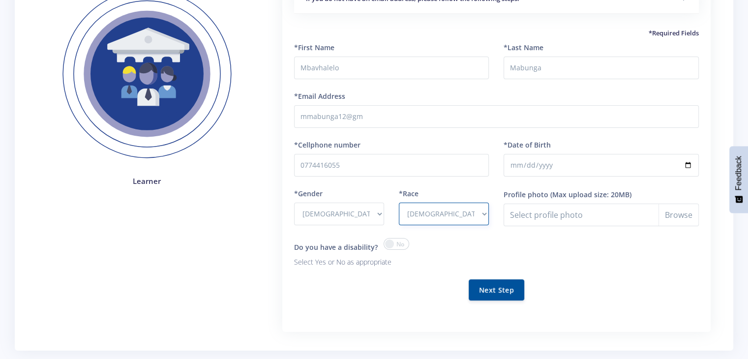
scroll to position [141, 0]
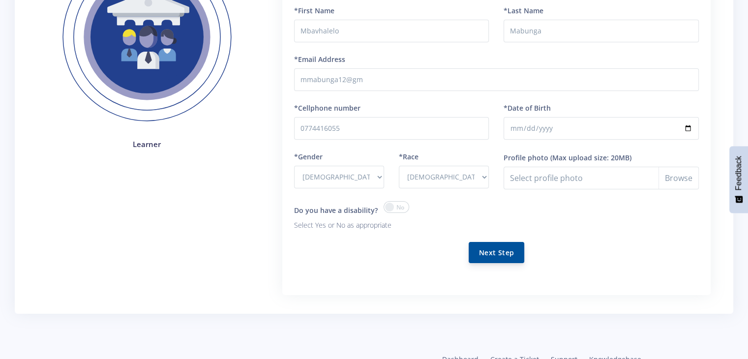
click at [488, 252] on button "Next Step" at bounding box center [497, 252] width 56 height 21
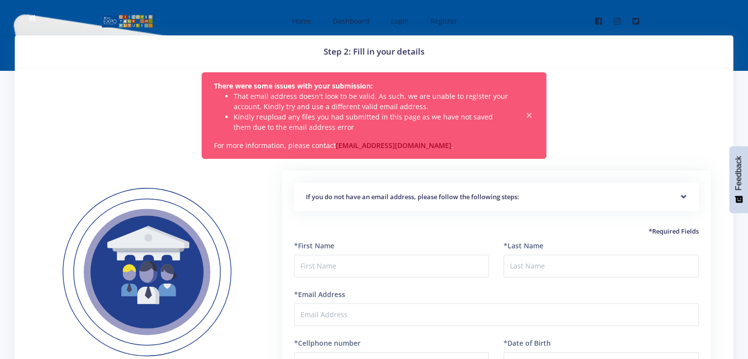
click at [347, 252] on div "*First Name" at bounding box center [391, 259] width 195 height 37
click at [350, 282] on div "*First Name" at bounding box center [392, 265] width 210 height 49
click at [346, 267] on input "text" at bounding box center [391, 266] width 195 height 23
type input "Mbavhalelo"
click at [528, 272] on input "*Last Name" at bounding box center [601, 266] width 195 height 23
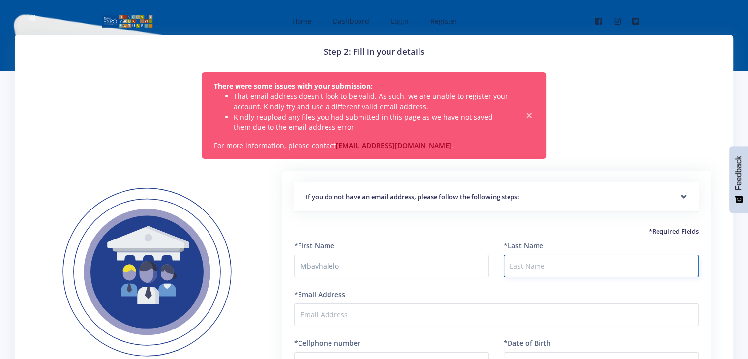
type input "Mabunga"
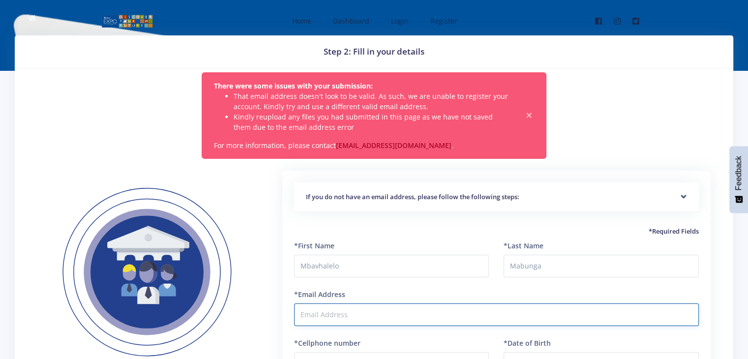
click at [518, 323] on input "*Email Address" at bounding box center [496, 314] width 405 height 23
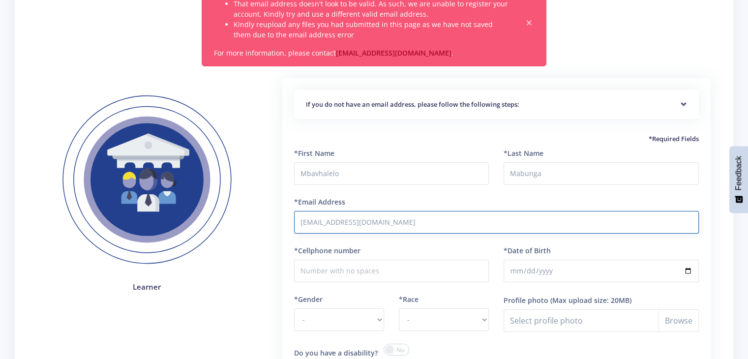
scroll to position [157, 0]
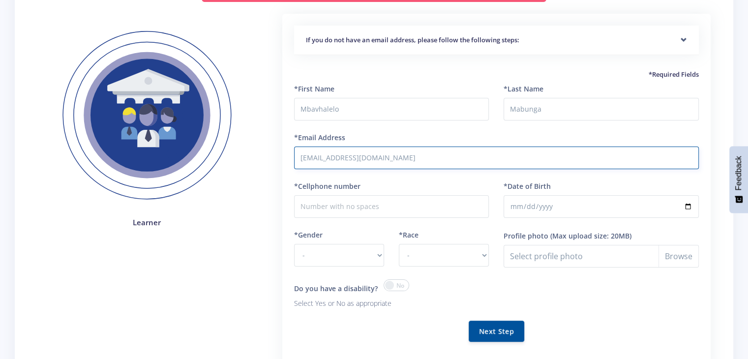
type input "[EMAIL_ADDRESS][DOMAIN_NAME]"
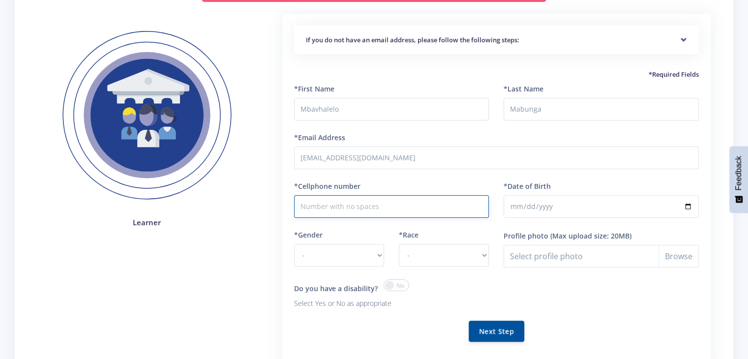
click at [452, 212] on input "*Cellphone number" at bounding box center [391, 206] width 195 height 23
type input "0774416055"
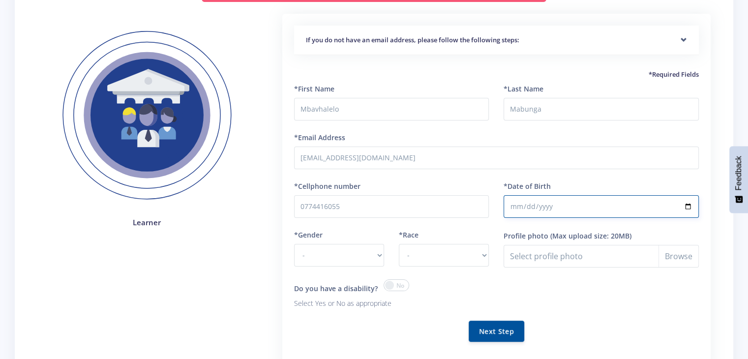
click at [531, 204] on input "*Date of Birth" at bounding box center [601, 206] width 195 height 23
click at [521, 205] on input "*Date of Birth" at bounding box center [601, 206] width 195 height 23
type input "[DATE]"
click at [339, 255] on select "- [DEMOGRAPHIC_DATA] [DEMOGRAPHIC_DATA]" at bounding box center [339, 255] width 90 height 23
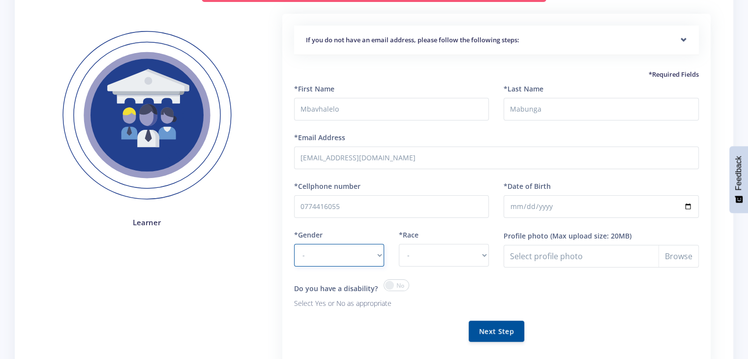
select select "F"
click at [294, 244] on select "- [DEMOGRAPHIC_DATA] [DEMOGRAPHIC_DATA]" at bounding box center [339, 255] width 90 height 23
click at [415, 255] on select "- [DEMOGRAPHIC_DATA] Coloured Indian White Other" at bounding box center [444, 255] width 90 height 23
select select "[DEMOGRAPHIC_DATA]"
click at [399, 244] on select "- [DEMOGRAPHIC_DATA] Coloured Indian White Other" at bounding box center [444, 255] width 90 height 23
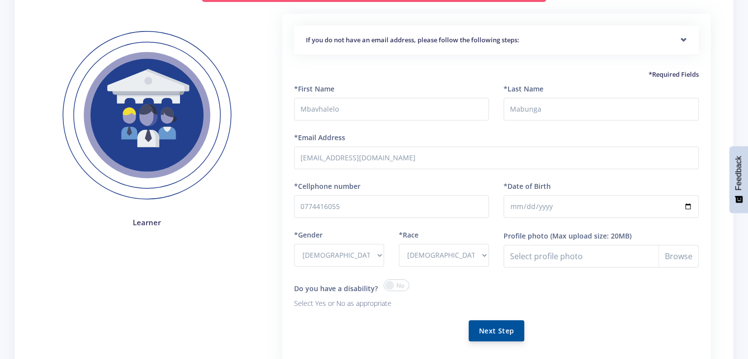
click at [484, 324] on button "Next Step" at bounding box center [497, 330] width 56 height 21
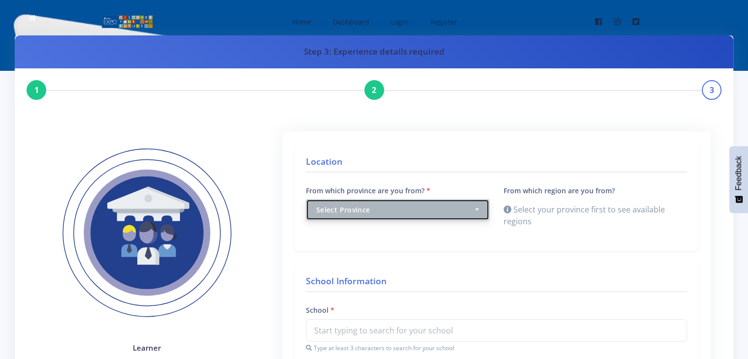
click at [455, 213] on div "Select Province" at bounding box center [394, 210] width 157 height 10
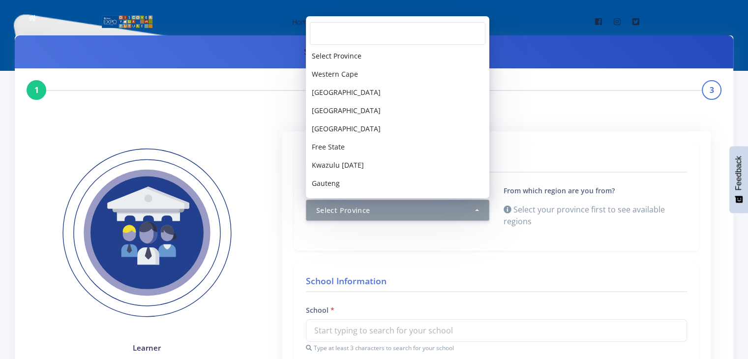
scroll to position [34, 0]
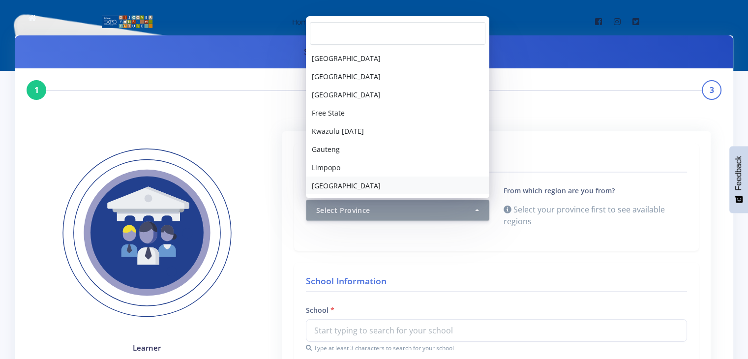
click at [405, 189] on link "[GEOGRAPHIC_DATA]" at bounding box center [397, 186] width 183 height 18
select select "9"
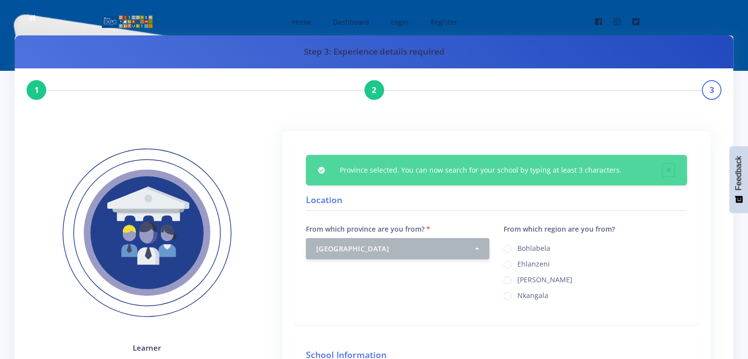
click at [517, 276] on label "[PERSON_NAME]" at bounding box center [544, 278] width 55 height 8
click at [517, 276] on input "[PERSON_NAME]" at bounding box center [520, 276] width 6 height 6
radio input "true"
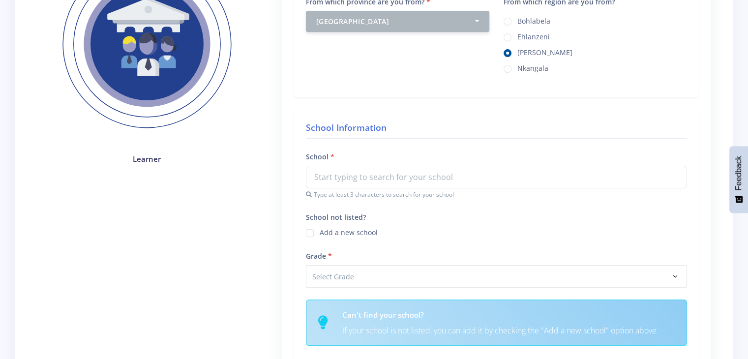
scroll to position [247, 0]
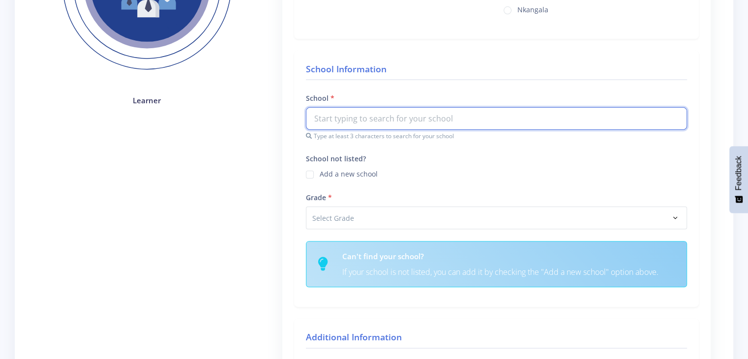
click at [334, 114] on input "text" at bounding box center [496, 118] width 381 height 23
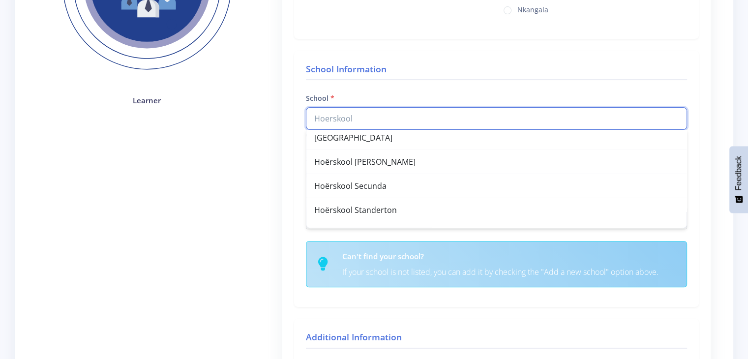
scroll to position [309, 0]
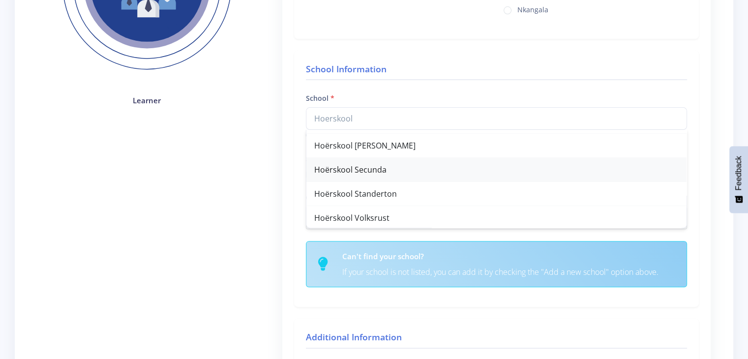
click at [543, 175] on div "Hoërskool Secunda" at bounding box center [496, 170] width 380 height 24
type input "Hoërskool Secunda"
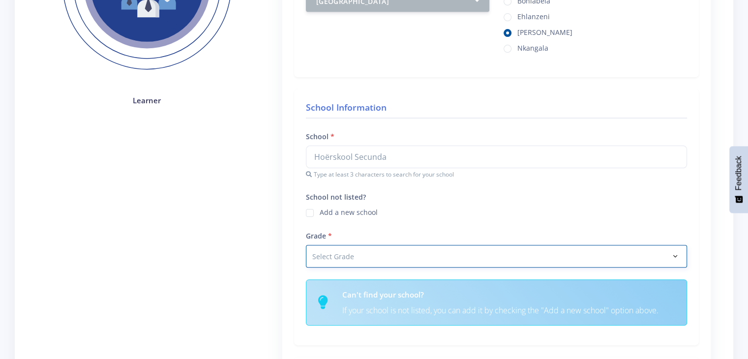
click at [670, 255] on select "Select Grade Grade 4 Grade 5 Grade 6 Grade 7" at bounding box center [496, 256] width 381 height 23
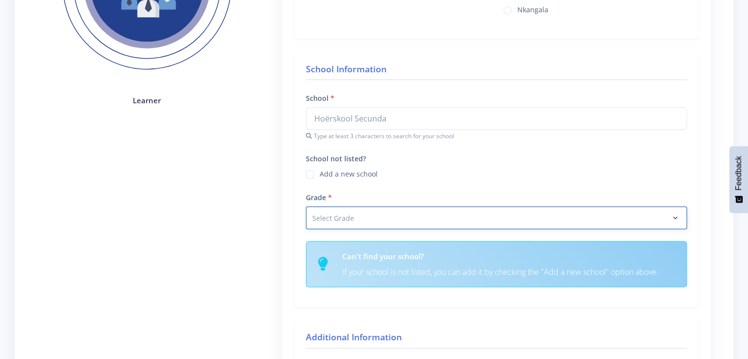
select select "Grade 8"
click at [306, 207] on select "Select Grade Grade 4 Grade 5 Grade 6 Grade 7" at bounding box center [496, 218] width 381 height 23
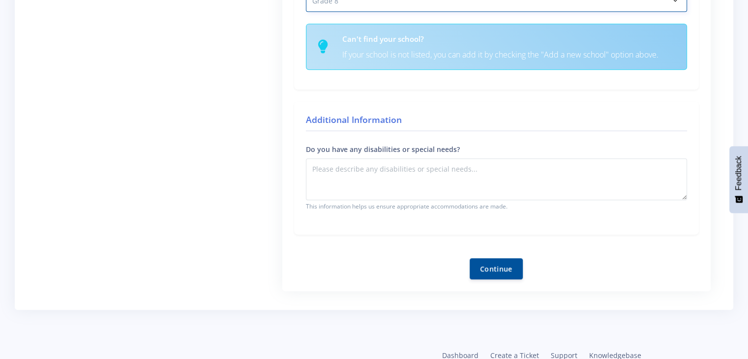
scroll to position [490, 0]
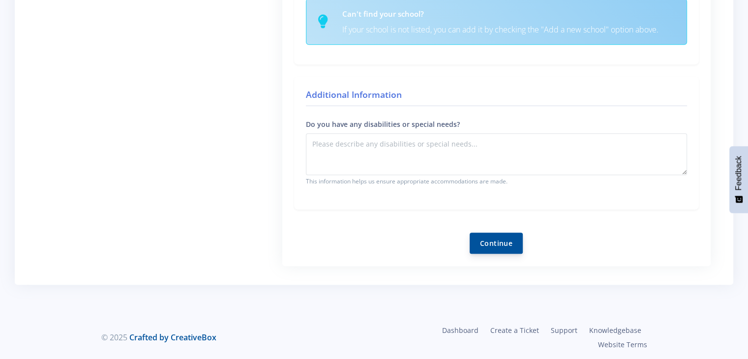
click at [493, 243] on button "Continue" at bounding box center [496, 243] width 53 height 21
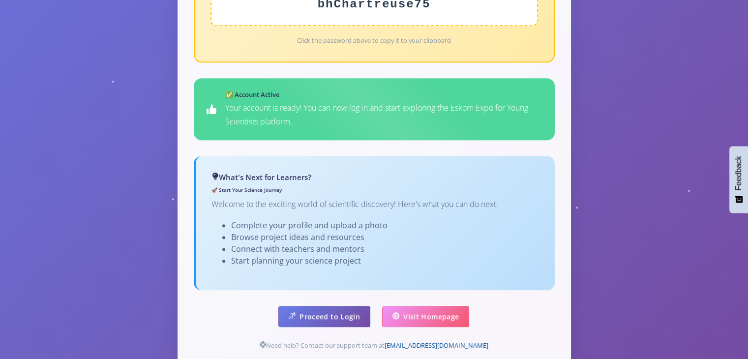
scroll to position [549, 0]
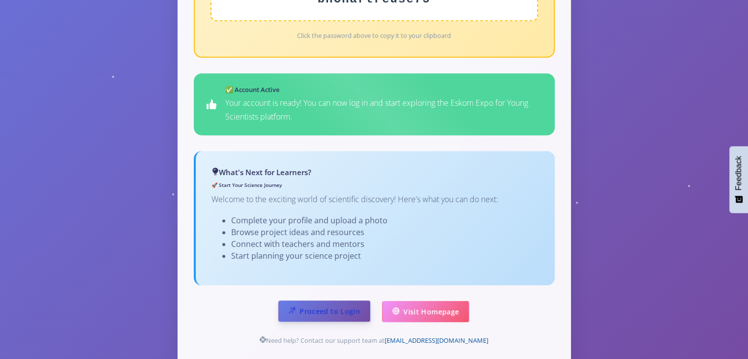
click at [339, 301] on link "Proceed to Login" at bounding box center [324, 311] width 92 height 21
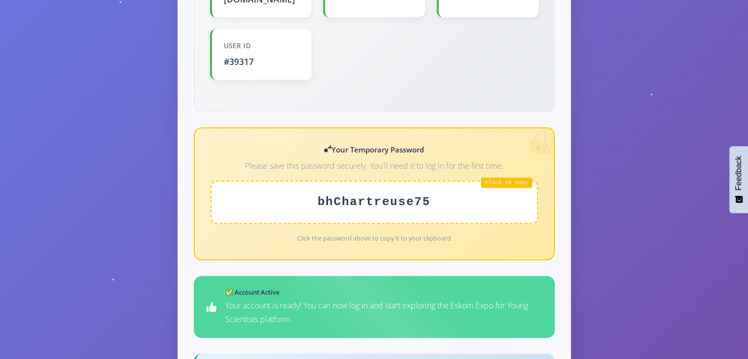
scroll to position [350, 0]
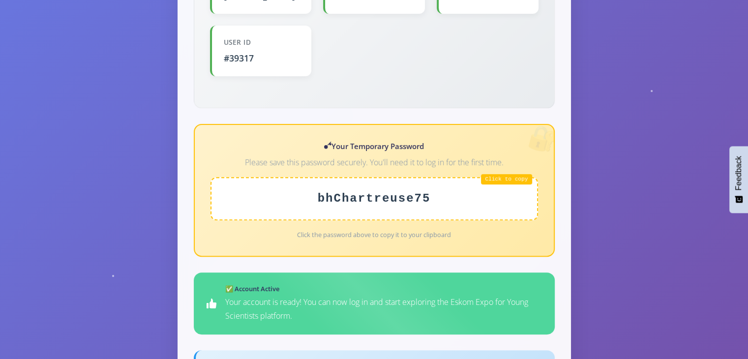
drag, startPoint x: 474, startPoint y: 181, endPoint x: 459, endPoint y: 186, distance: 16.0
click at [459, 186] on div "bhChartreuse75" at bounding box center [375, 198] width 328 height 43
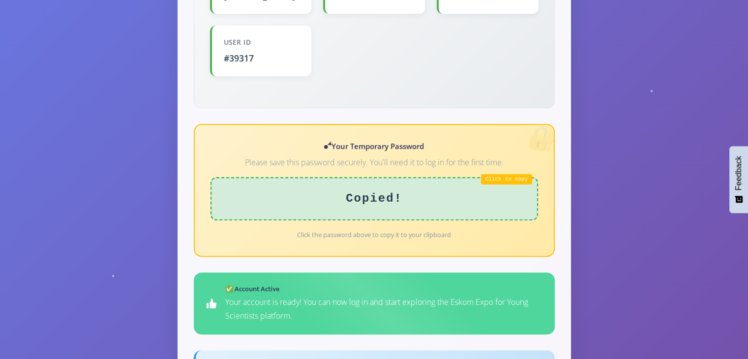
drag, startPoint x: 459, startPoint y: 186, endPoint x: 441, endPoint y: 180, distance: 18.7
click at [440, 180] on div "Copied!" at bounding box center [375, 198] width 328 height 43
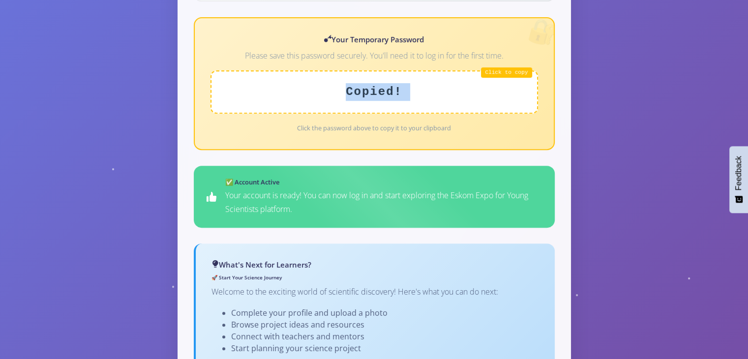
scroll to position [607, 0]
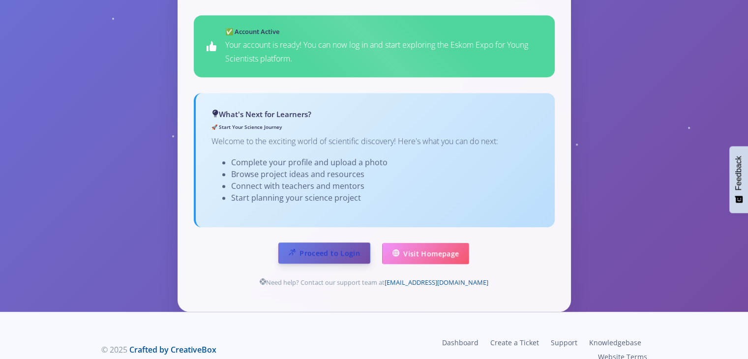
click at [331, 243] on link "Proceed to Login" at bounding box center [324, 253] width 92 height 21
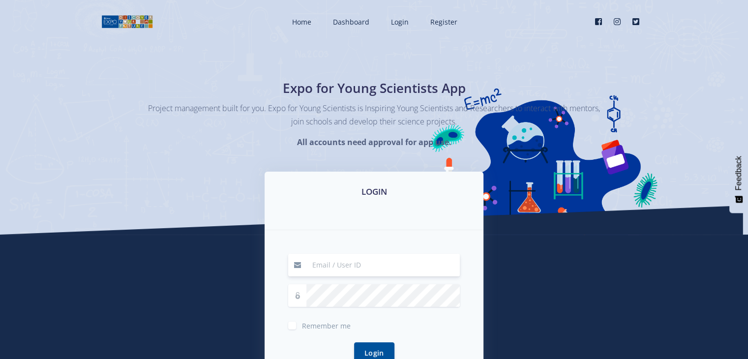
type input "[EMAIL_ADDRESS][DOMAIN_NAME]"
click at [390, 260] on input "[EMAIL_ADDRESS][DOMAIN_NAME]" at bounding box center [382, 265] width 153 height 23
type input "[EMAIL_ADDRESS][DOMAIN_NAME]"
click at [380, 347] on button "Login" at bounding box center [374, 352] width 40 height 21
